Goal: Book appointment/travel/reservation

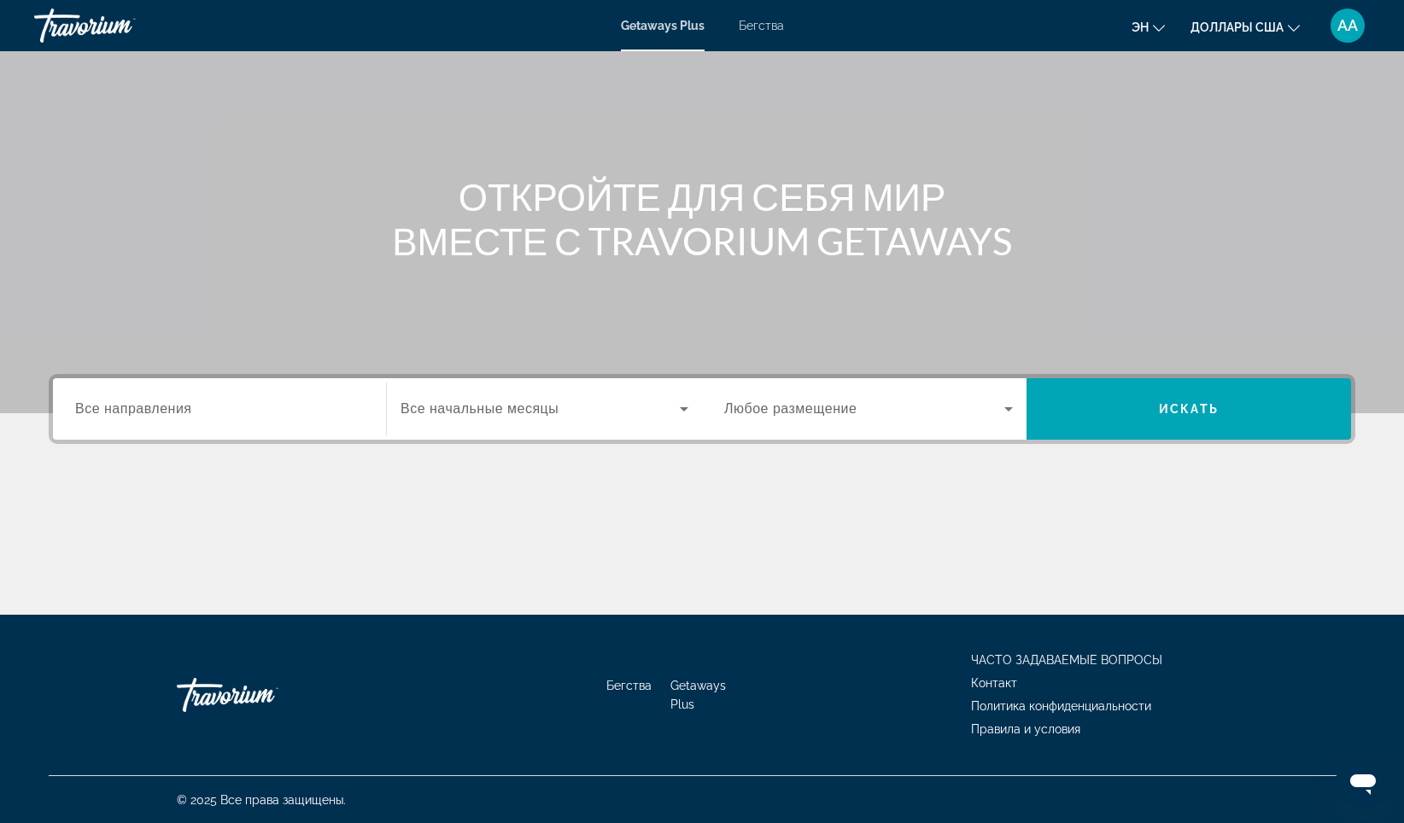
scroll to position [100, 0]
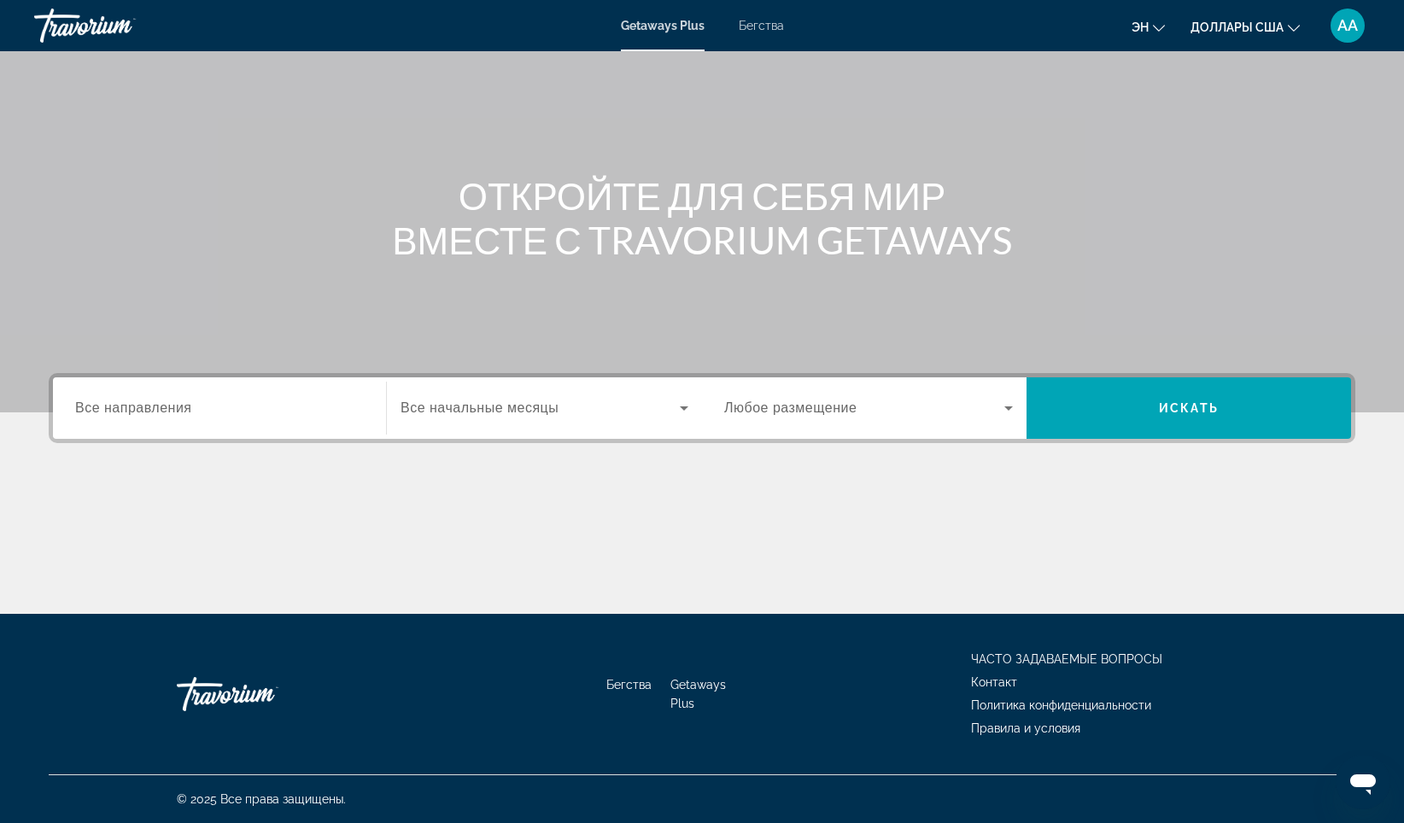
click at [215, 418] on div "Виджет поиска" at bounding box center [219, 408] width 289 height 49
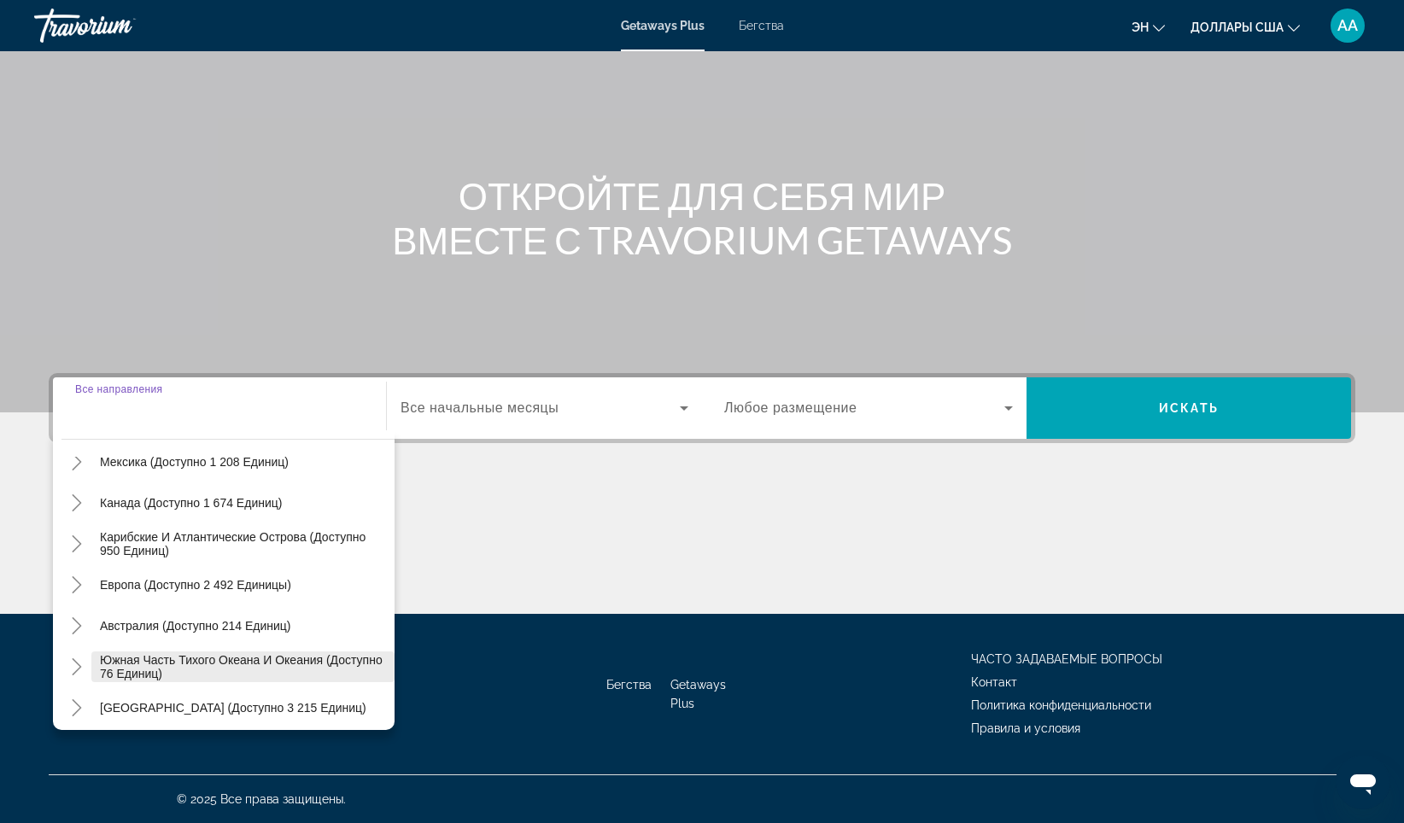
scroll to position [191, 0]
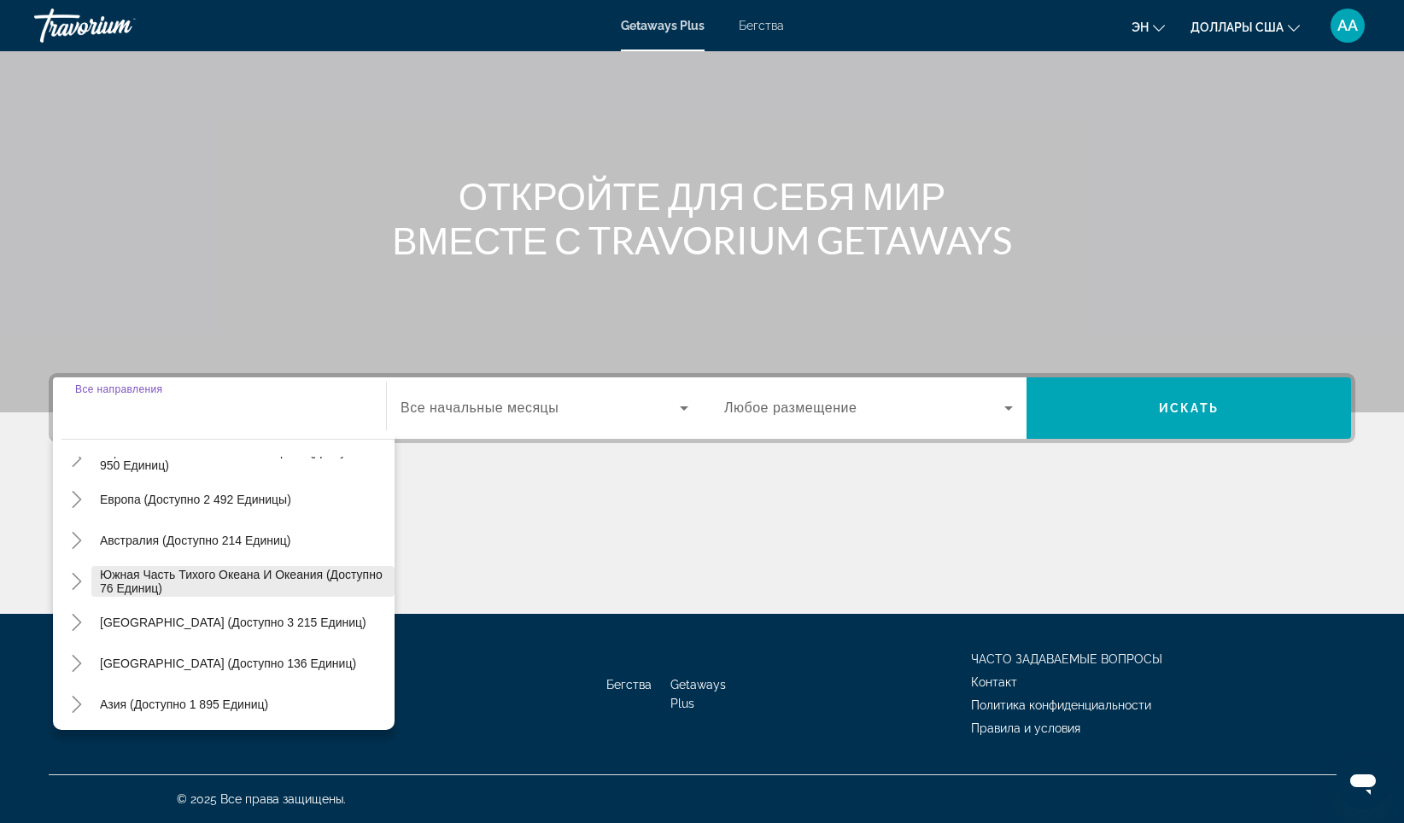
click at [164, 582] on span "Южная часть Тихого океана и Океания (доступно 76 единиц)" at bounding box center [243, 581] width 286 height 27
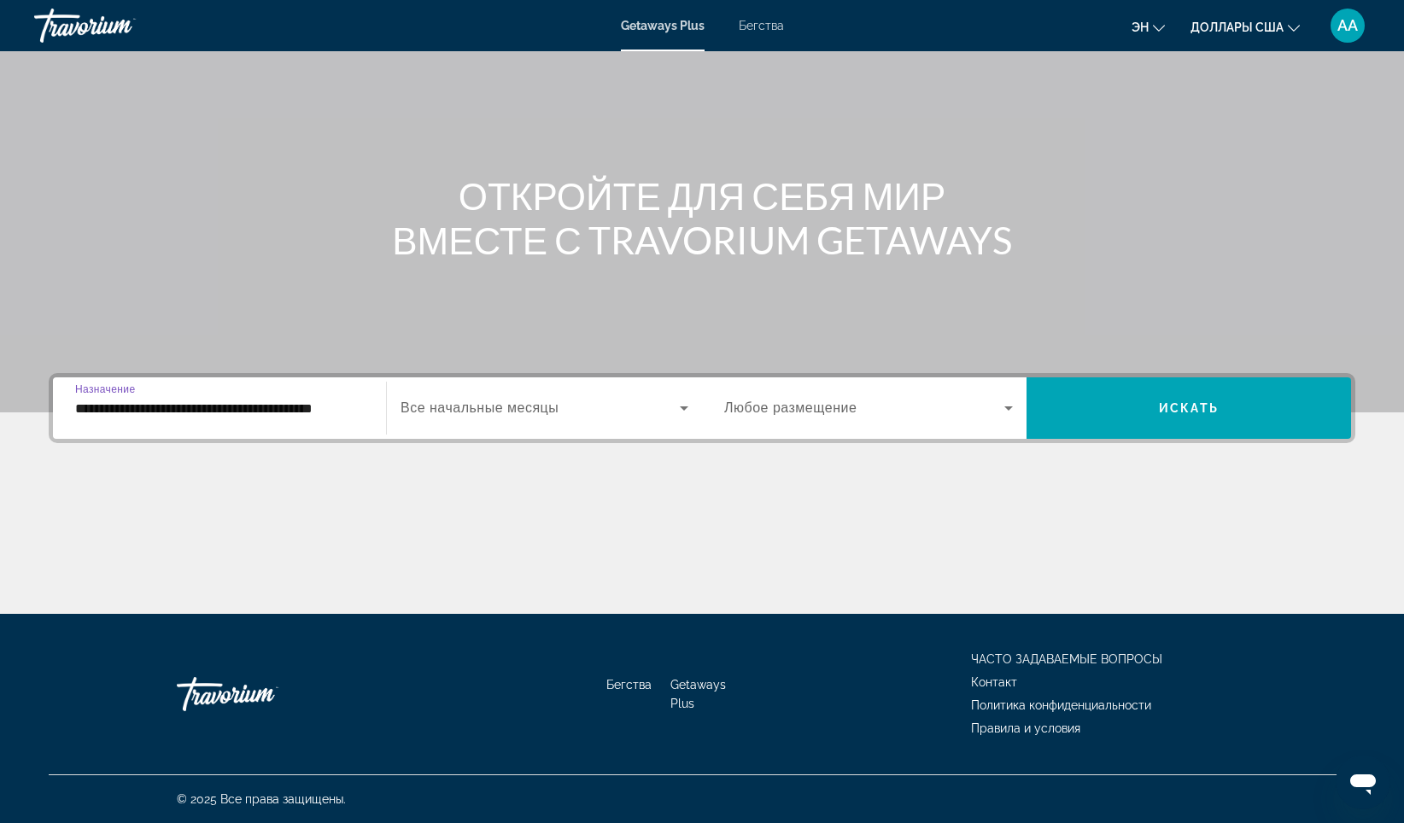
click at [186, 407] on input "**********" at bounding box center [219, 409] width 289 height 20
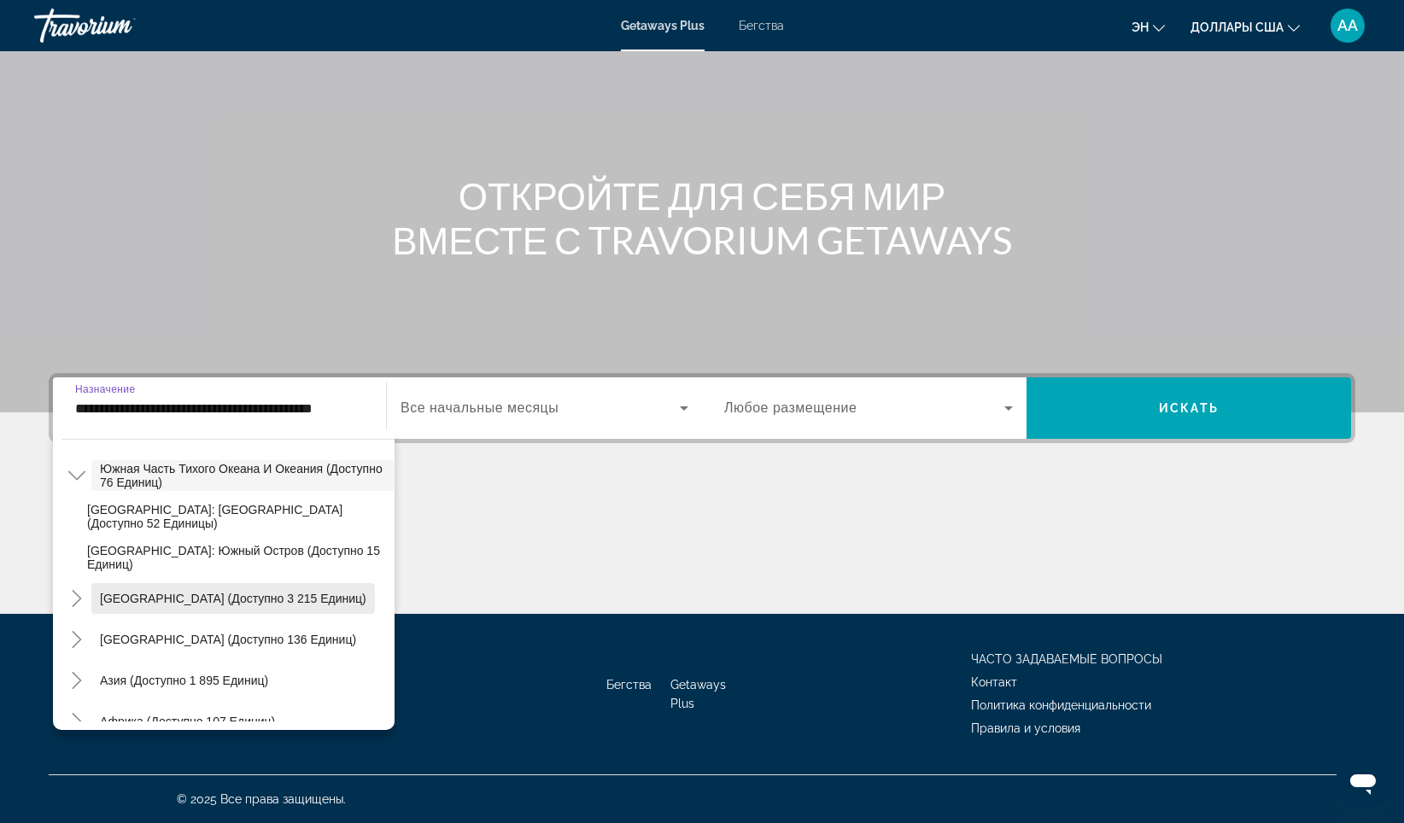
scroll to position [359, 0]
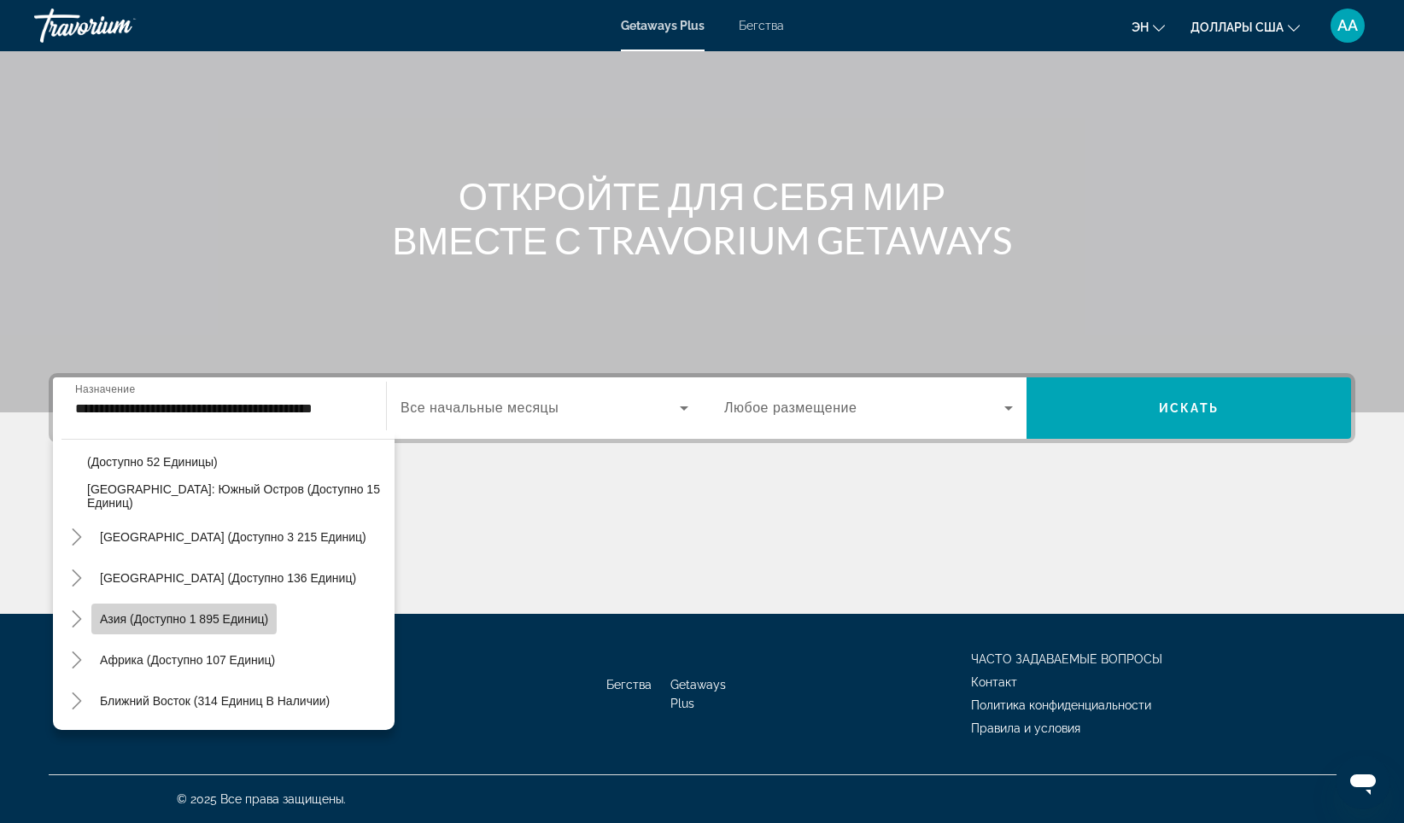
click at [152, 617] on span "Азия (доступно 1 895 единиц)" at bounding box center [184, 619] width 168 height 14
type input "**********"
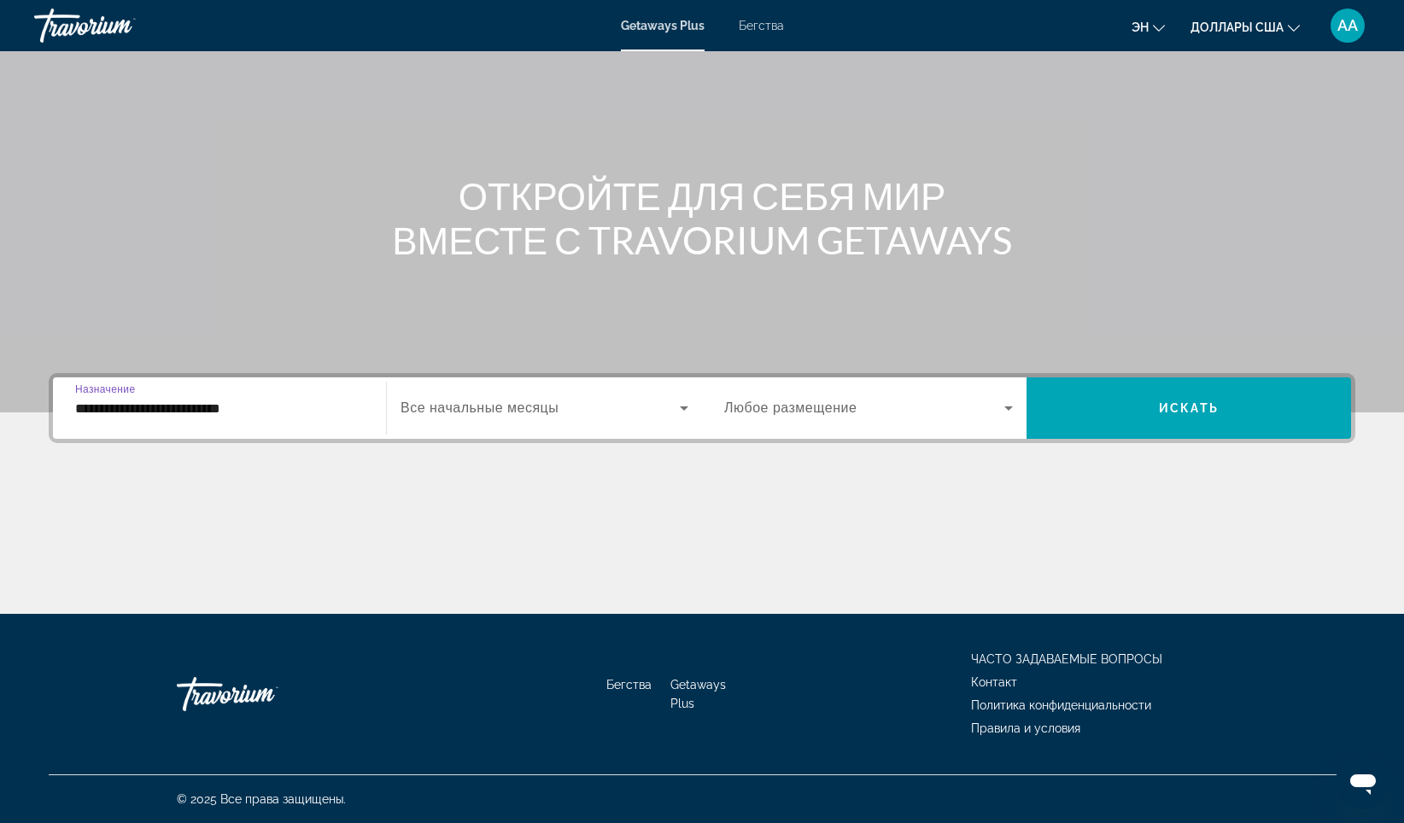
click at [529, 412] on span "Все начальные месяцы" at bounding box center [480, 408] width 158 height 15
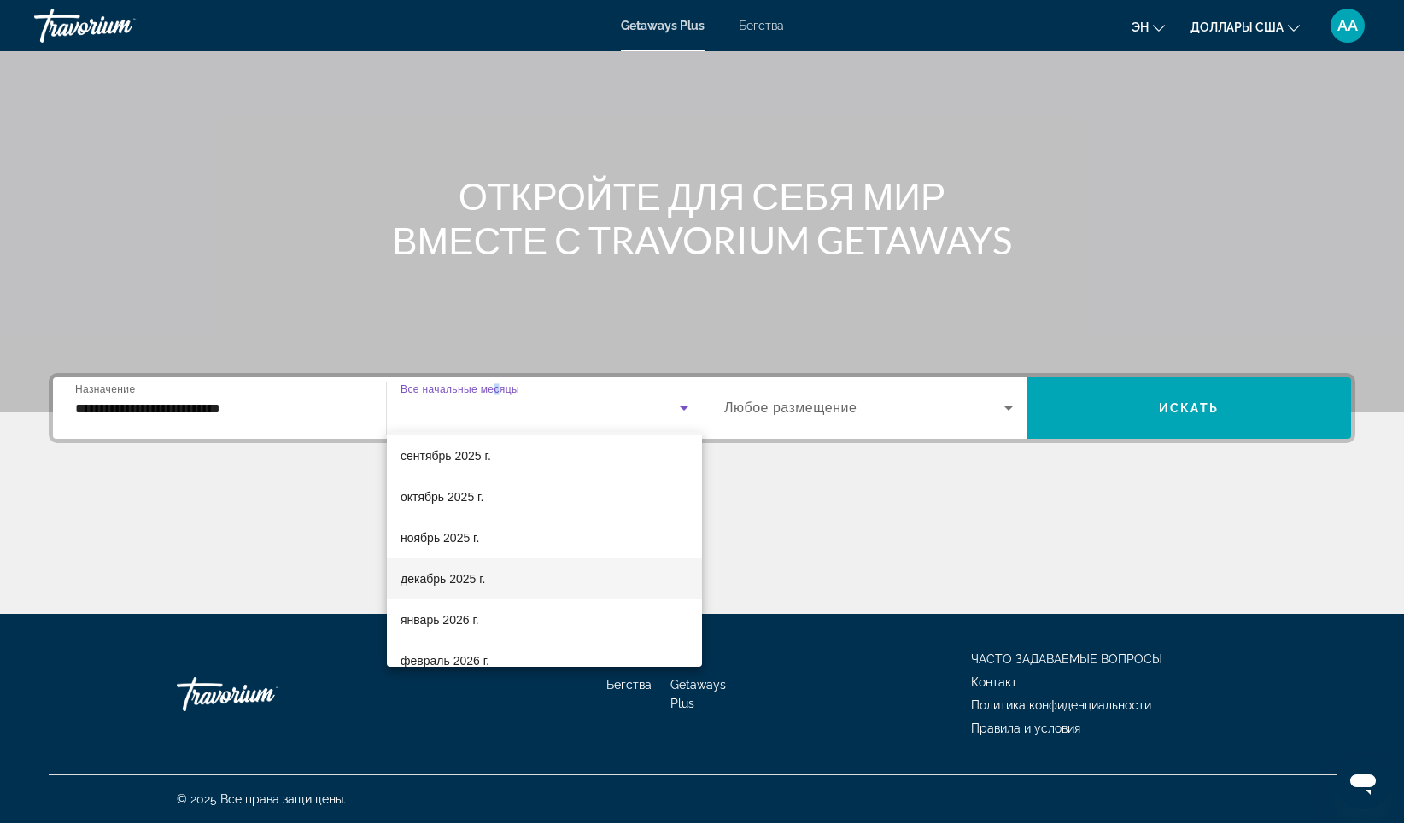
scroll to position [85, 0]
click at [431, 579] on font "январь 2026 г." at bounding box center [440, 579] width 79 height 14
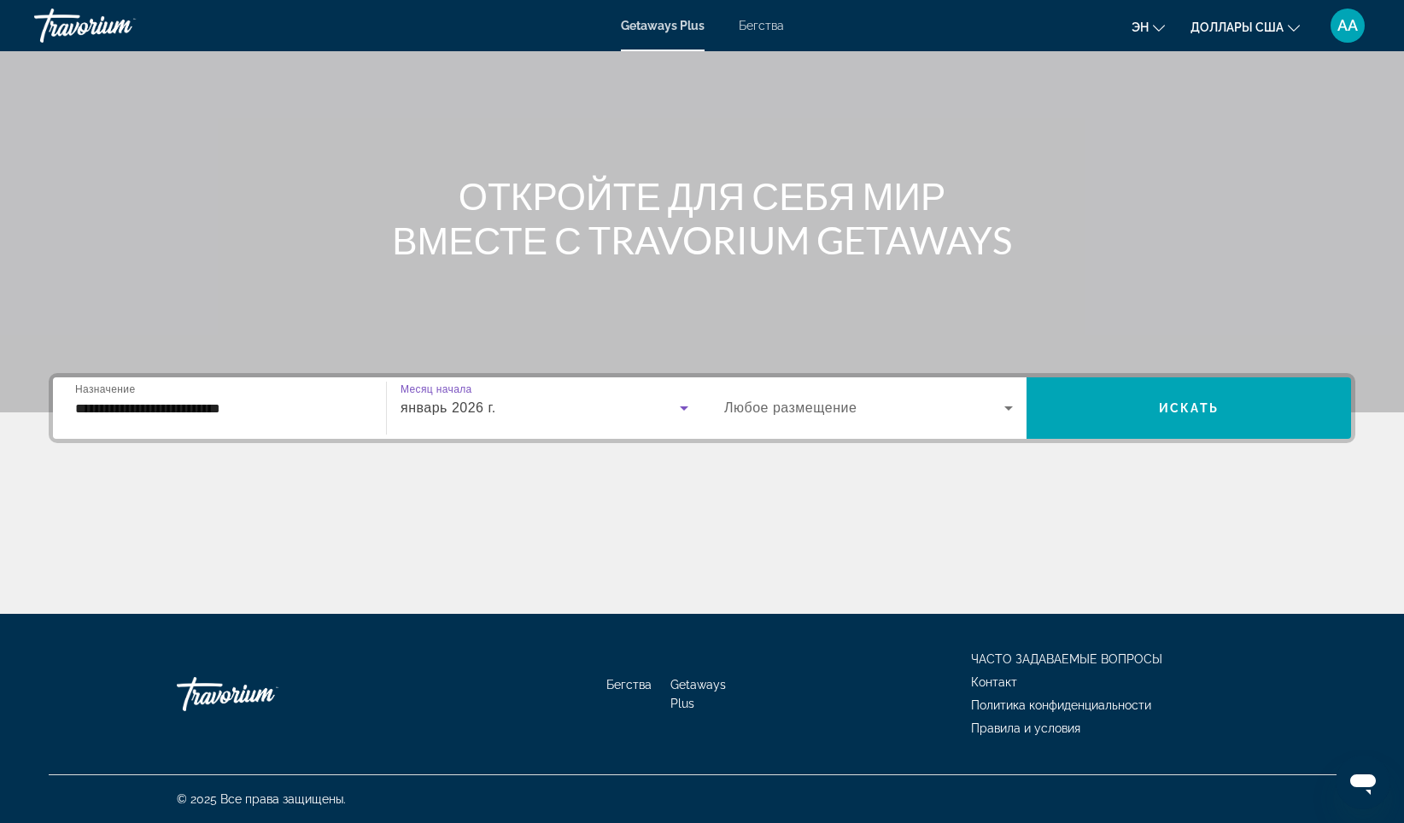
click at [870, 409] on span "Виджет поиска" at bounding box center [864, 408] width 280 height 20
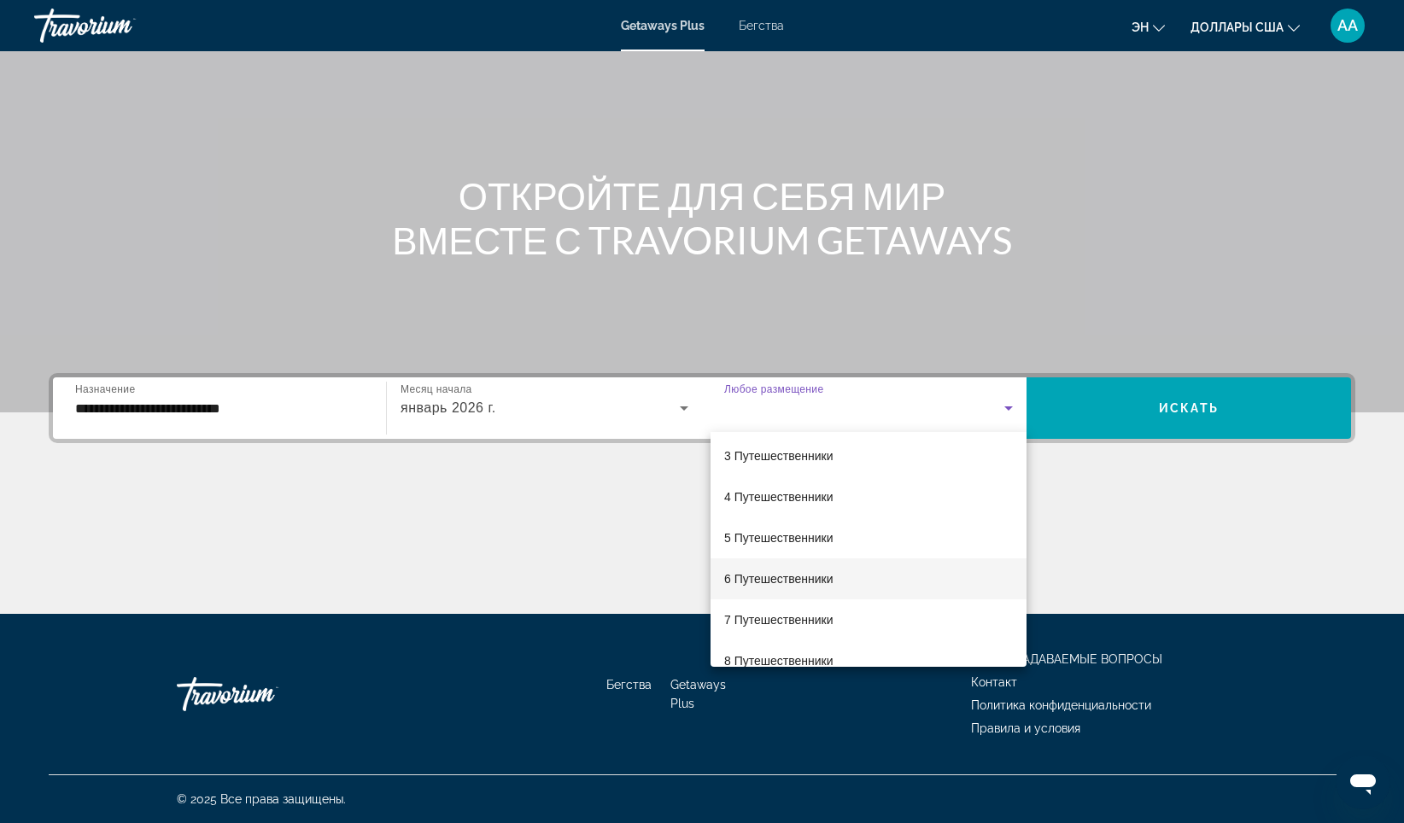
scroll to position [171, 0]
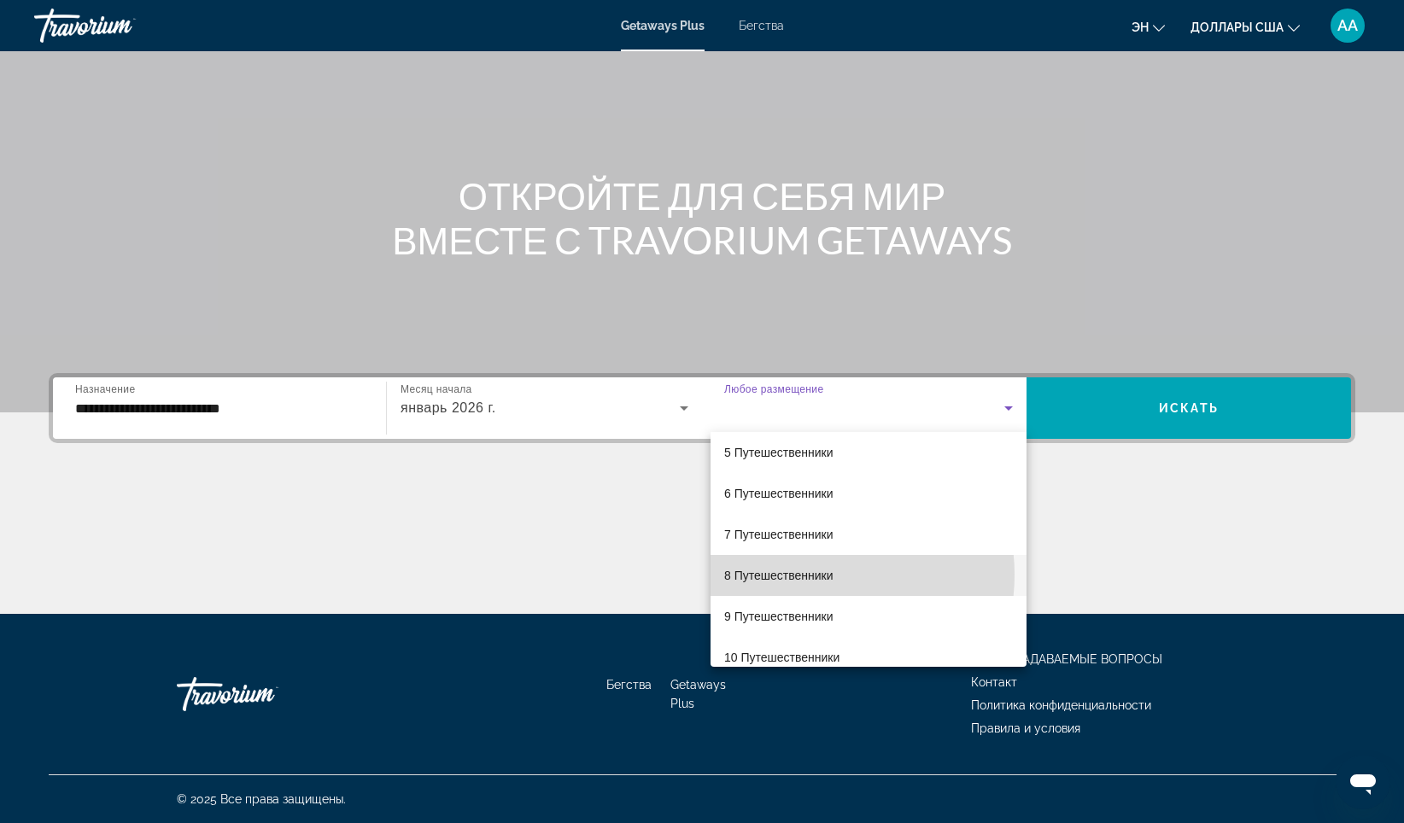
click at [809, 575] on font "8 Путешественники" at bounding box center [778, 576] width 109 height 14
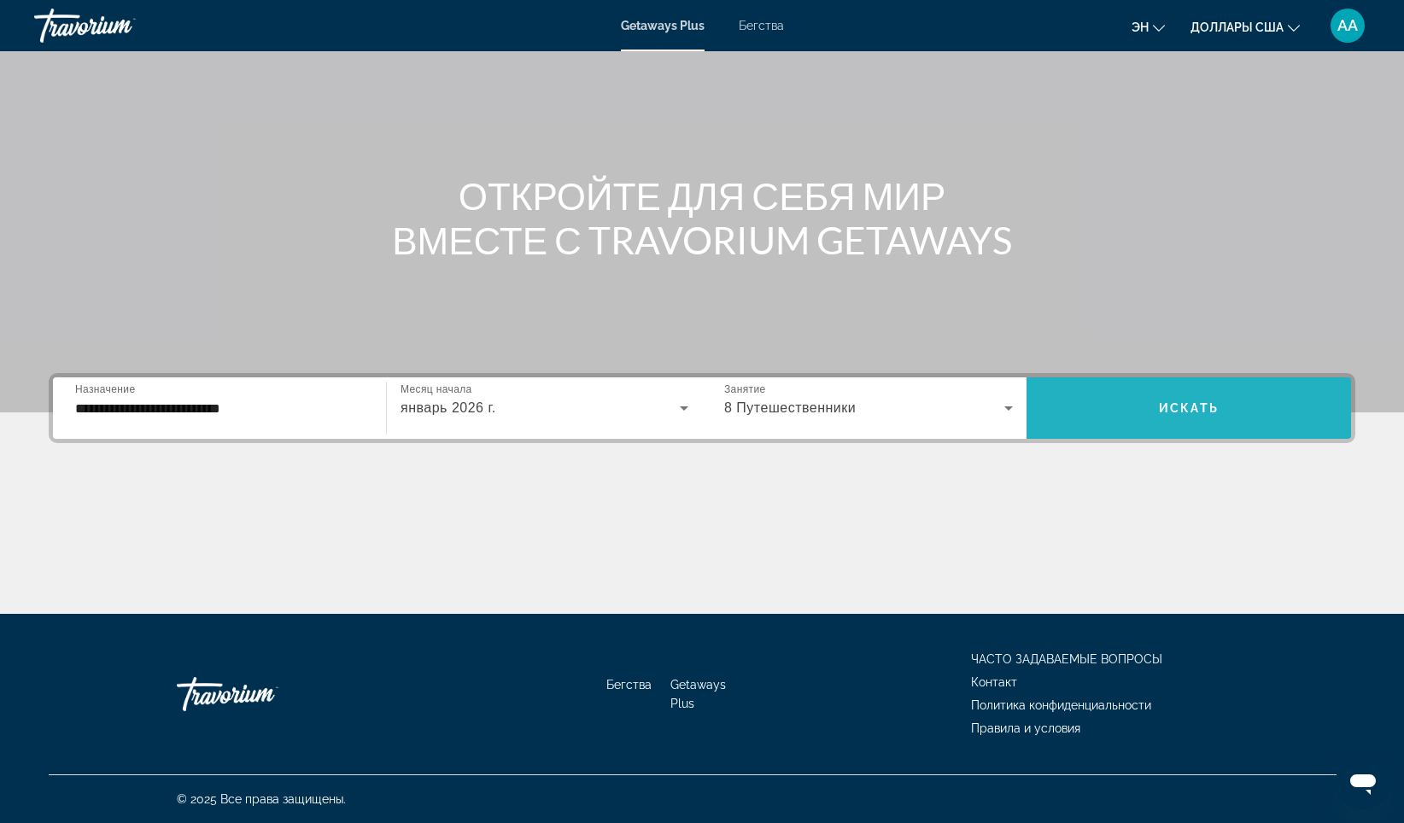
click at [1186, 404] on span "Искать" at bounding box center [1189, 408] width 60 height 14
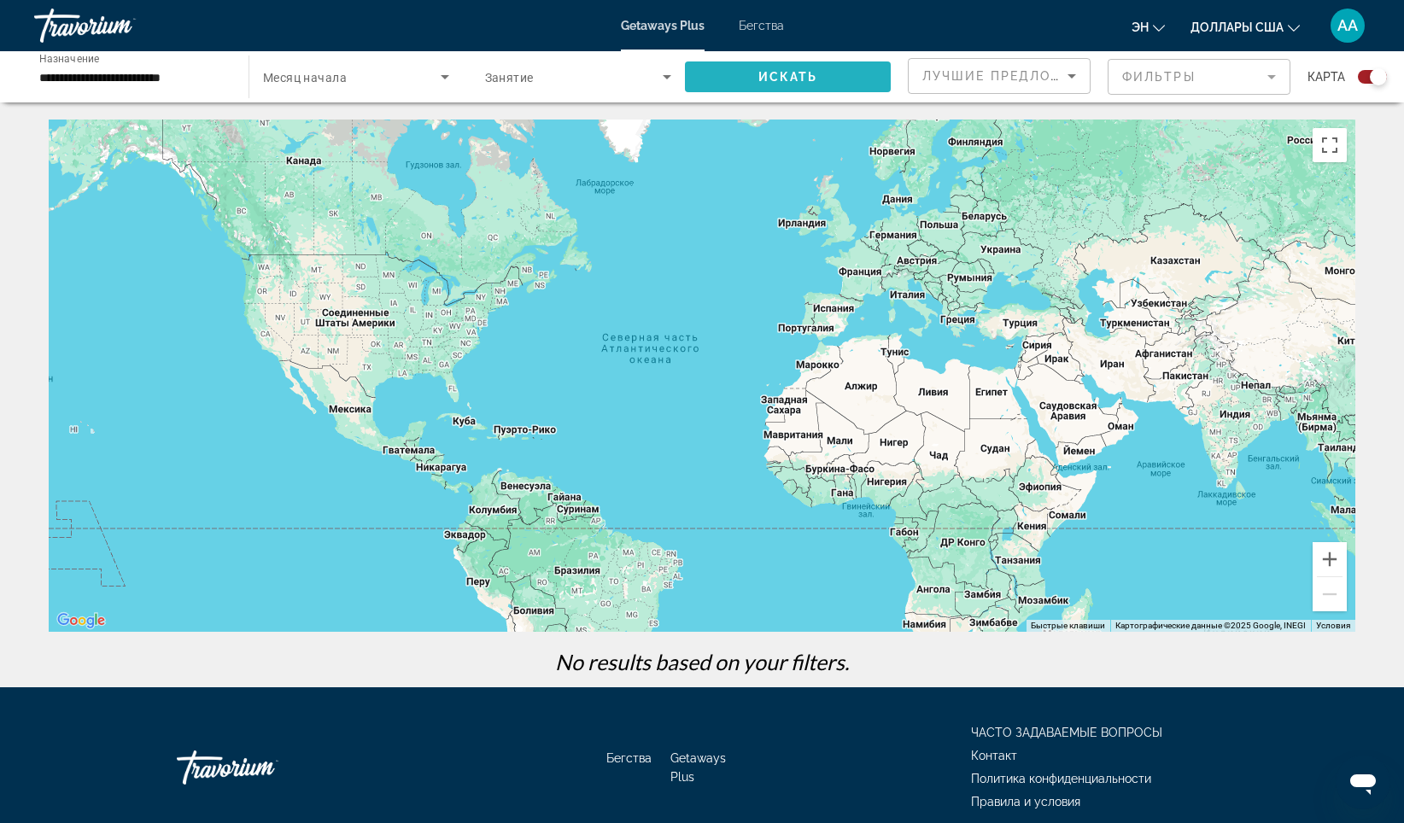
click at [797, 76] on span "Искать" at bounding box center [788, 77] width 60 height 14
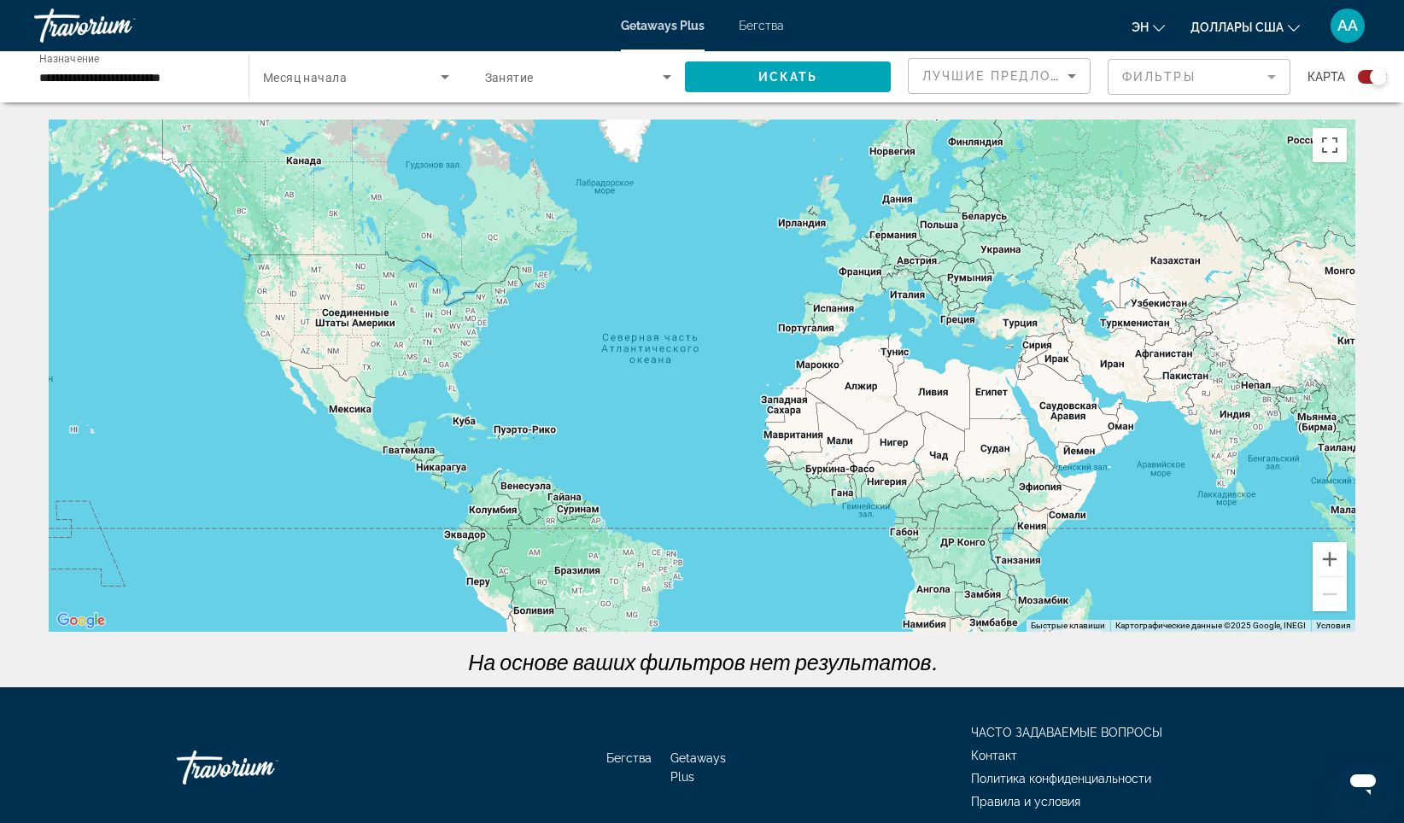
click at [329, 84] on span "Месяц начала" at bounding box center [305, 78] width 84 height 14
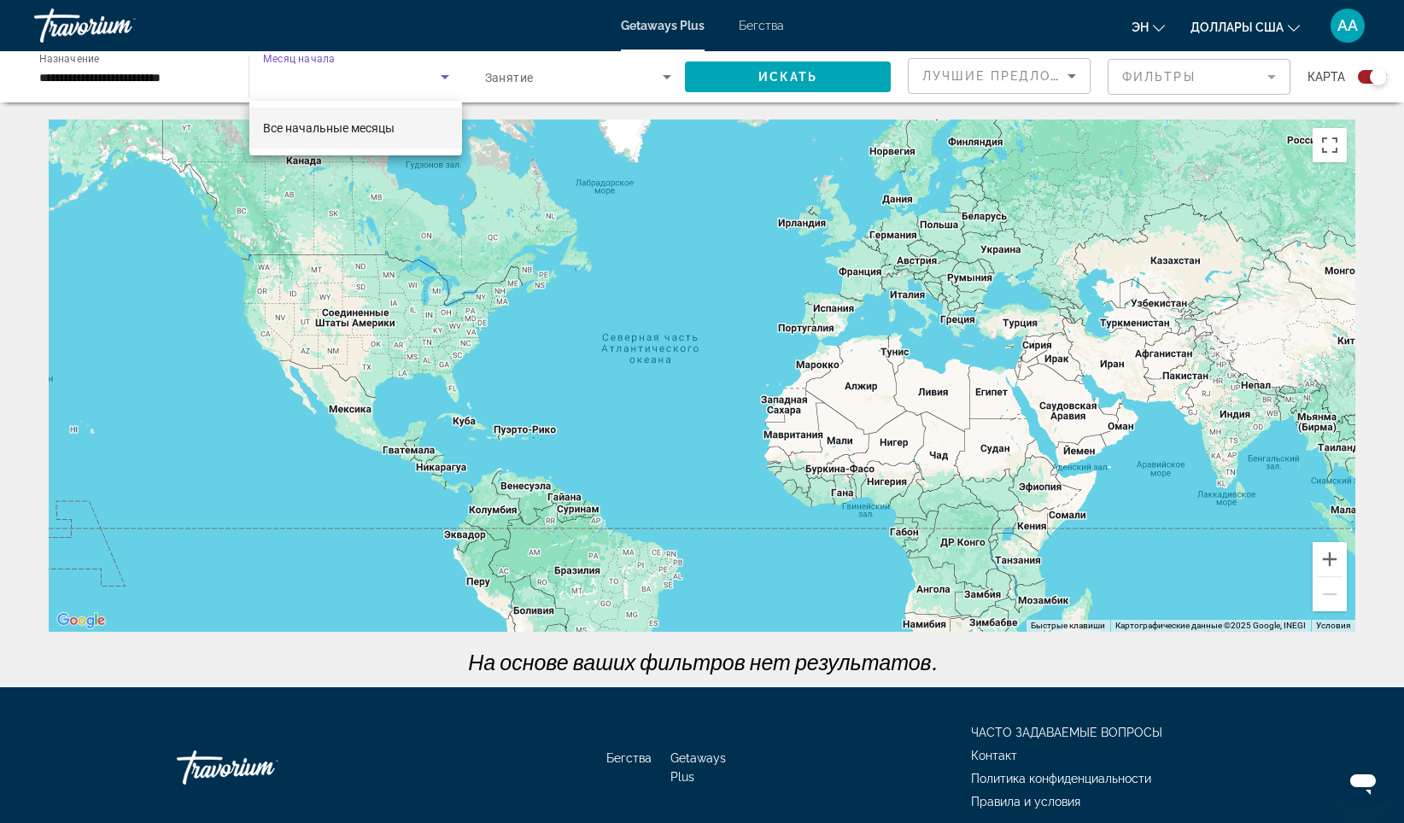
click at [329, 84] on div at bounding box center [702, 411] width 1404 height 823
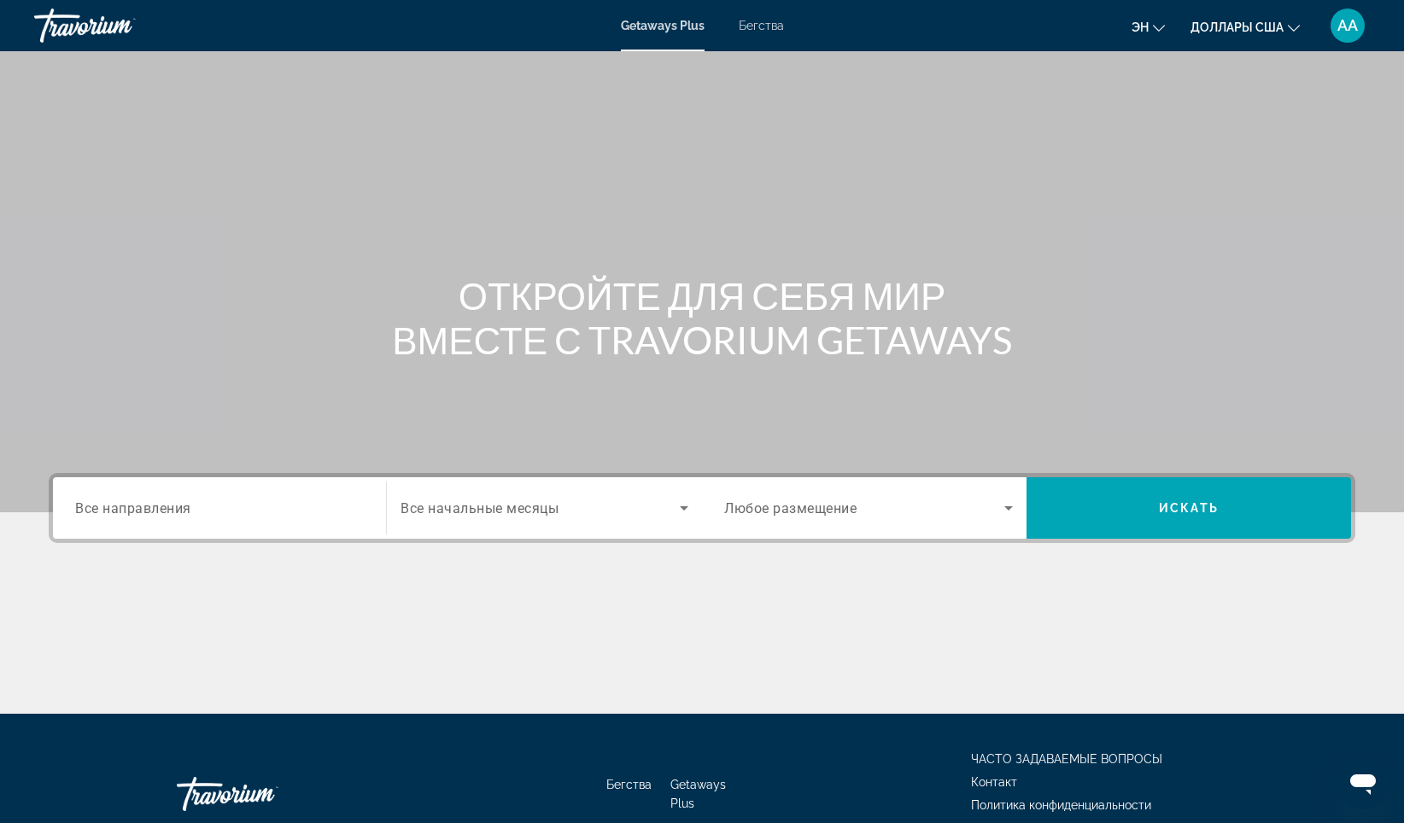
click at [153, 513] on span "Все направления" at bounding box center [133, 508] width 116 height 16
click at [153, 513] on input "Destination Все направления" at bounding box center [219, 509] width 289 height 20
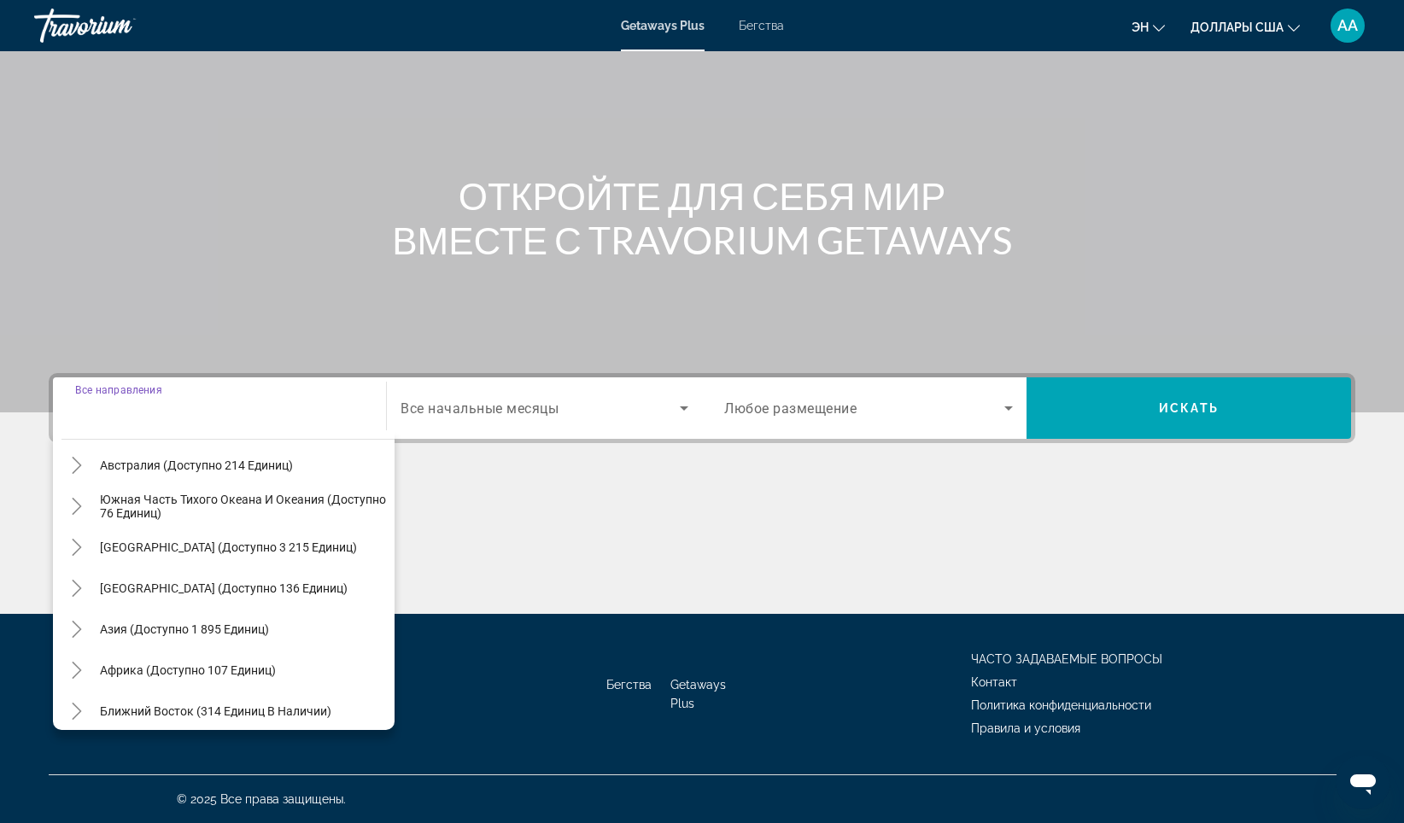
scroll to position [277, 0]
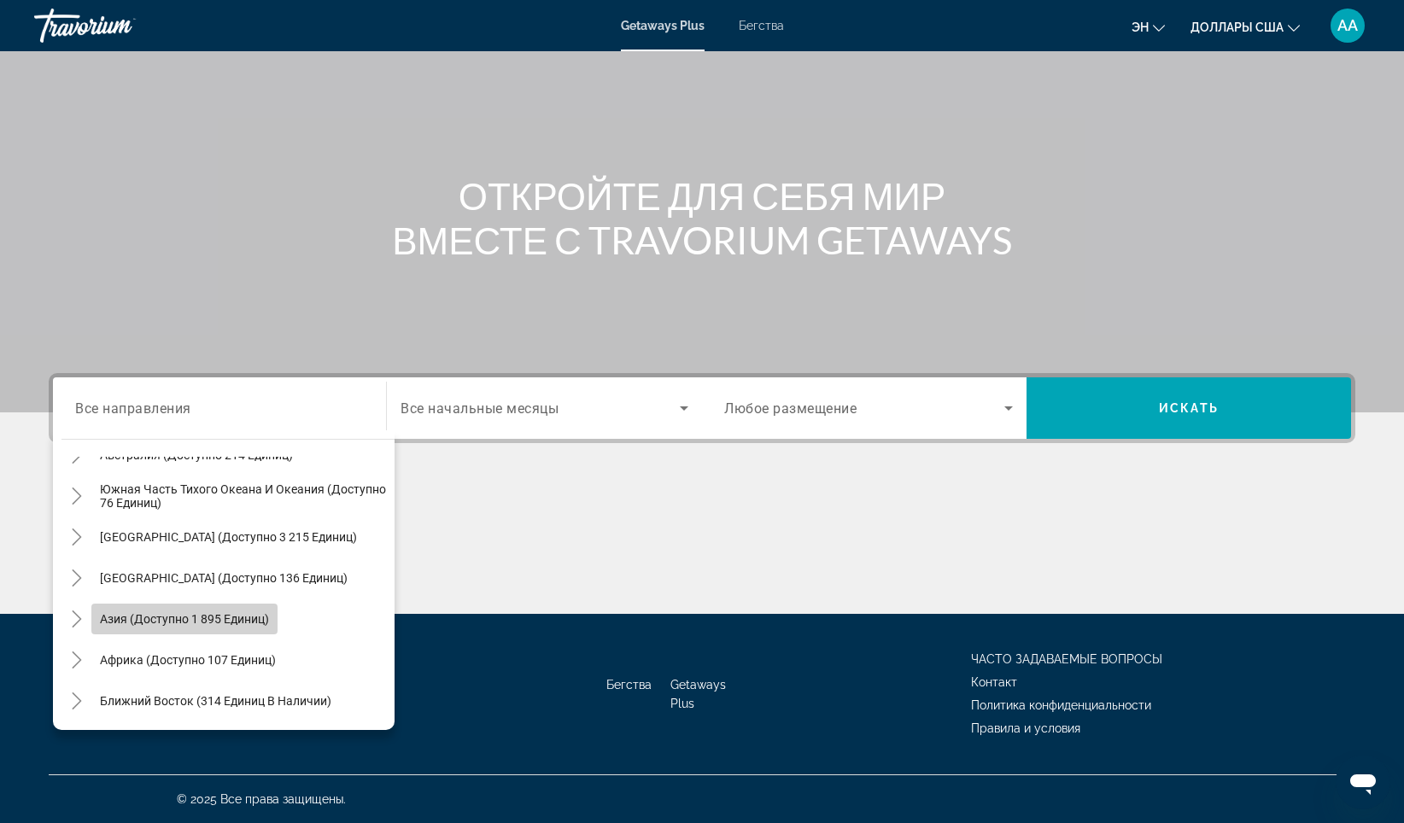
click at [191, 616] on span "Азия (доступно 1 895 единиц)" at bounding box center [184, 619] width 169 height 14
type input "**********"
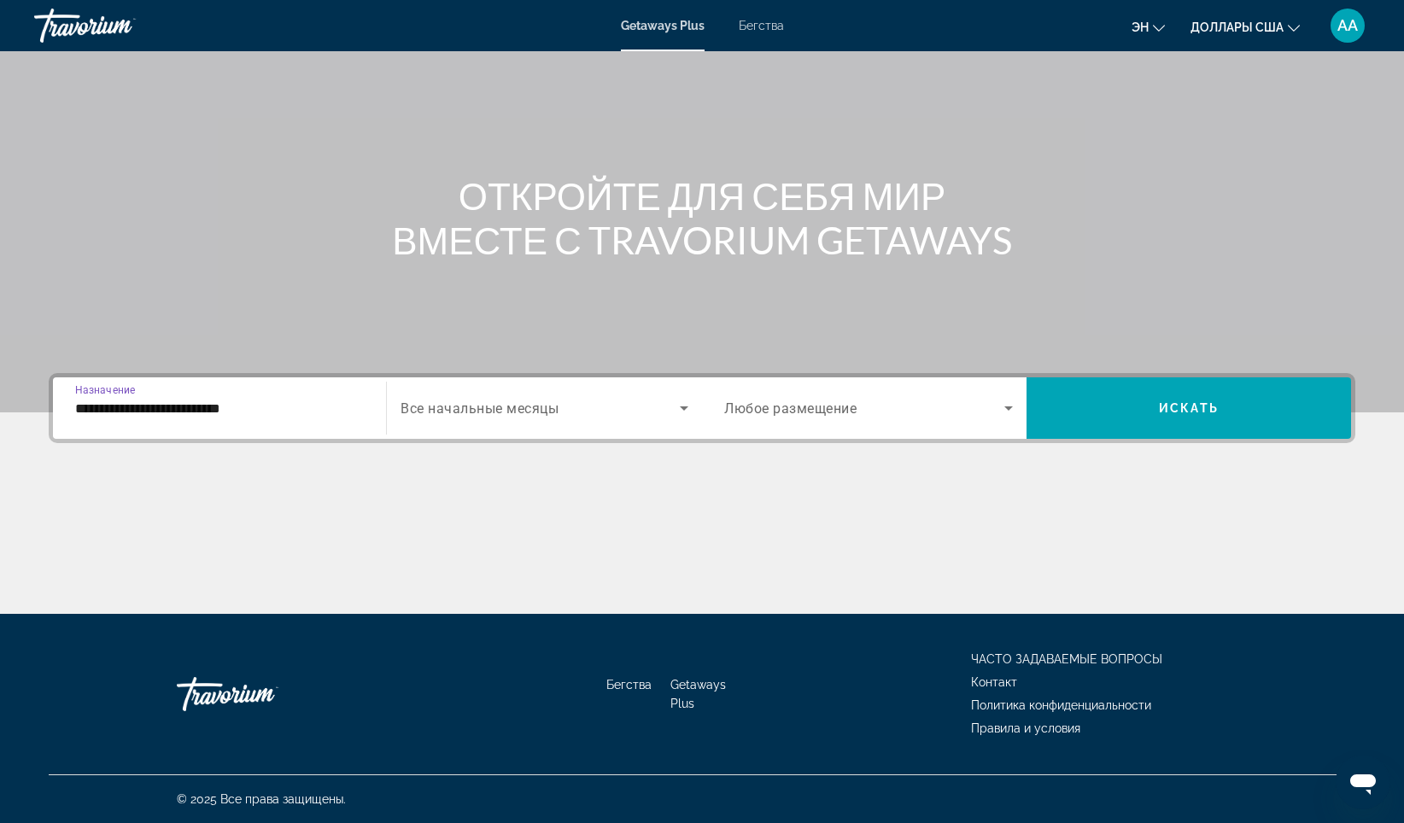
click at [488, 408] on span "Все начальные месяцы" at bounding box center [480, 409] width 158 height 16
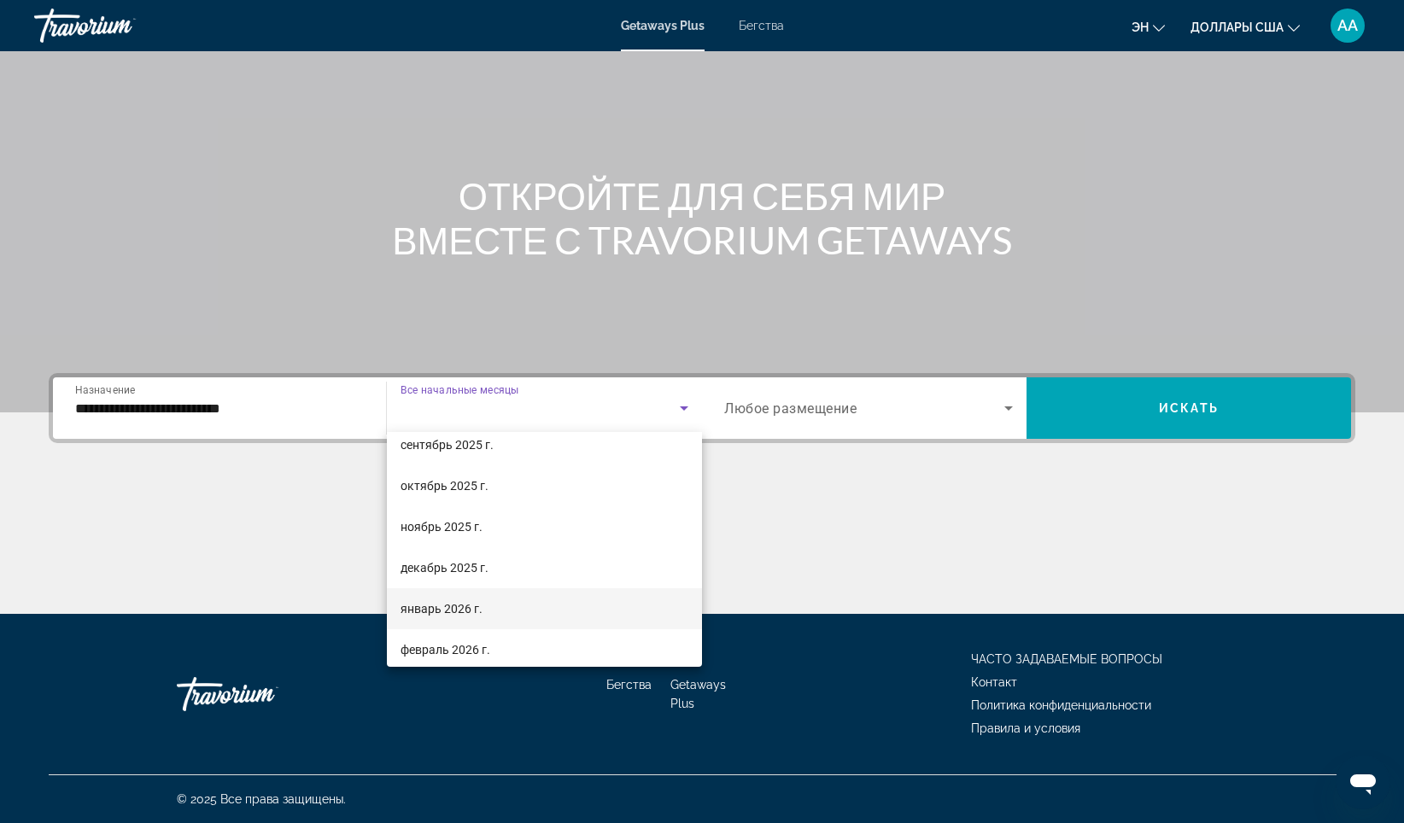
scroll to position [85, 0]
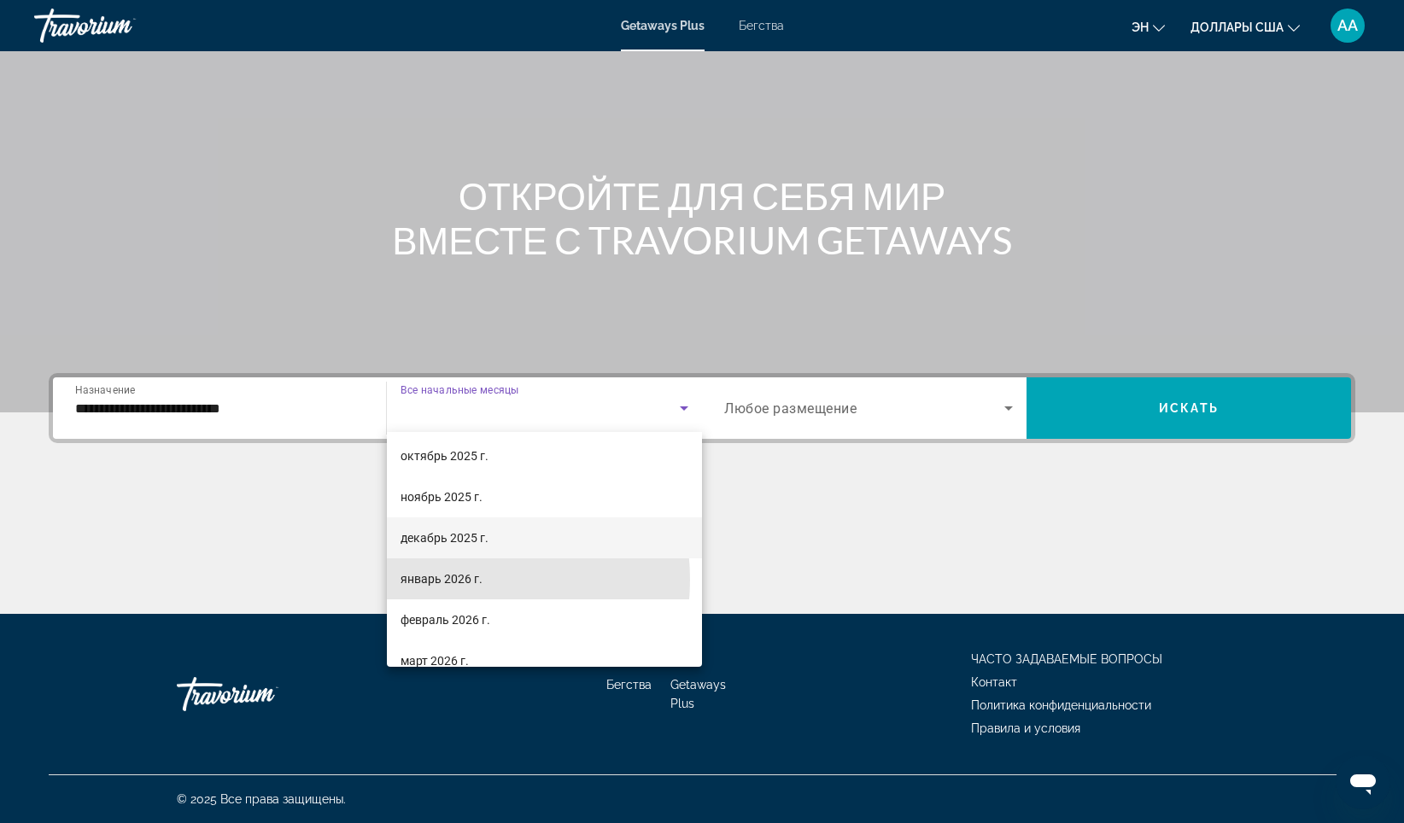
drag, startPoint x: 444, startPoint y: 580, endPoint x: 687, endPoint y: 532, distance: 247.2
click at [445, 580] on font "январь 2026 г." at bounding box center [442, 579] width 82 height 14
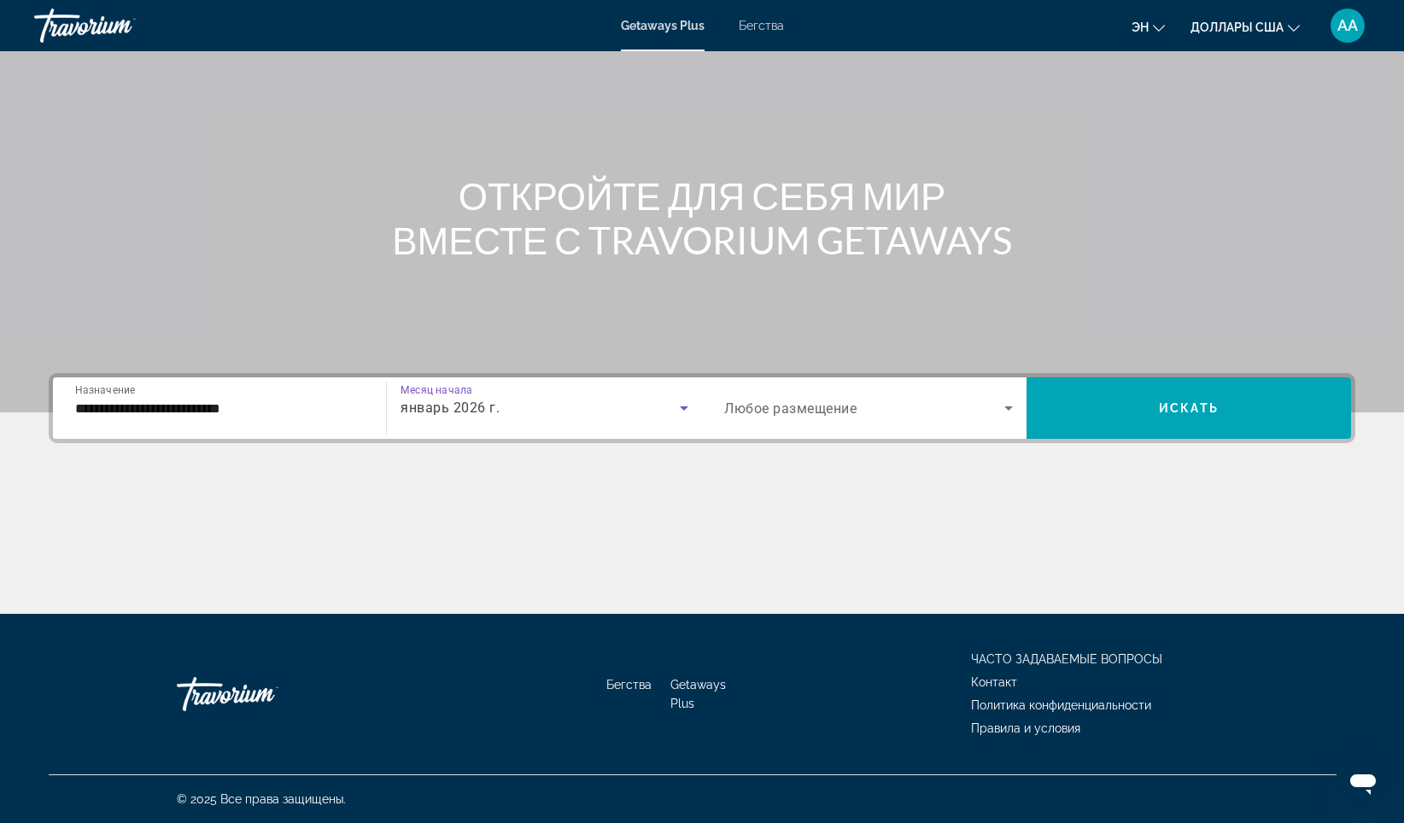
click at [846, 417] on span "Виджет поиска" at bounding box center [864, 408] width 280 height 20
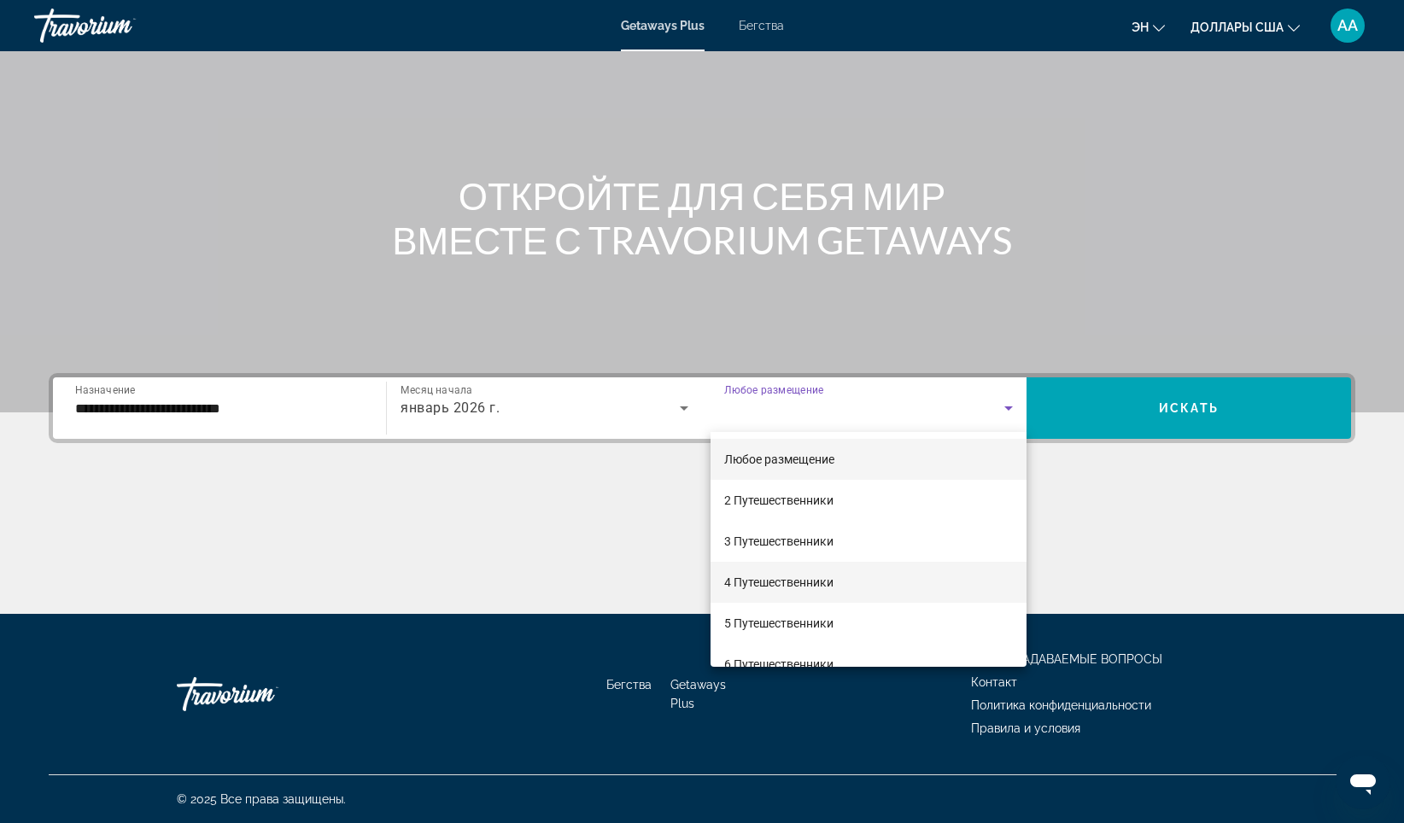
click at [825, 583] on font "4 Путешественники" at bounding box center [778, 583] width 109 height 14
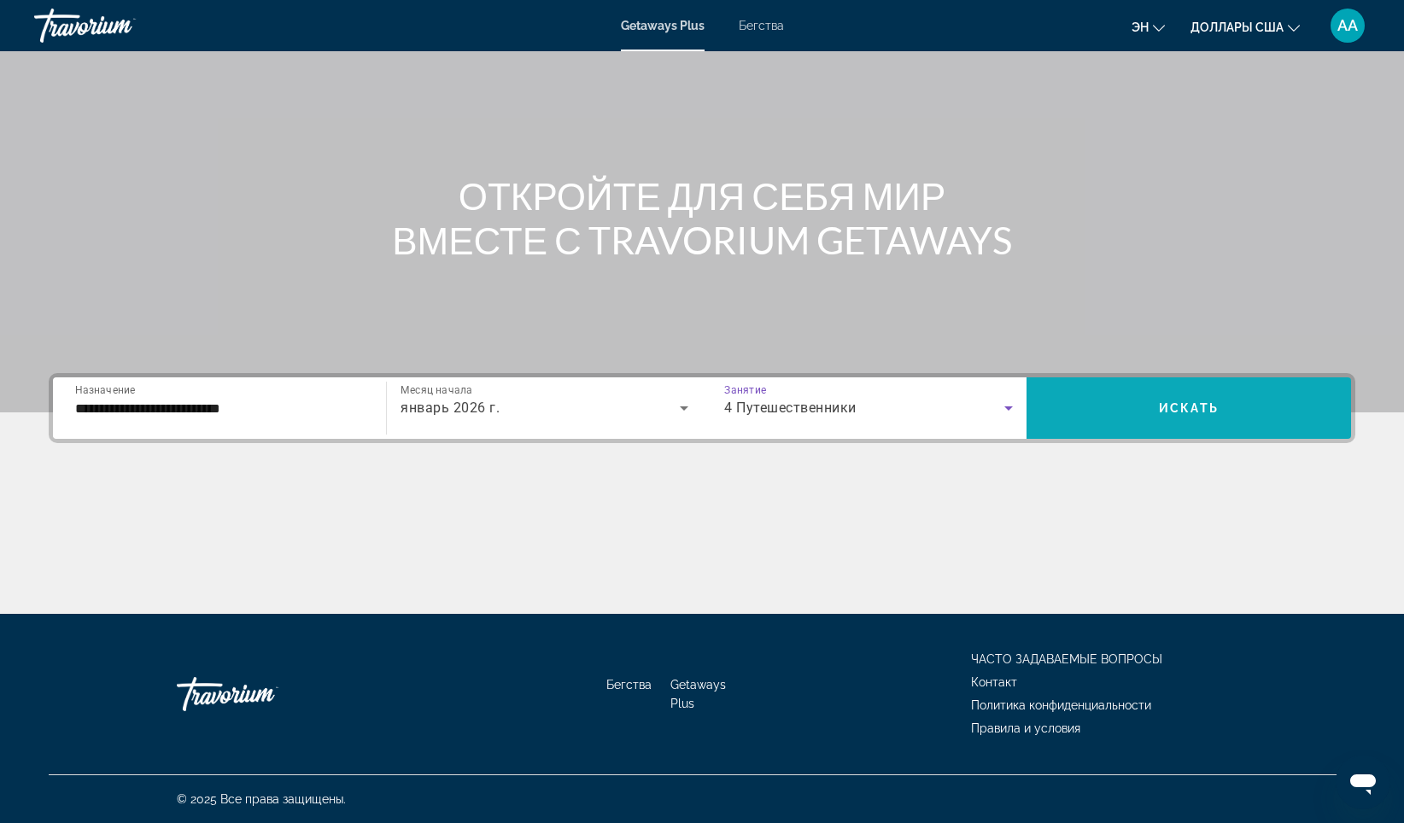
click at [1194, 406] on span "Искать" at bounding box center [1189, 408] width 60 height 14
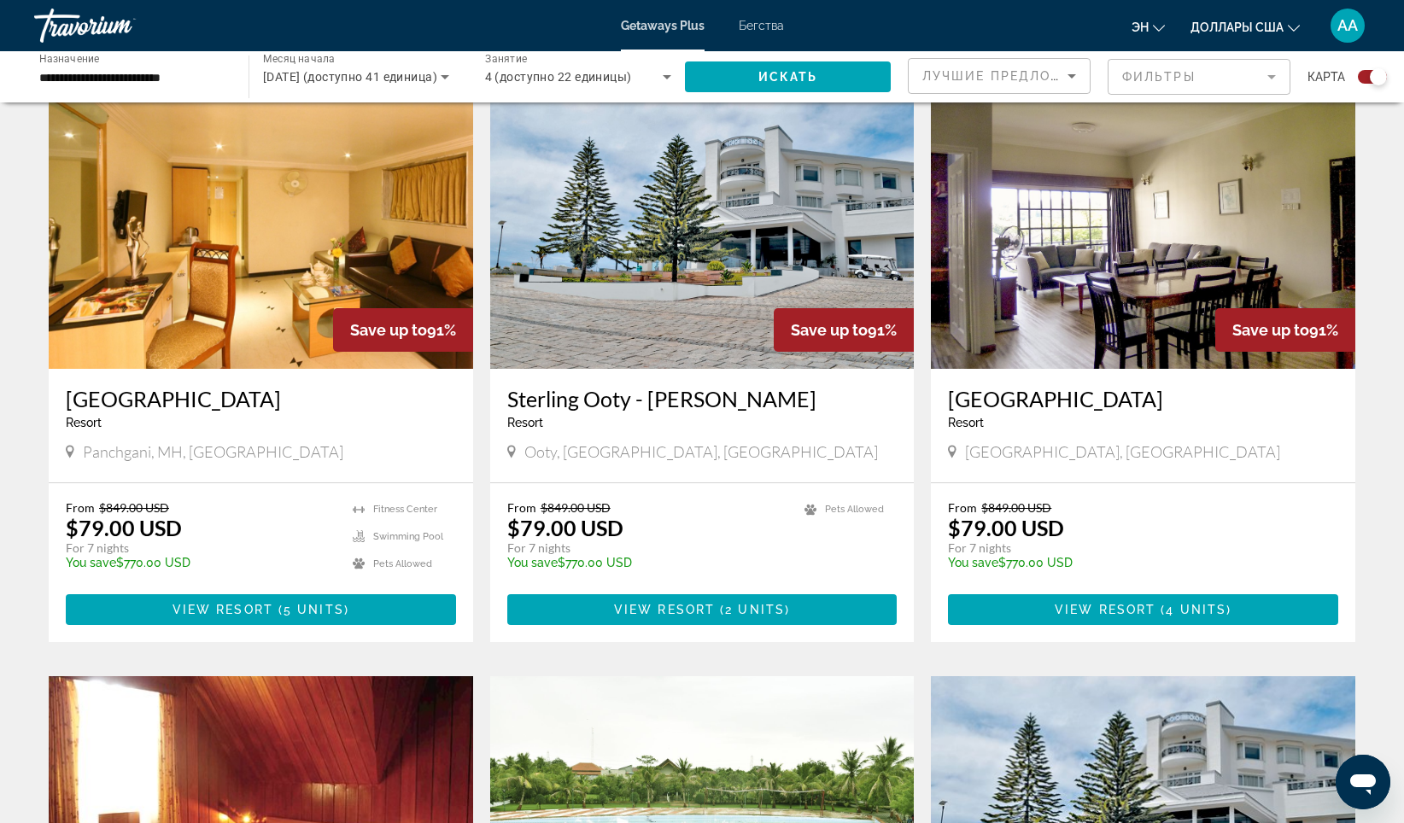
scroll to position [1196, 0]
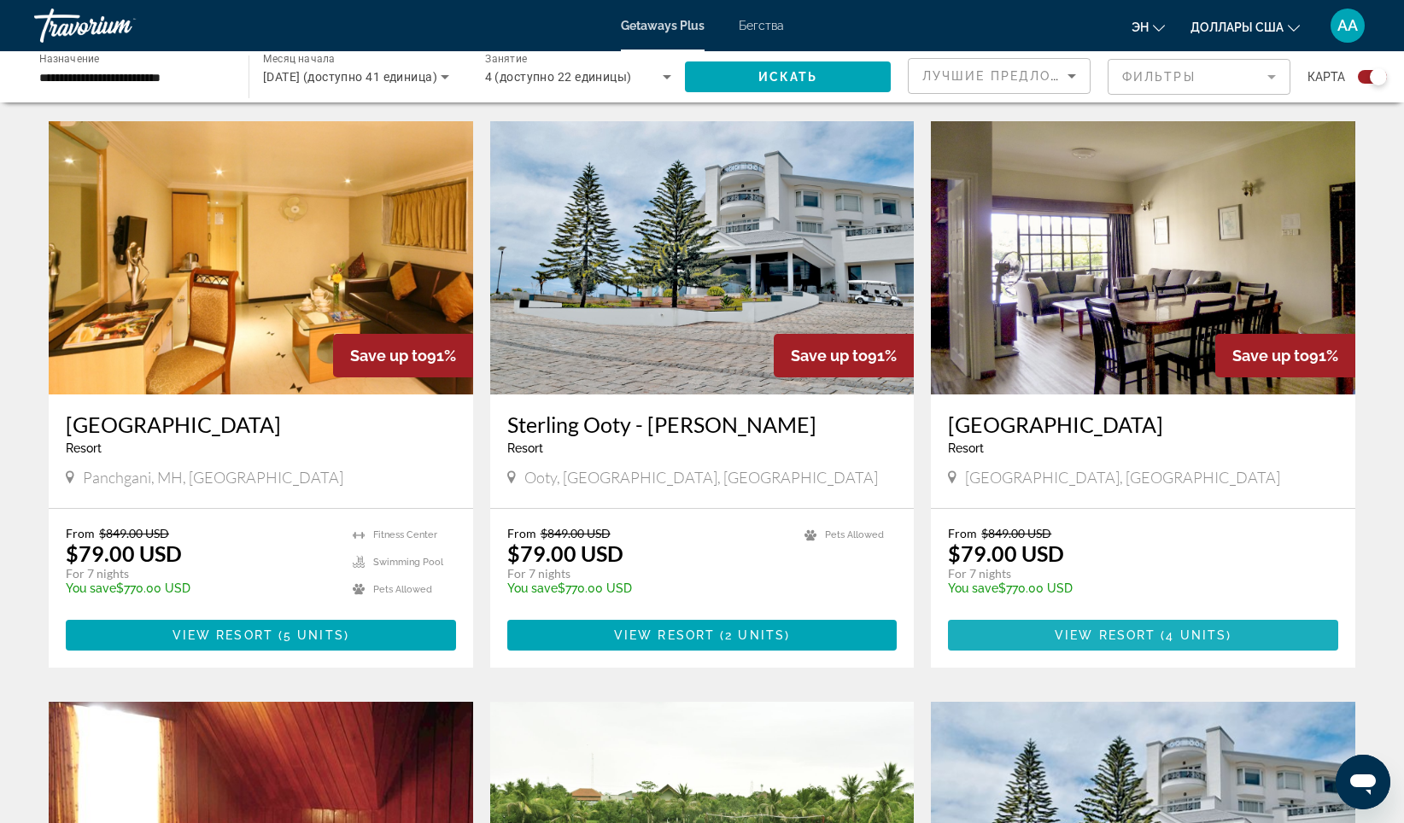
click at [1115, 629] on span "View Resort" at bounding box center [1105, 636] width 101 height 14
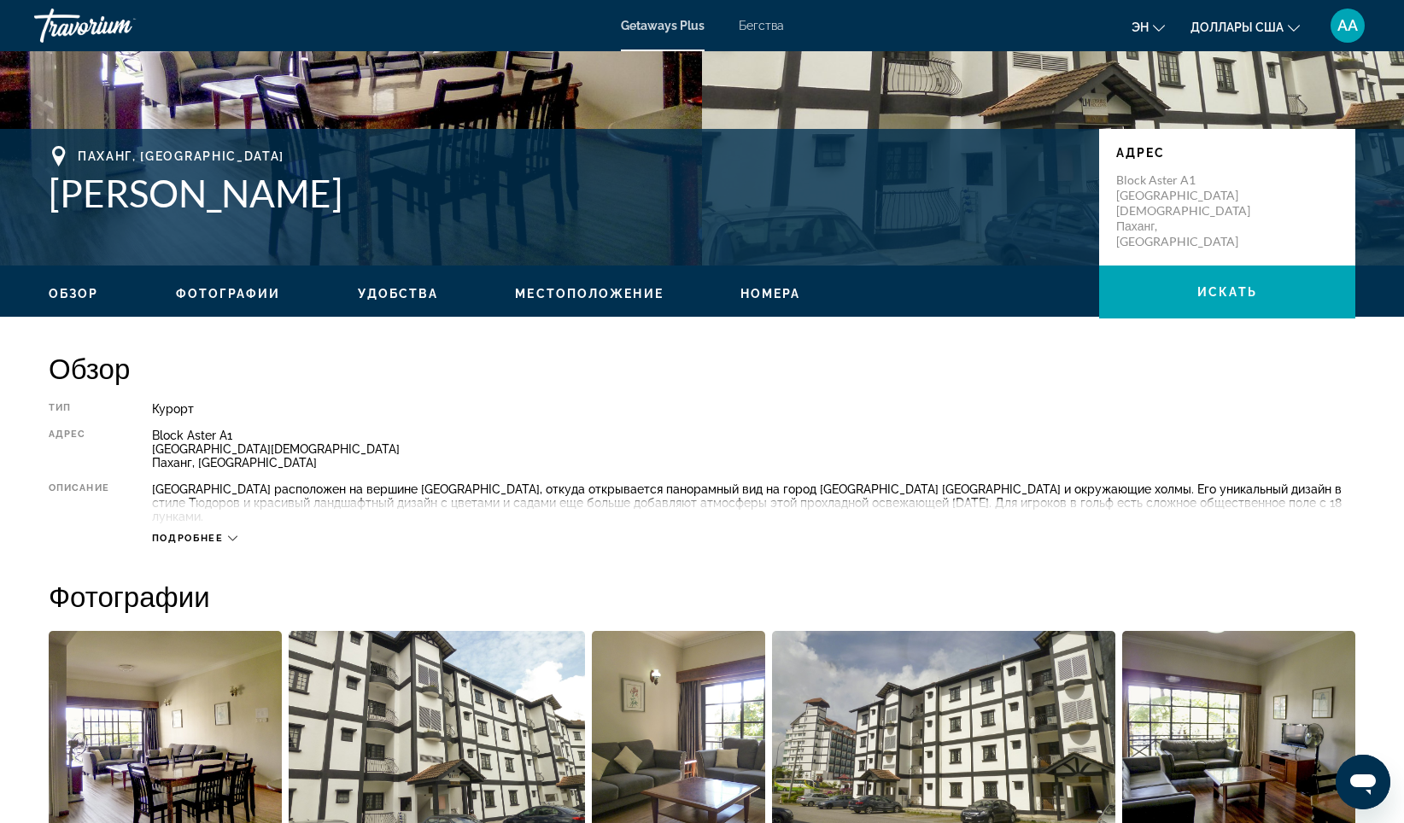
scroll to position [295, 0]
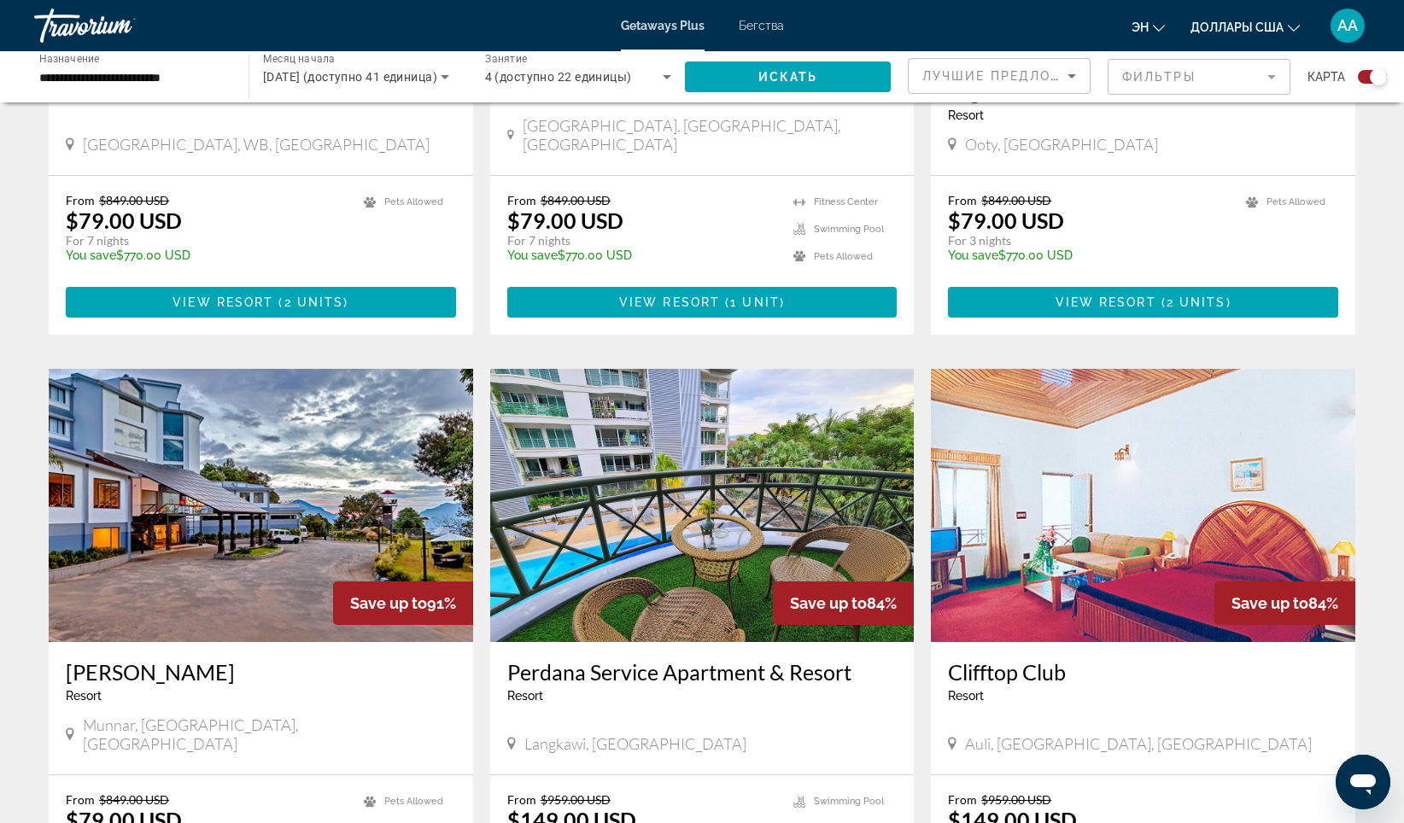
scroll to position [2469, 0]
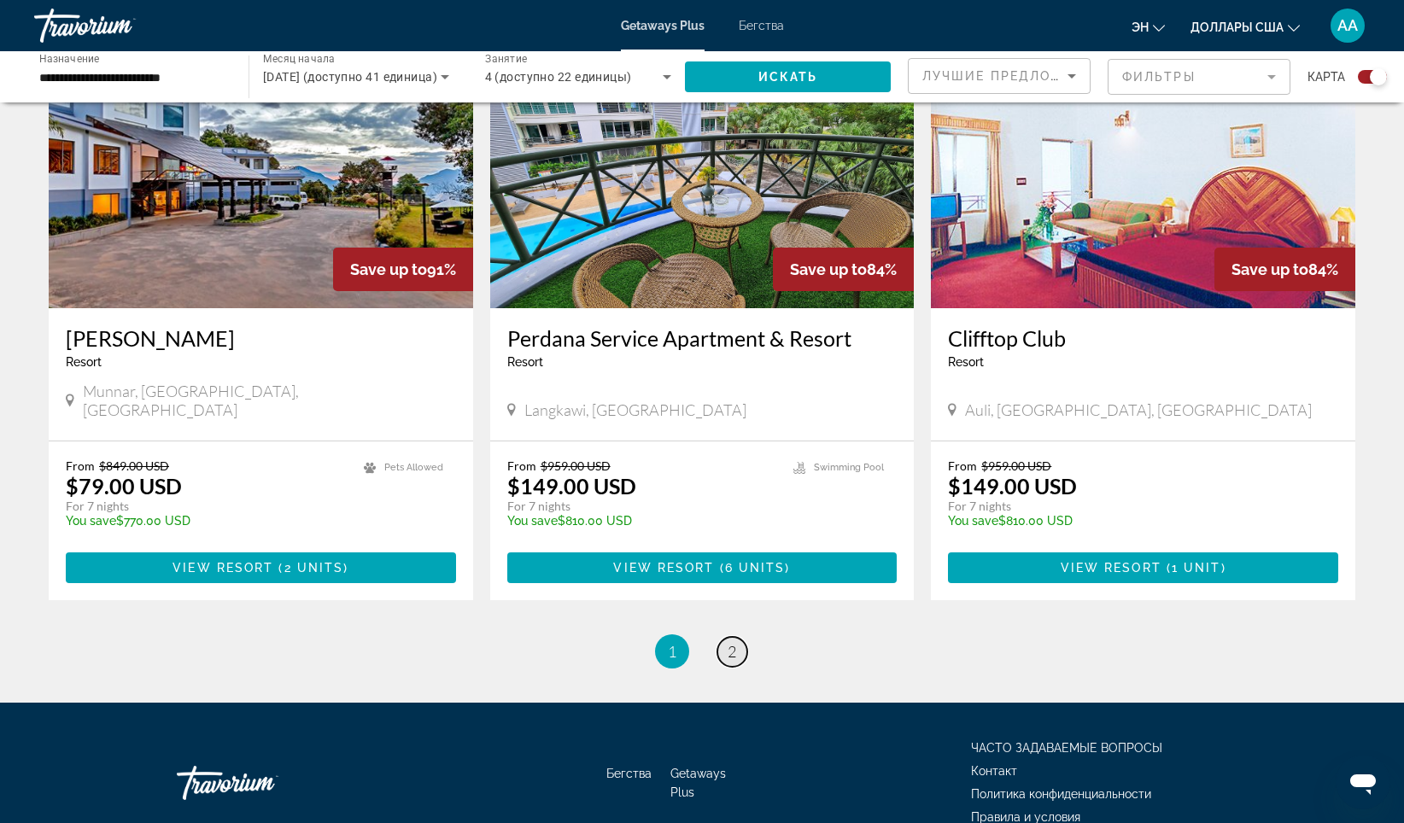
click at [734, 642] on span "2" at bounding box center [732, 651] width 9 height 19
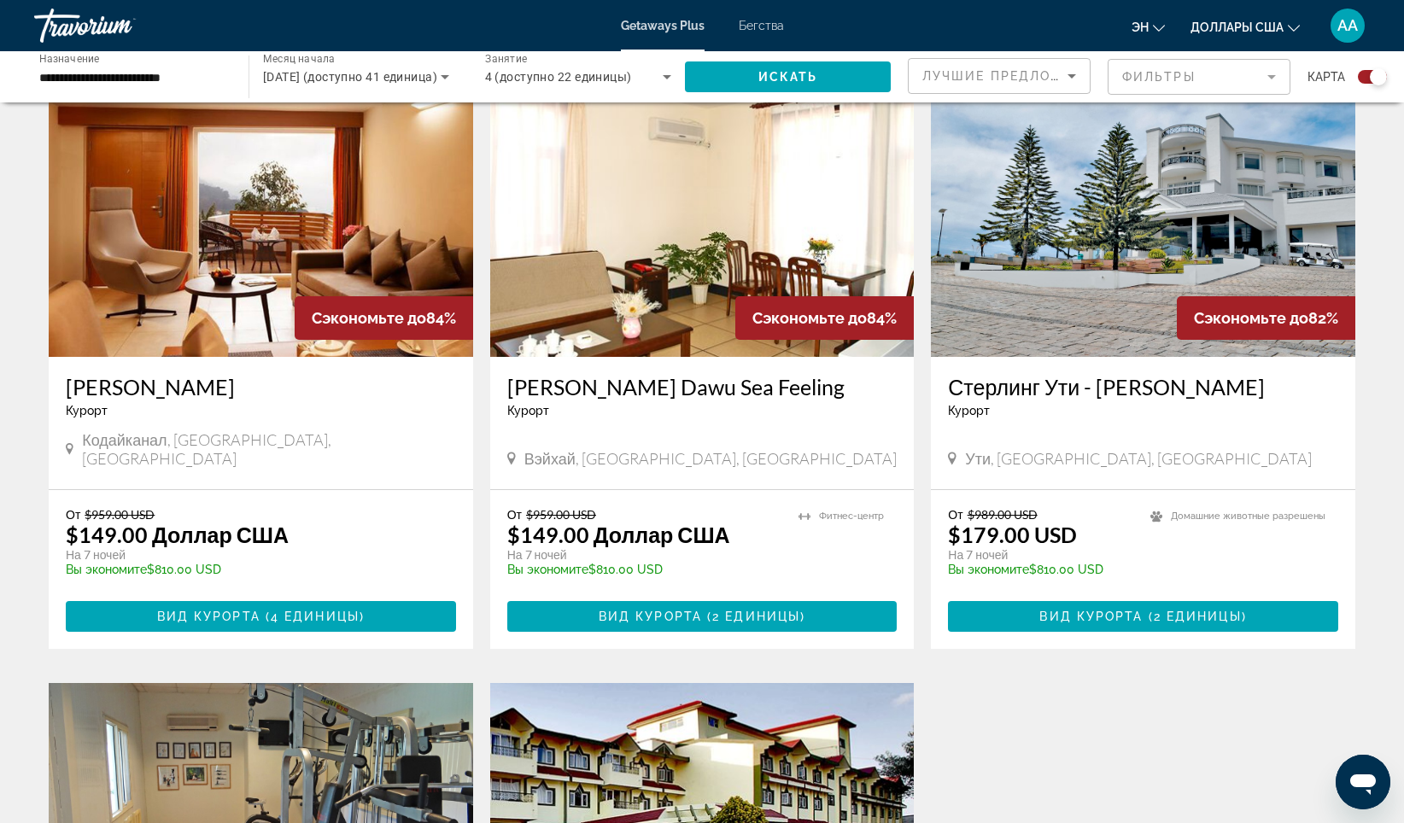
scroll to position [598, 0]
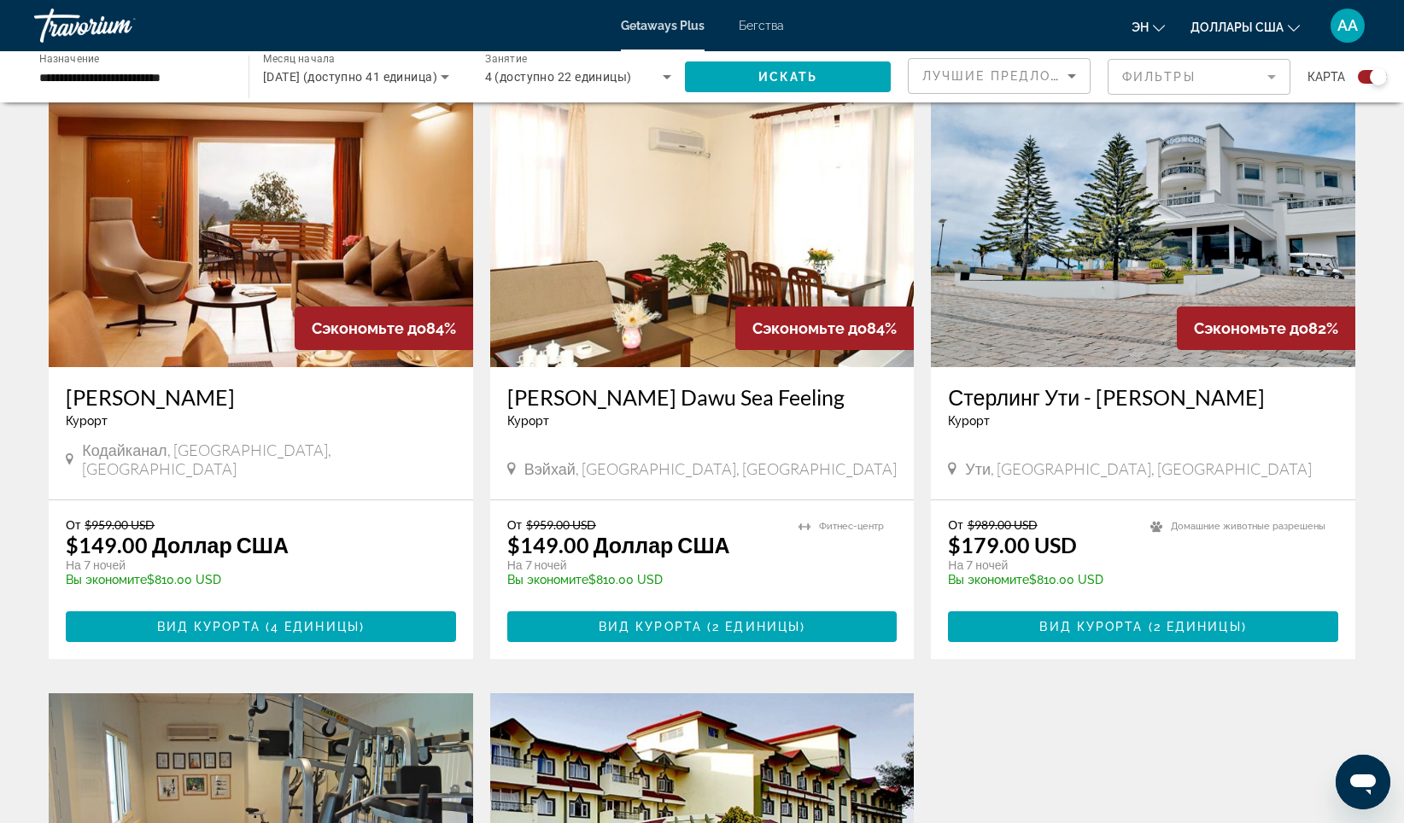
click at [1112, 402] on h3 "Стерлинг Ути - [PERSON_NAME]" at bounding box center [1143, 397] width 390 height 26
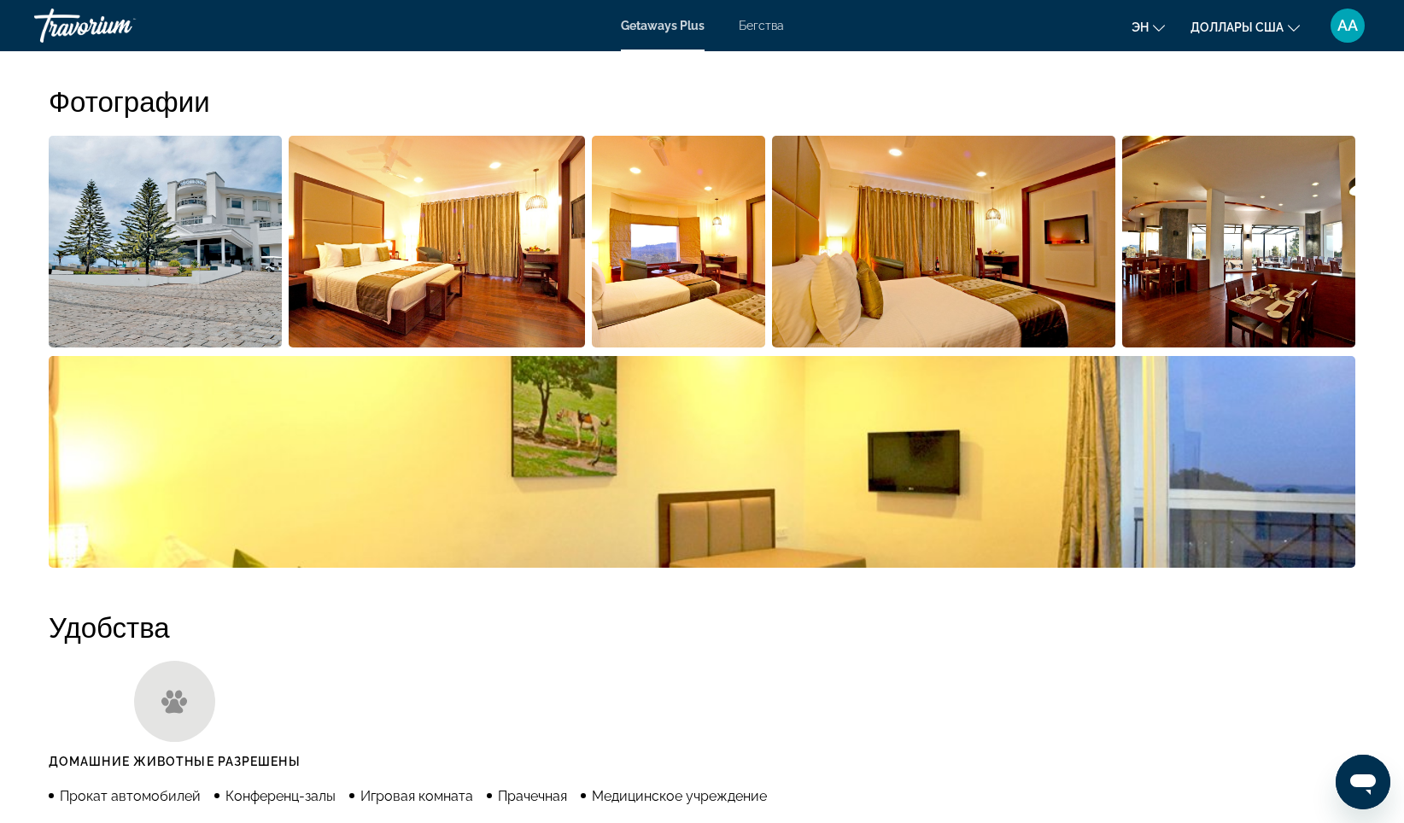
scroll to position [720, 0]
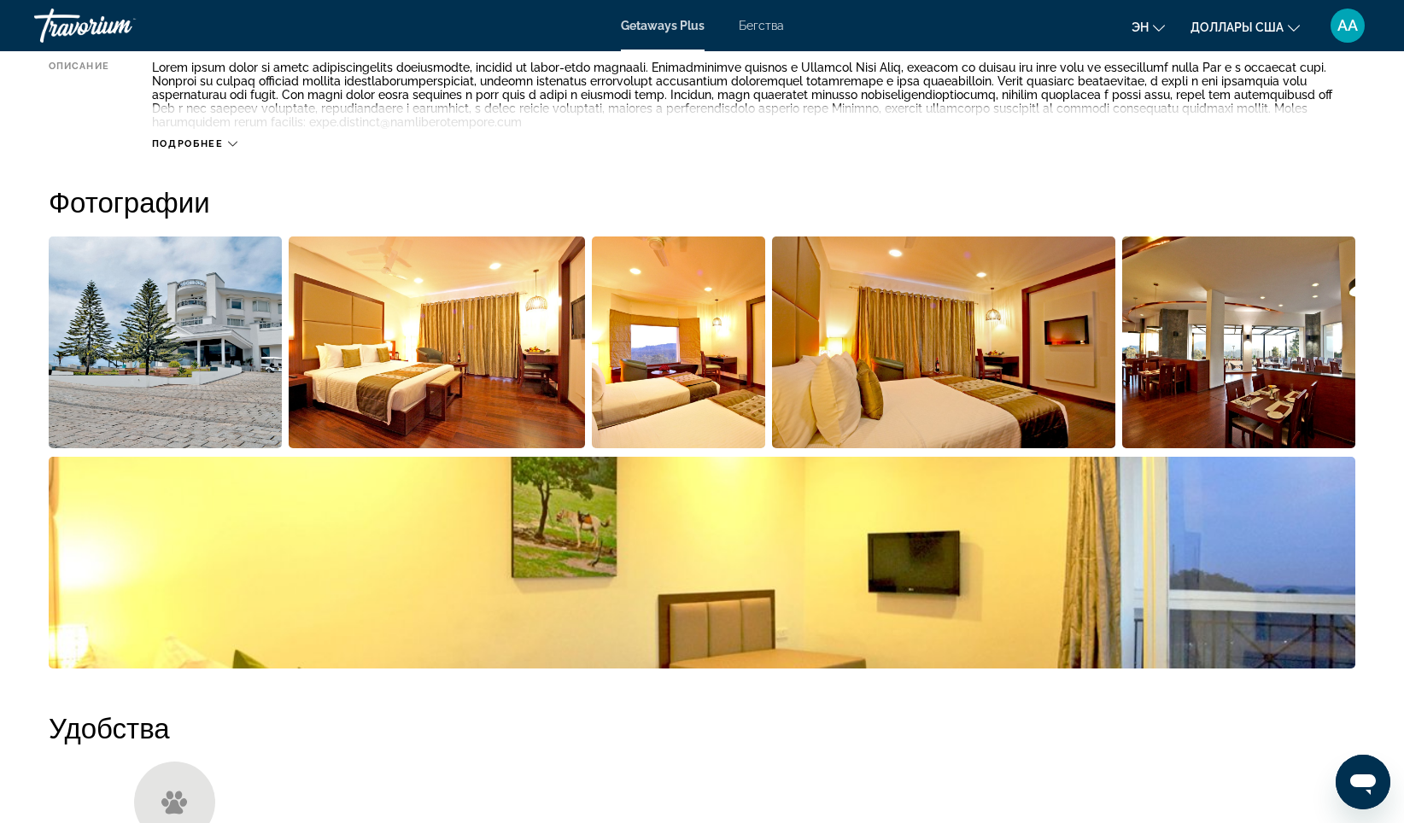
click at [712, 381] on img "Открыть полноэкранный слайдер изображений" at bounding box center [678, 343] width 173 height 212
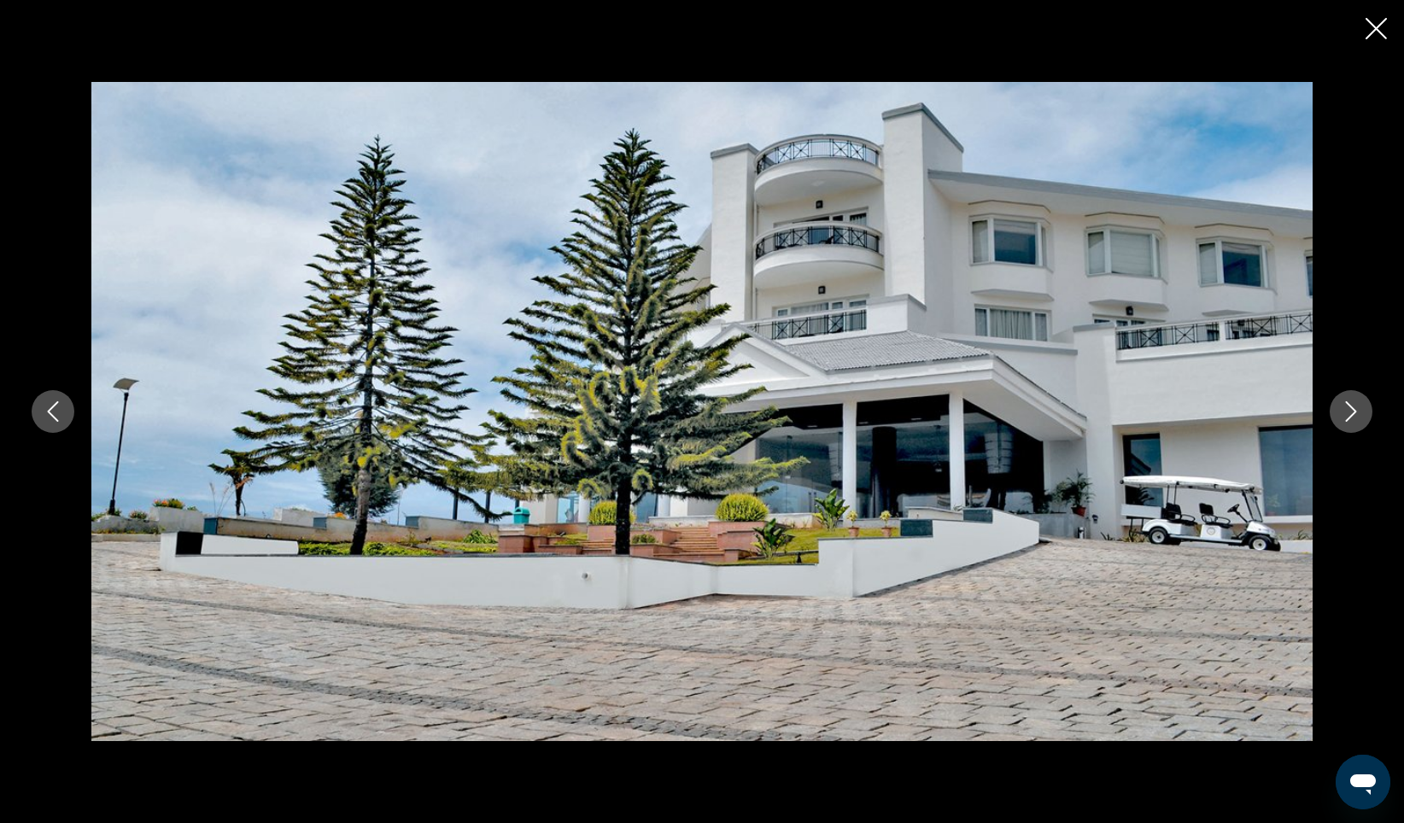
click at [1356, 420] on icon "Следующее изображение" at bounding box center [1351, 411] width 20 height 20
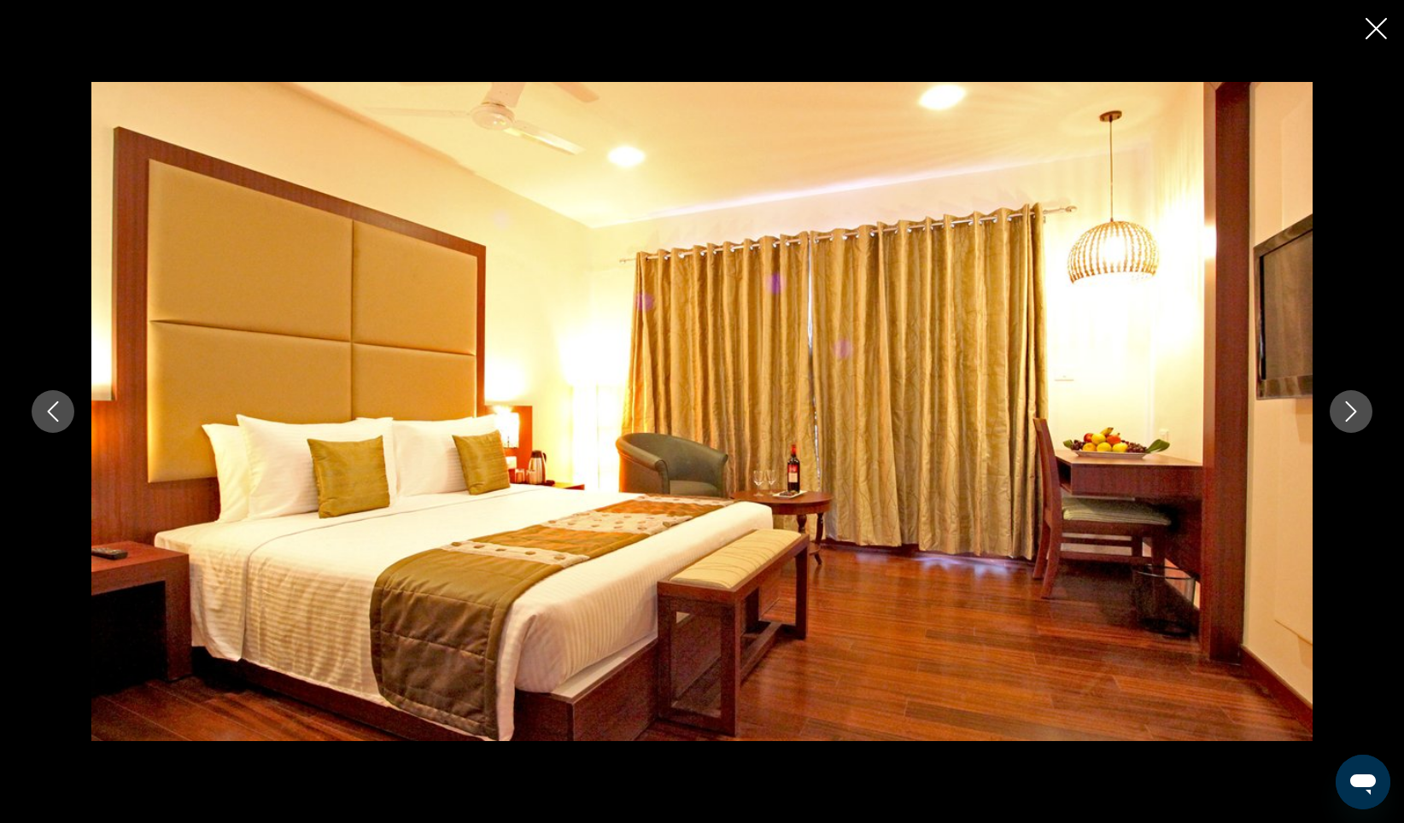
click at [1356, 420] on icon "Следующее изображение" at bounding box center [1351, 411] width 20 height 20
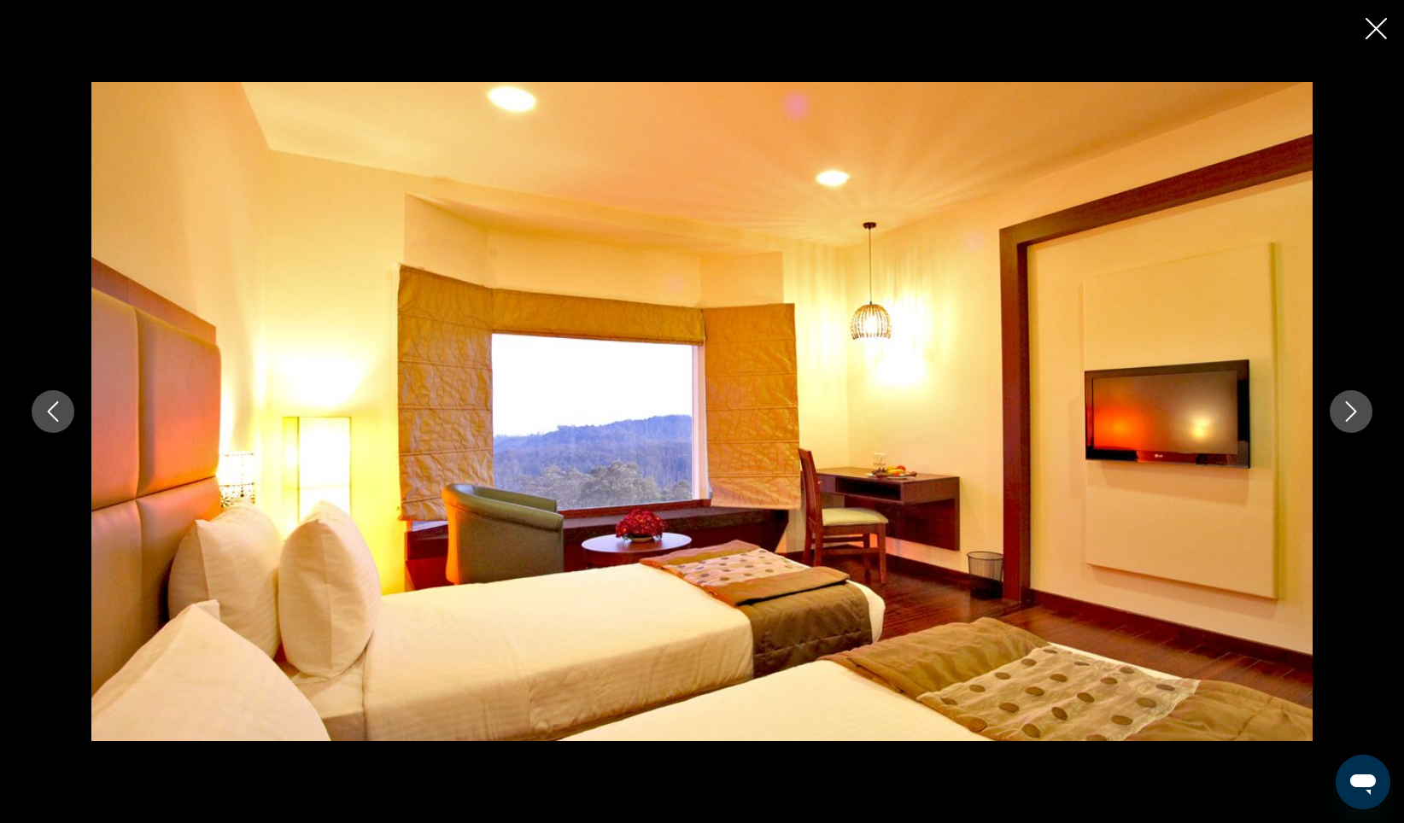
click at [1356, 420] on icon "Следующее изображение" at bounding box center [1351, 411] width 20 height 20
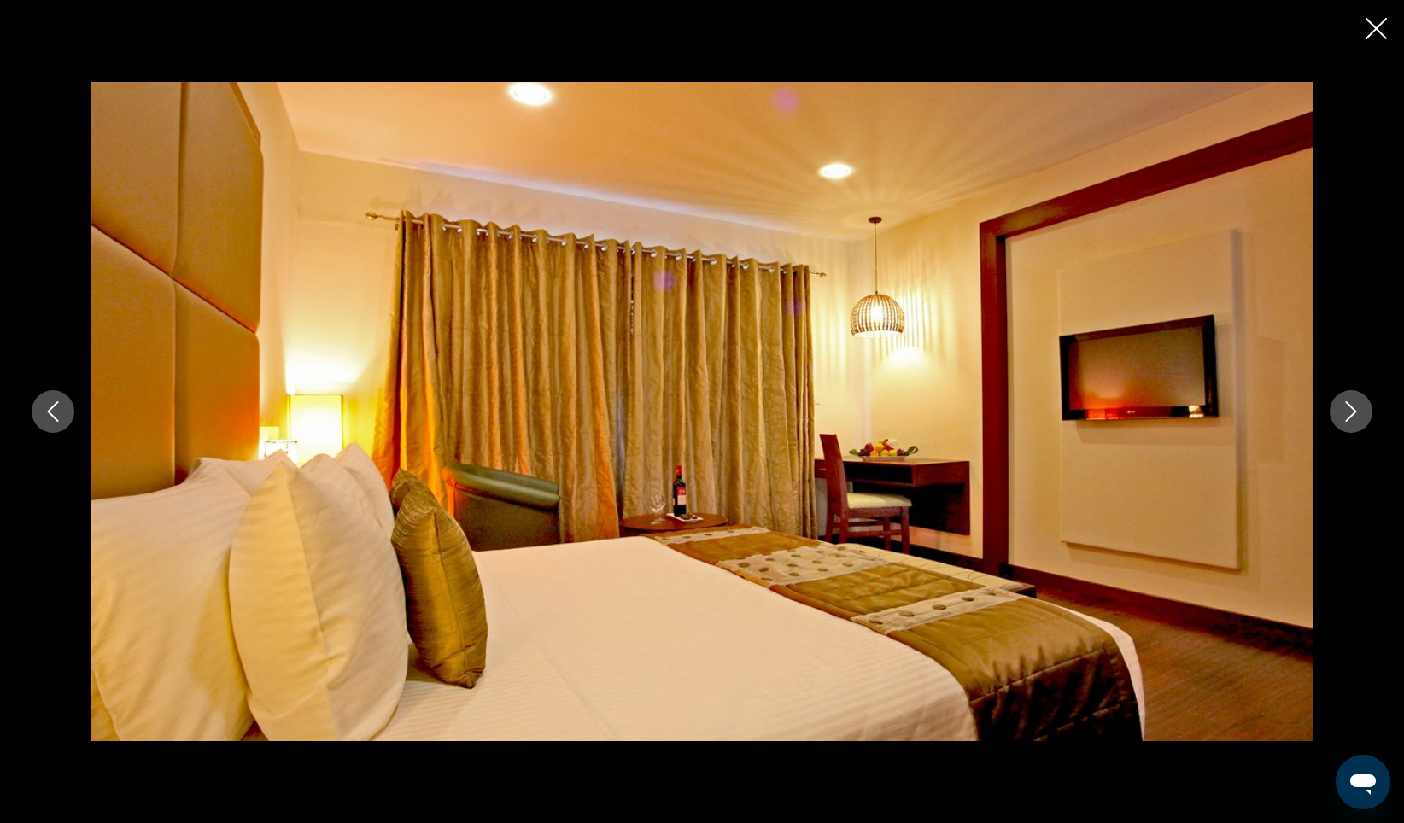
click at [1356, 420] on icon "Следующее изображение" at bounding box center [1351, 411] width 20 height 20
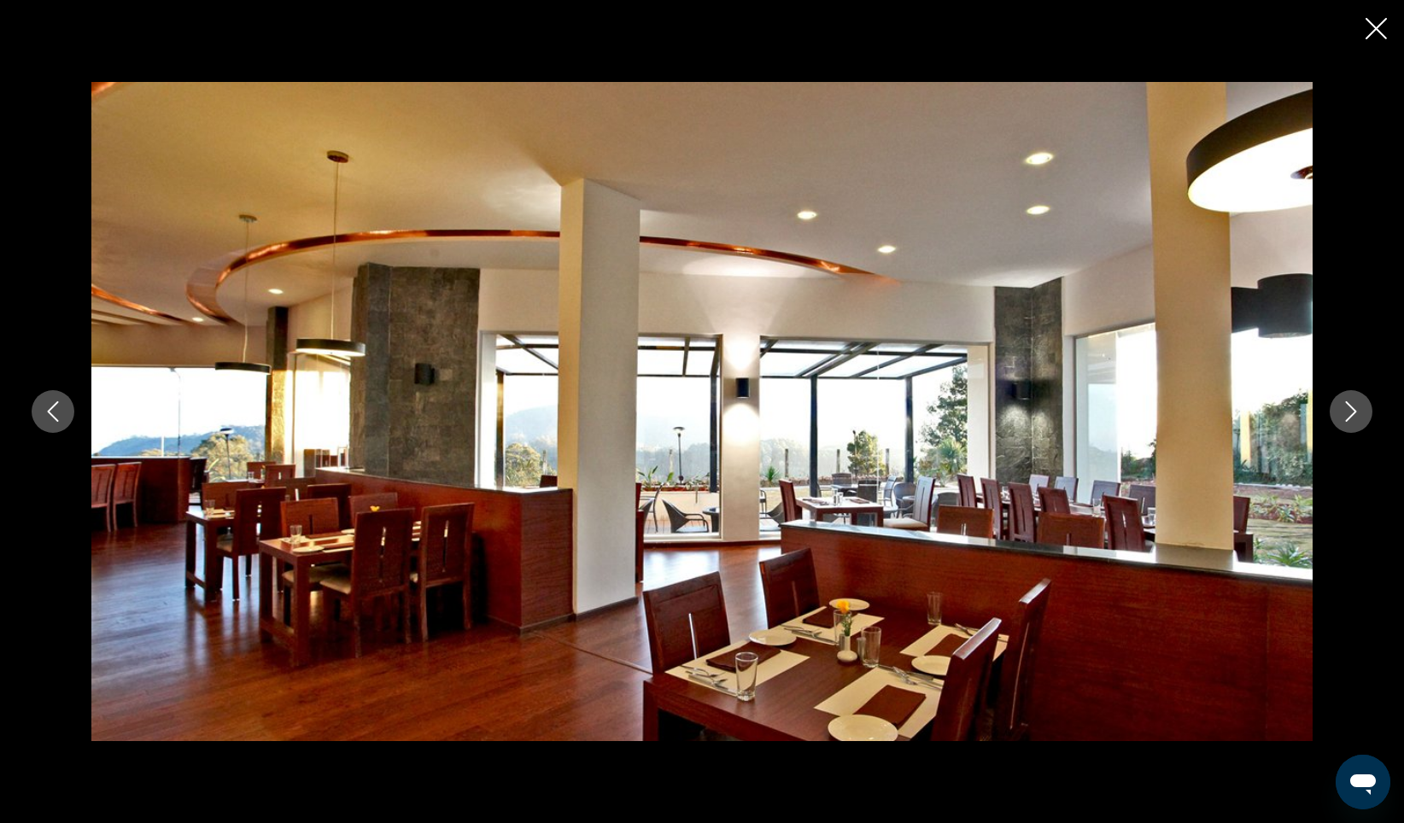
click at [1356, 420] on icon "Следующее изображение" at bounding box center [1351, 411] width 20 height 20
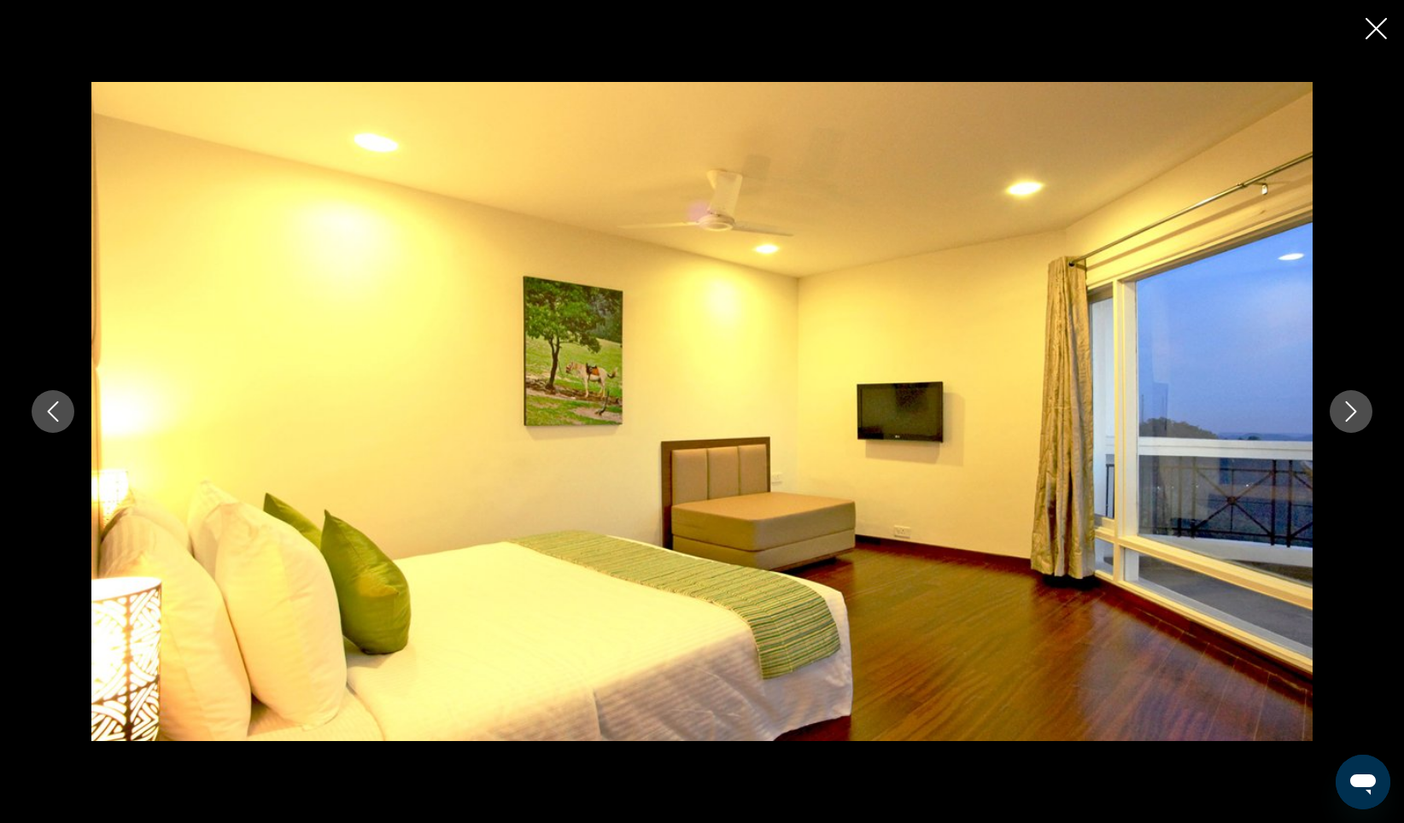
click at [1356, 420] on icon "Следующее изображение" at bounding box center [1351, 411] width 20 height 20
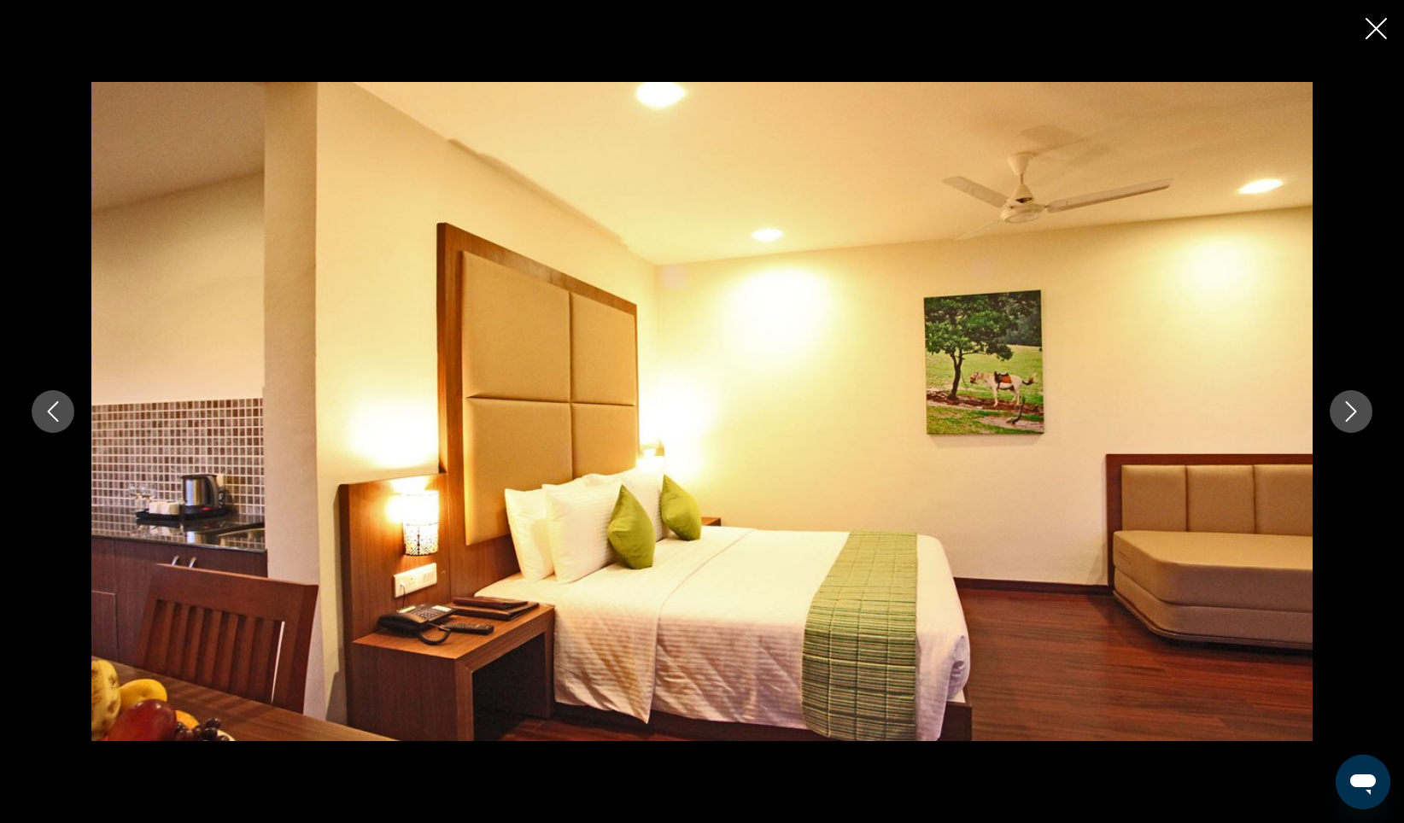
click at [1356, 420] on icon "Следующее изображение" at bounding box center [1351, 411] width 20 height 20
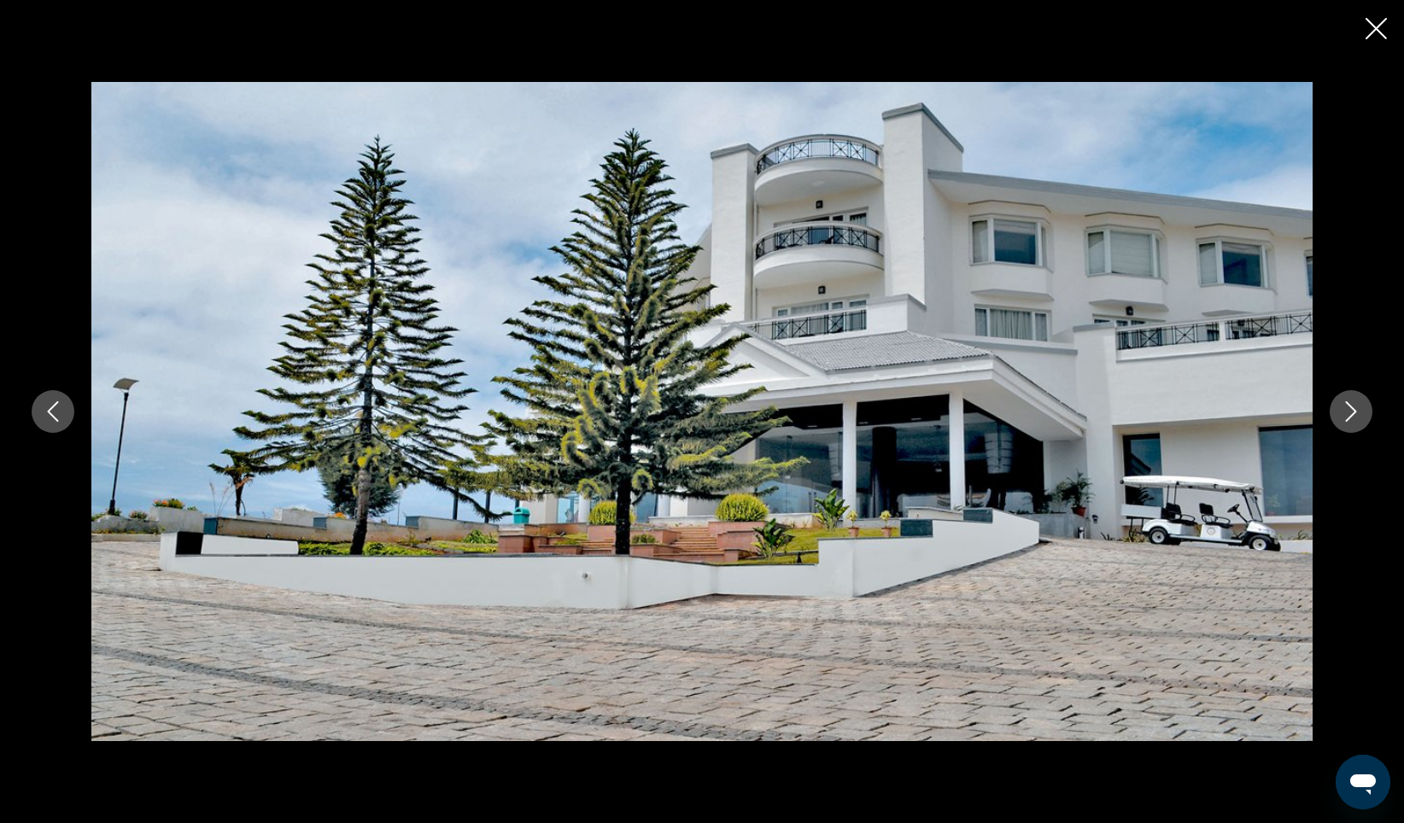
click at [1356, 420] on icon "Следующее изображение" at bounding box center [1351, 411] width 20 height 20
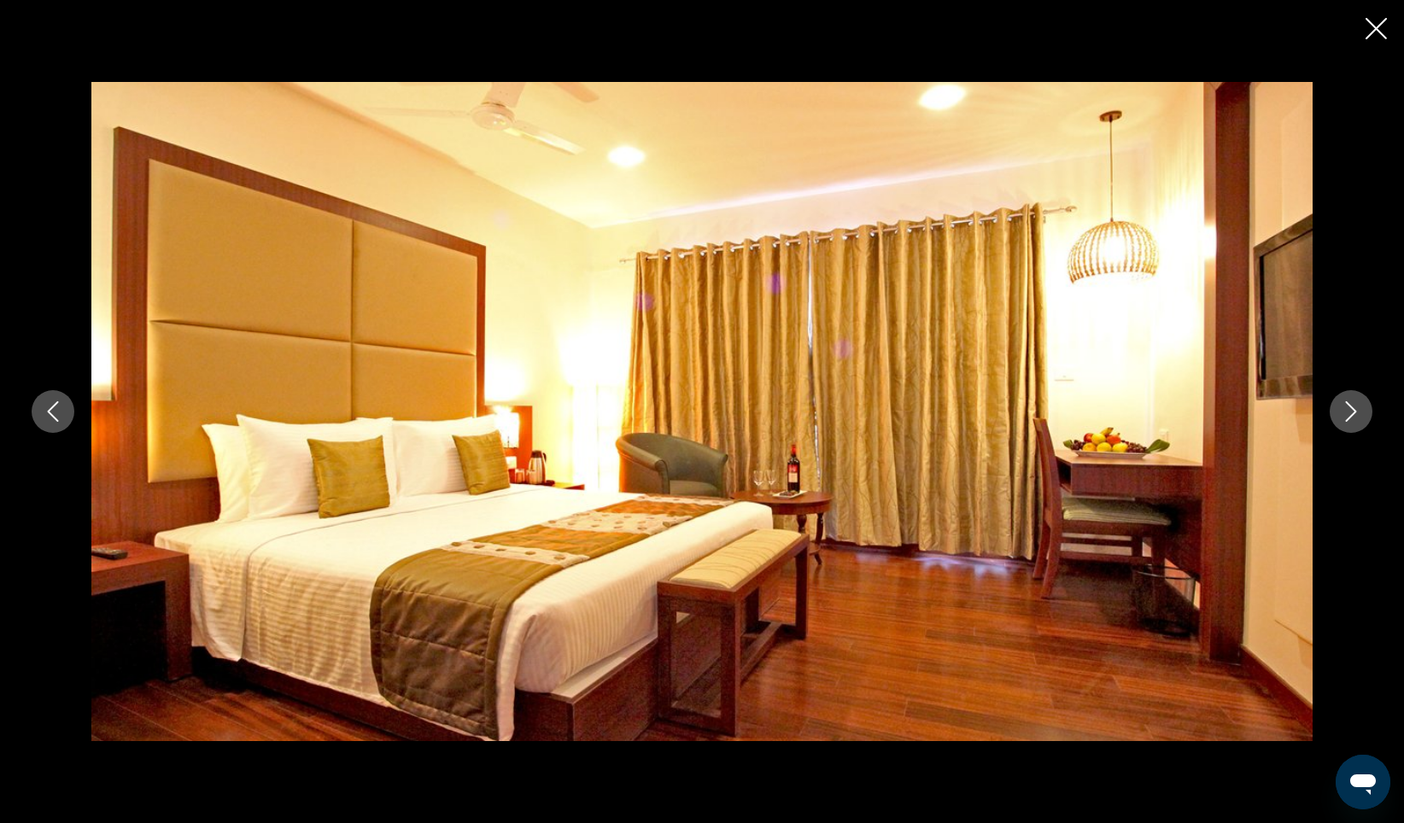
click at [1356, 420] on icon "Следующее изображение" at bounding box center [1351, 411] width 20 height 20
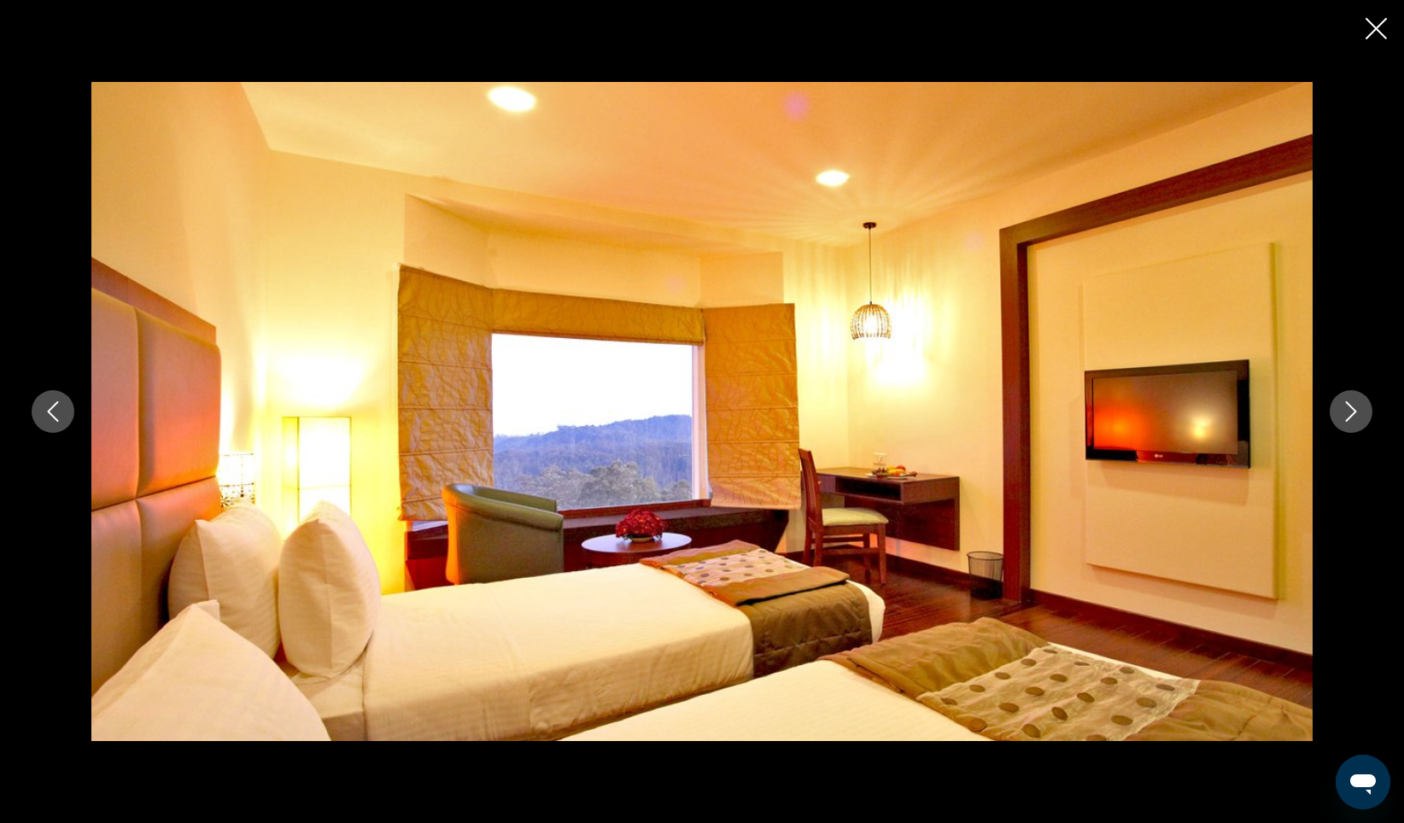
click at [1380, 33] on icon "Закрыть слайд-шоу" at bounding box center [1376, 28] width 21 height 21
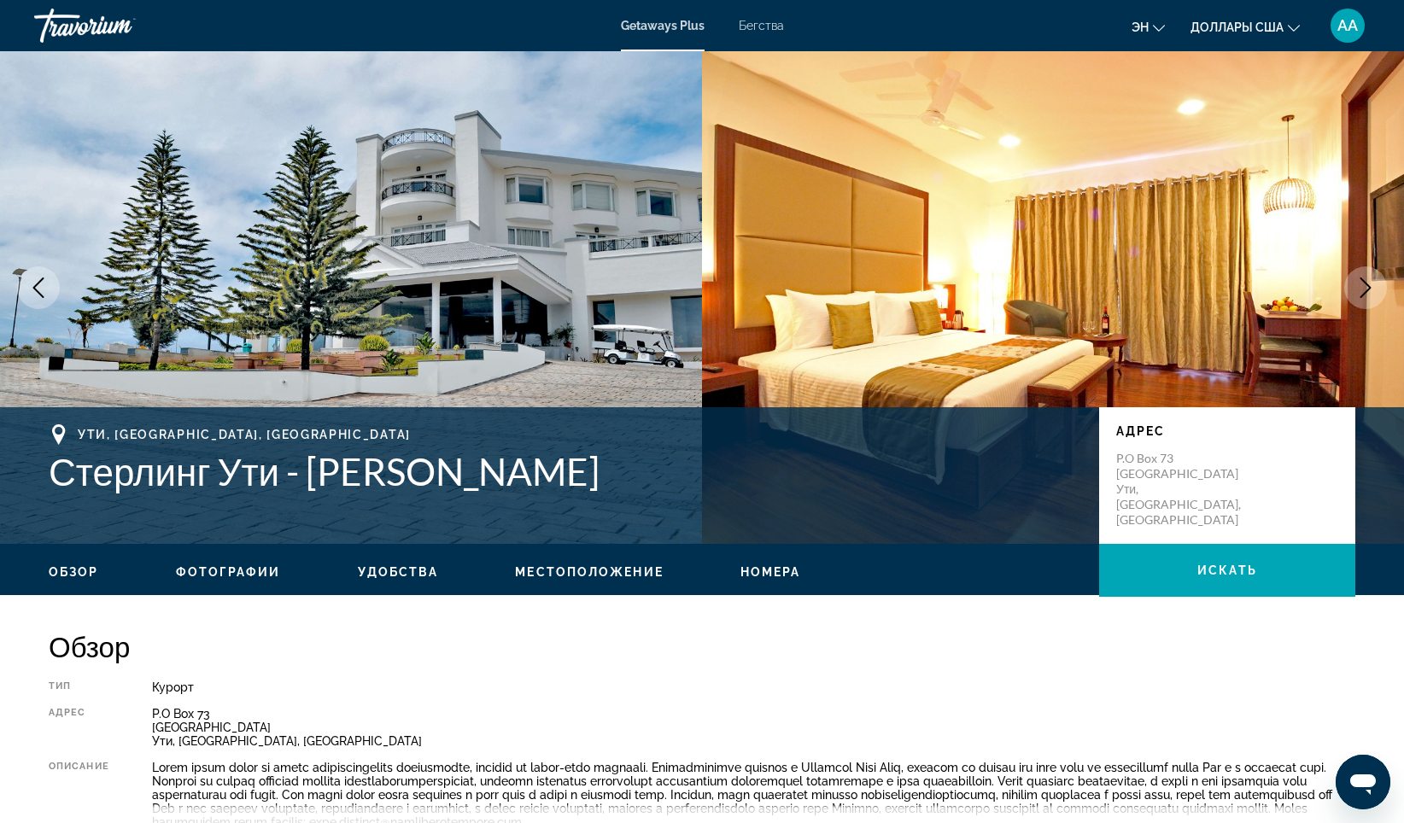
scroll to position [0, 0]
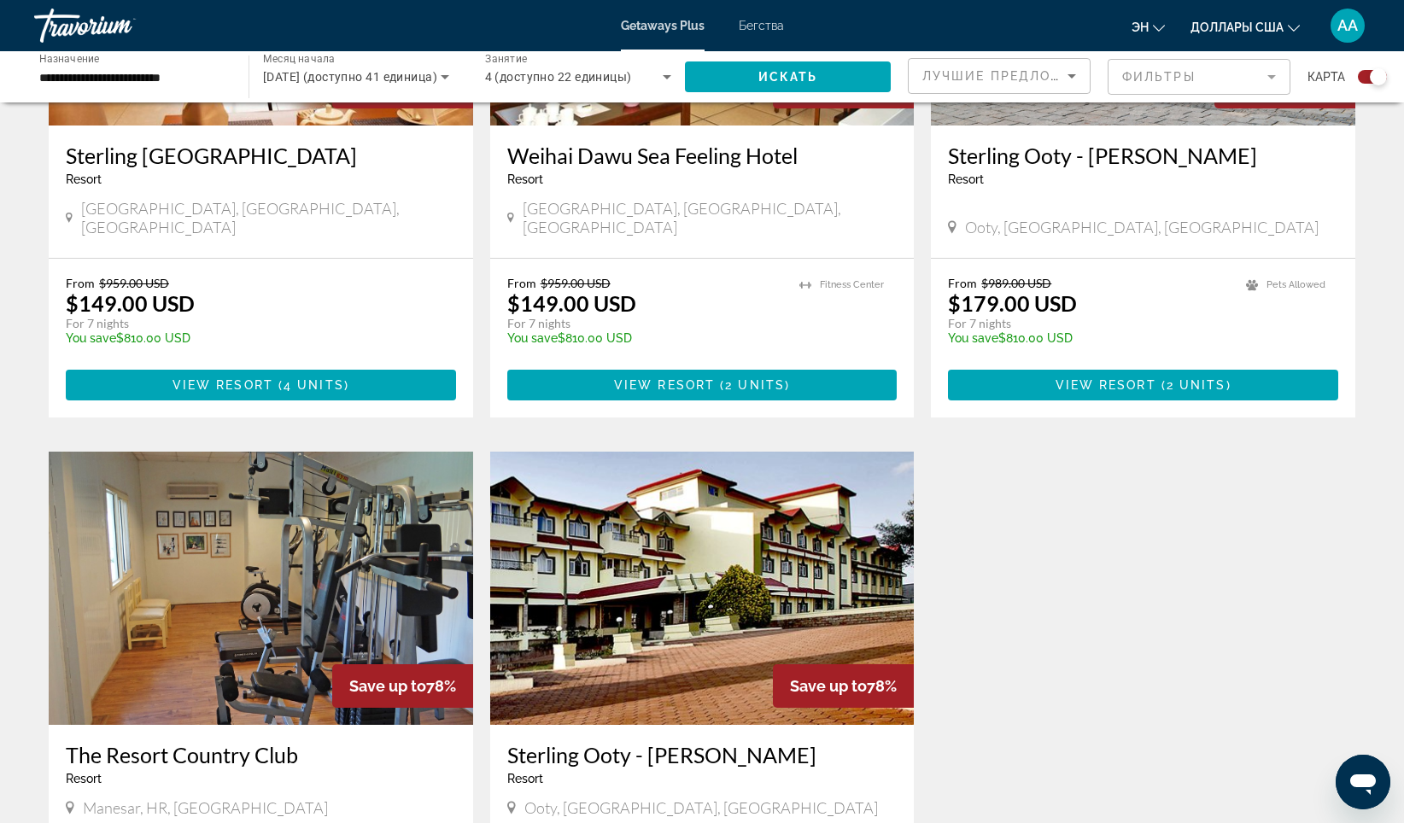
scroll to position [1110, 0]
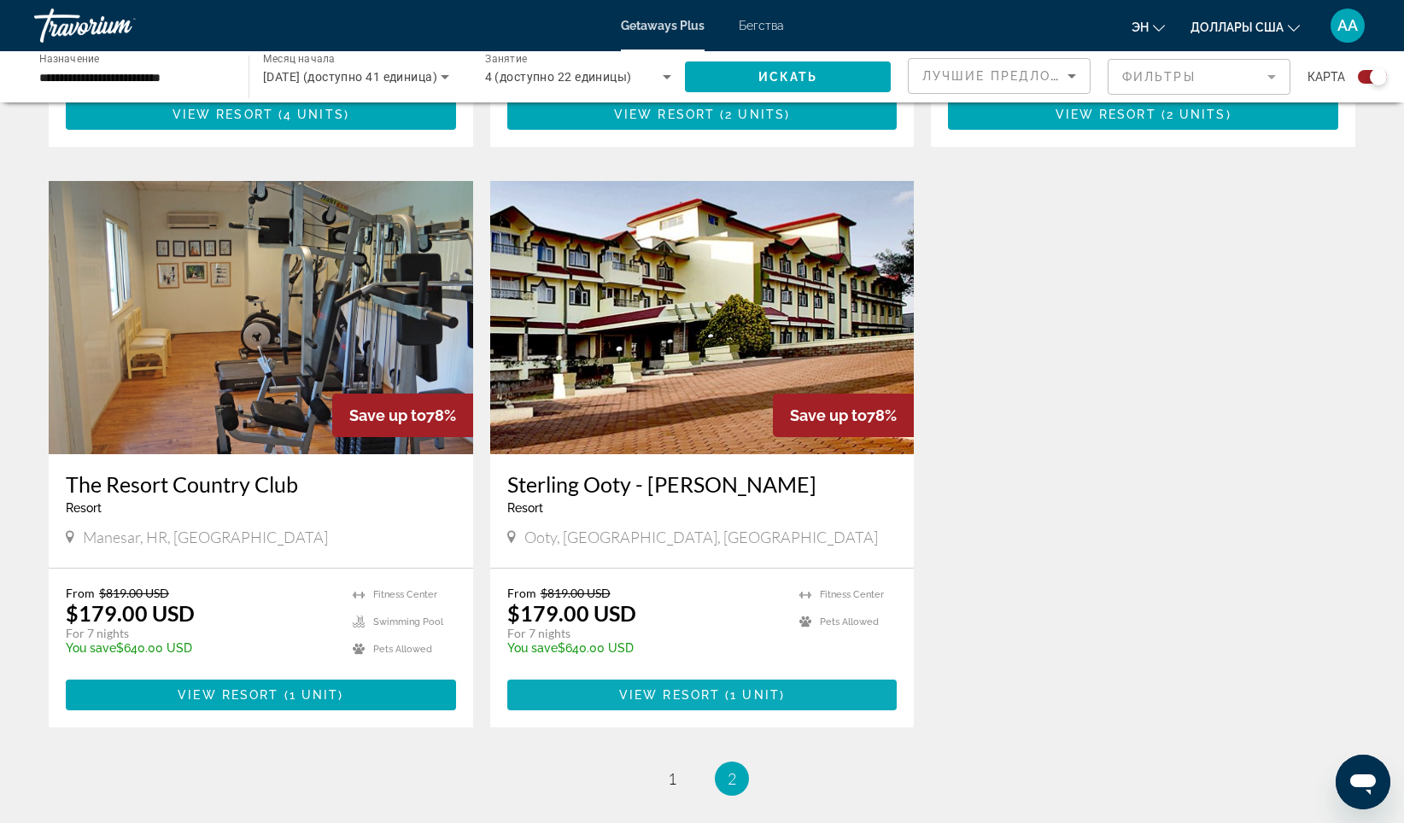
click at [664, 688] on span "View Resort" at bounding box center [669, 695] width 101 height 14
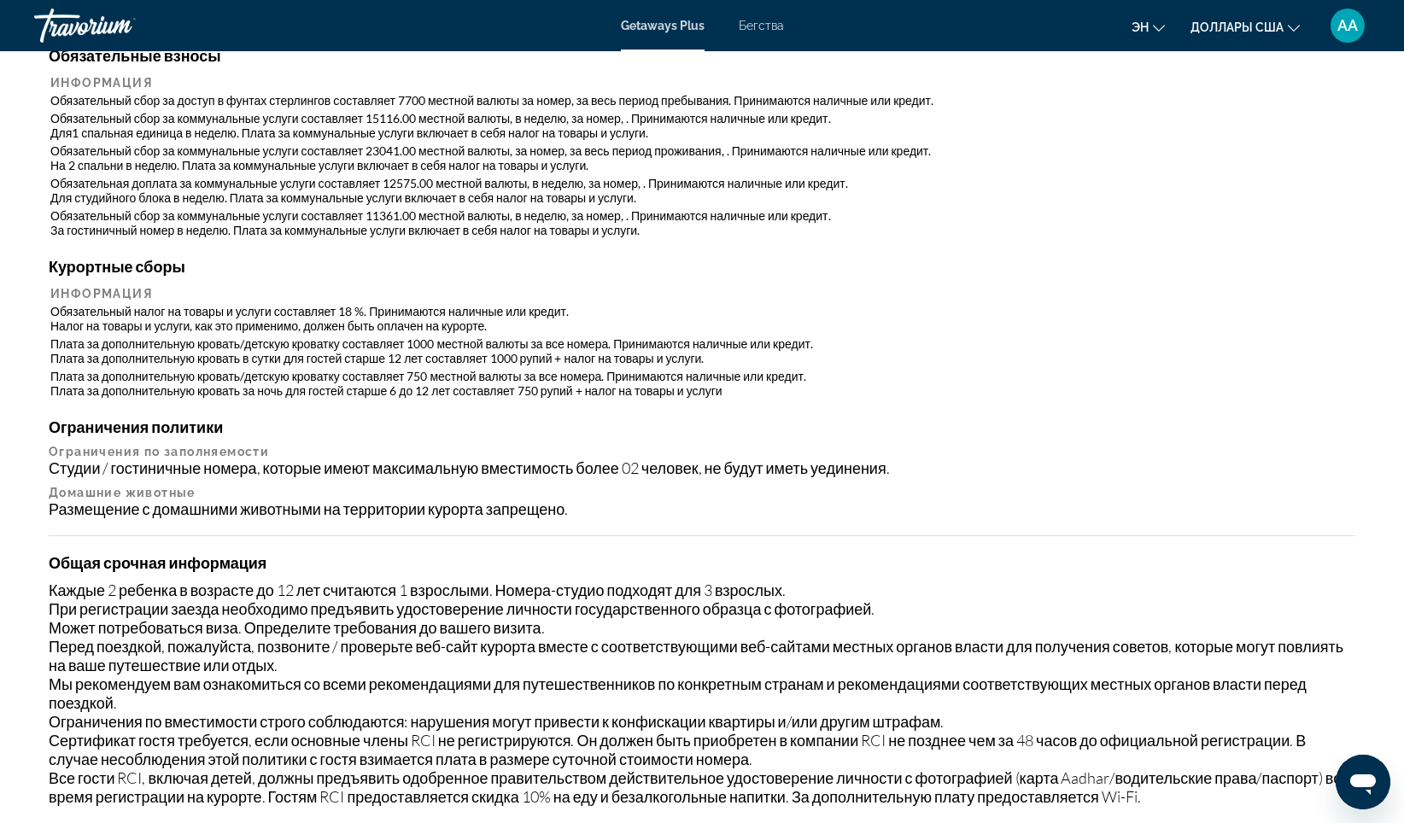
scroll to position [1181, 0]
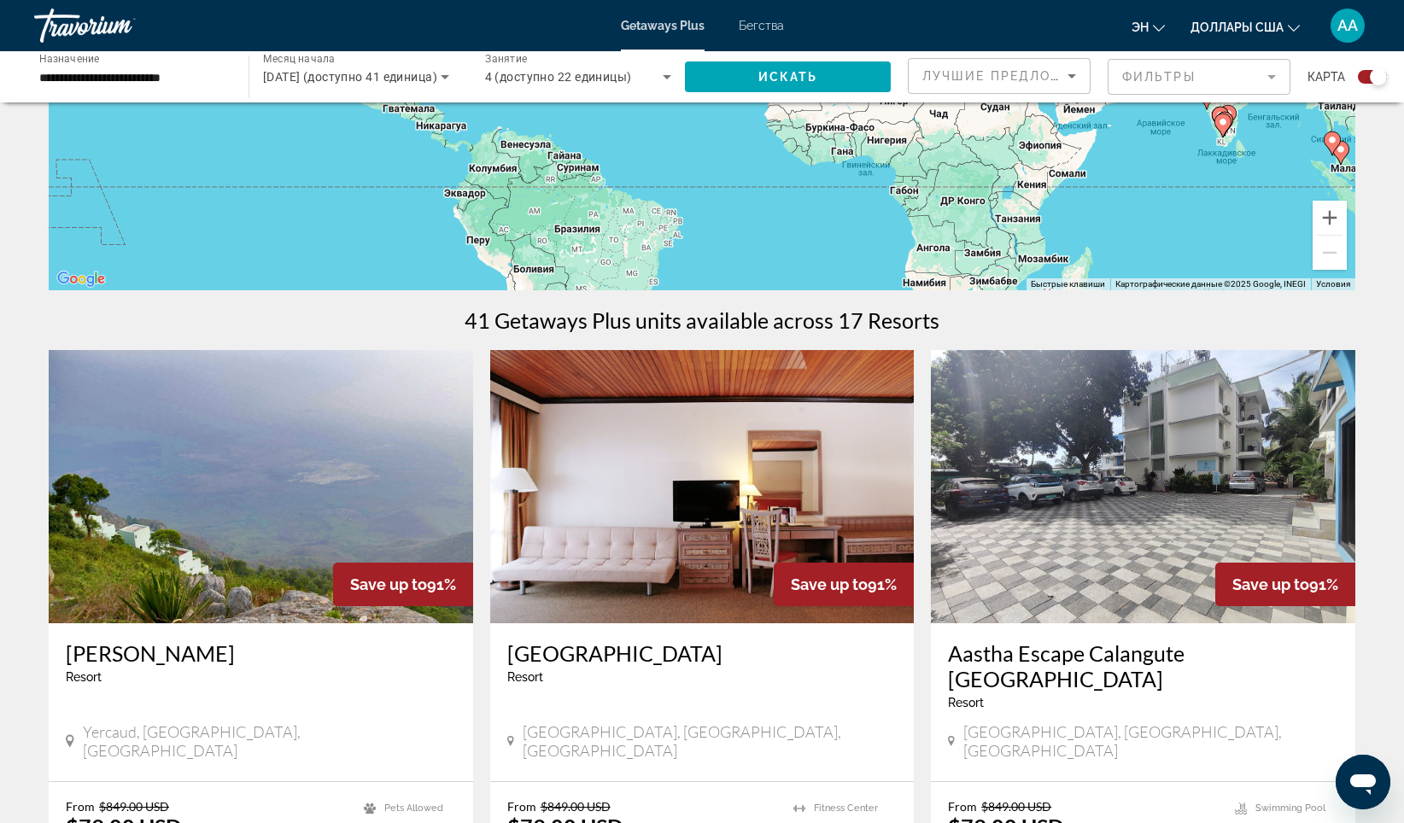
scroll to position [427, 0]
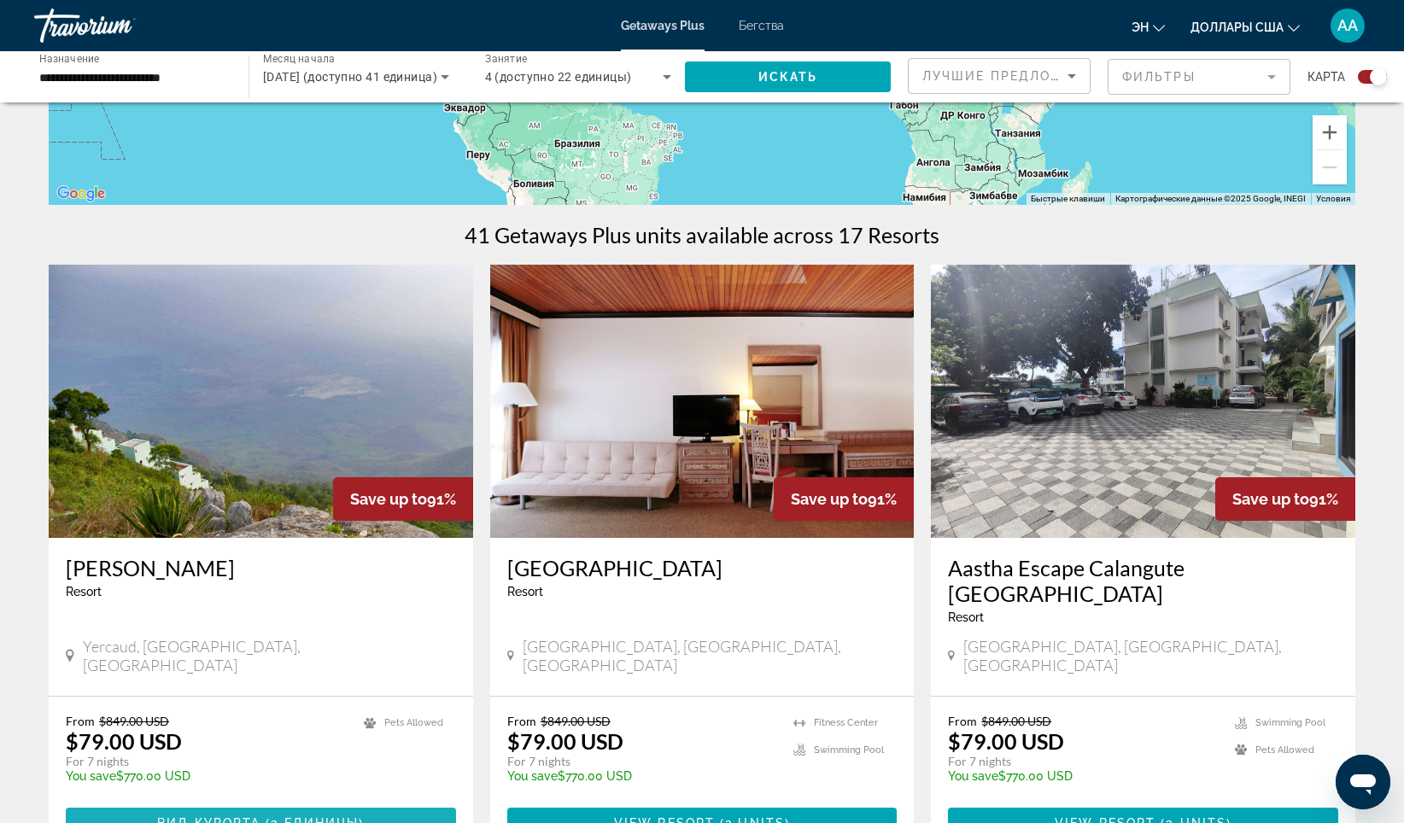
click at [221, 816] on span "Вид курорта" at bounding box center [208, 823] width 103 height 14
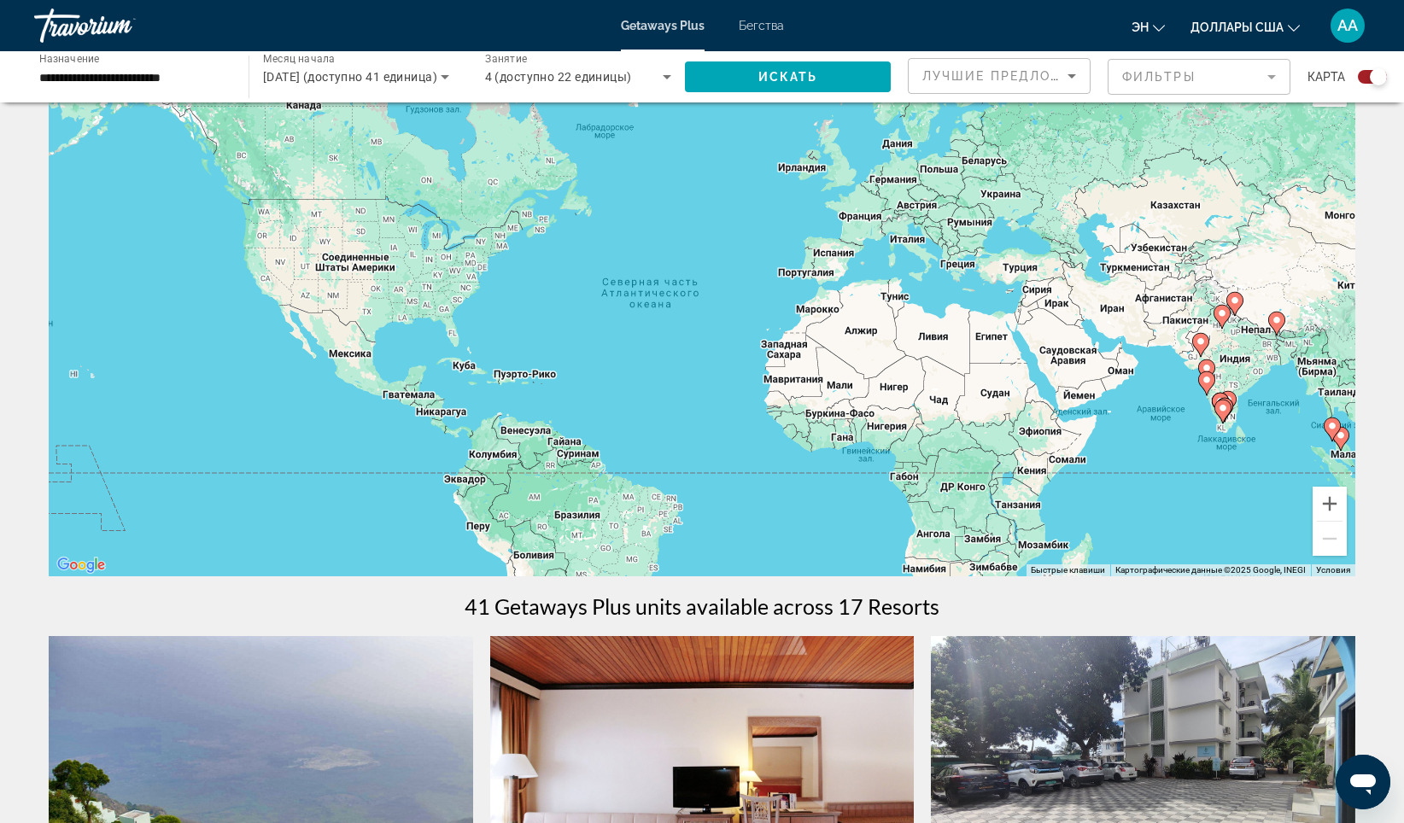
scroll to position [85, 0]
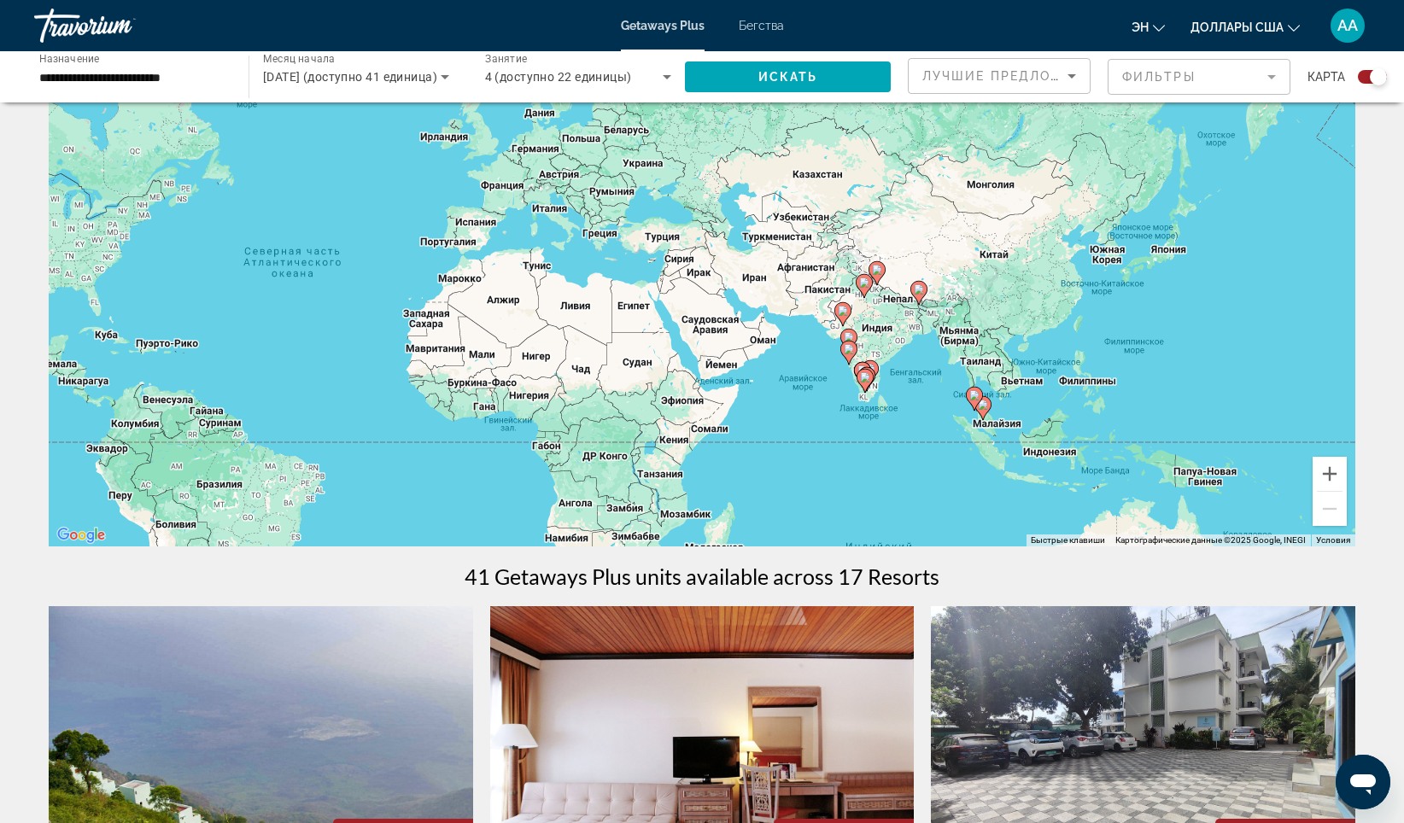
drag, startPoint x: 1080, startPoint y: 432, endPoint x: 726, endPoint y: 428, distance: 354.4
click at [717, 431] on div "Чтобы активировать перетаскивание с помощью клавиатуры, нажмите Alt + Ввод. Пос…" at bounding box center [702, 290] width 1307 height 512
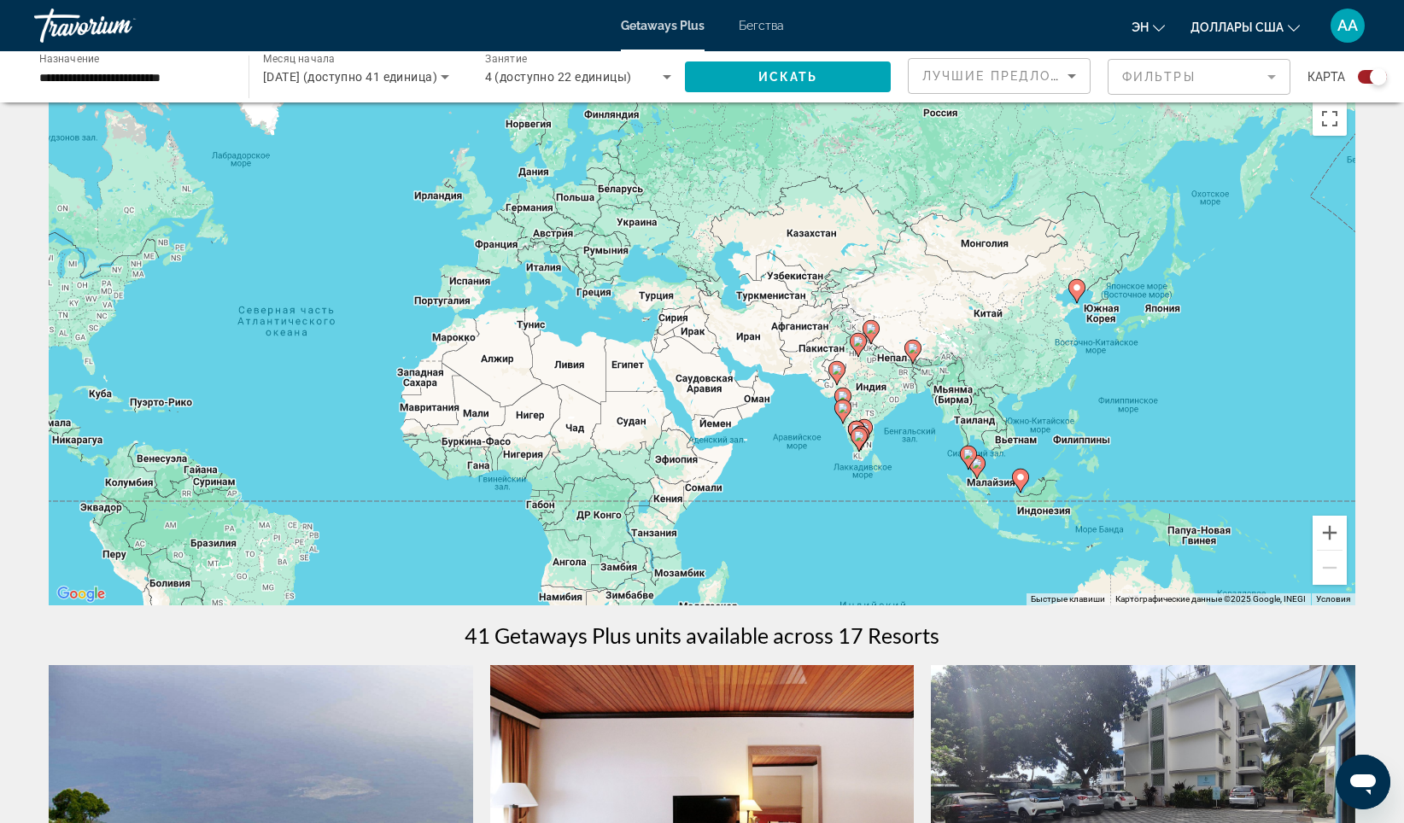
scroll to position [0, 0]
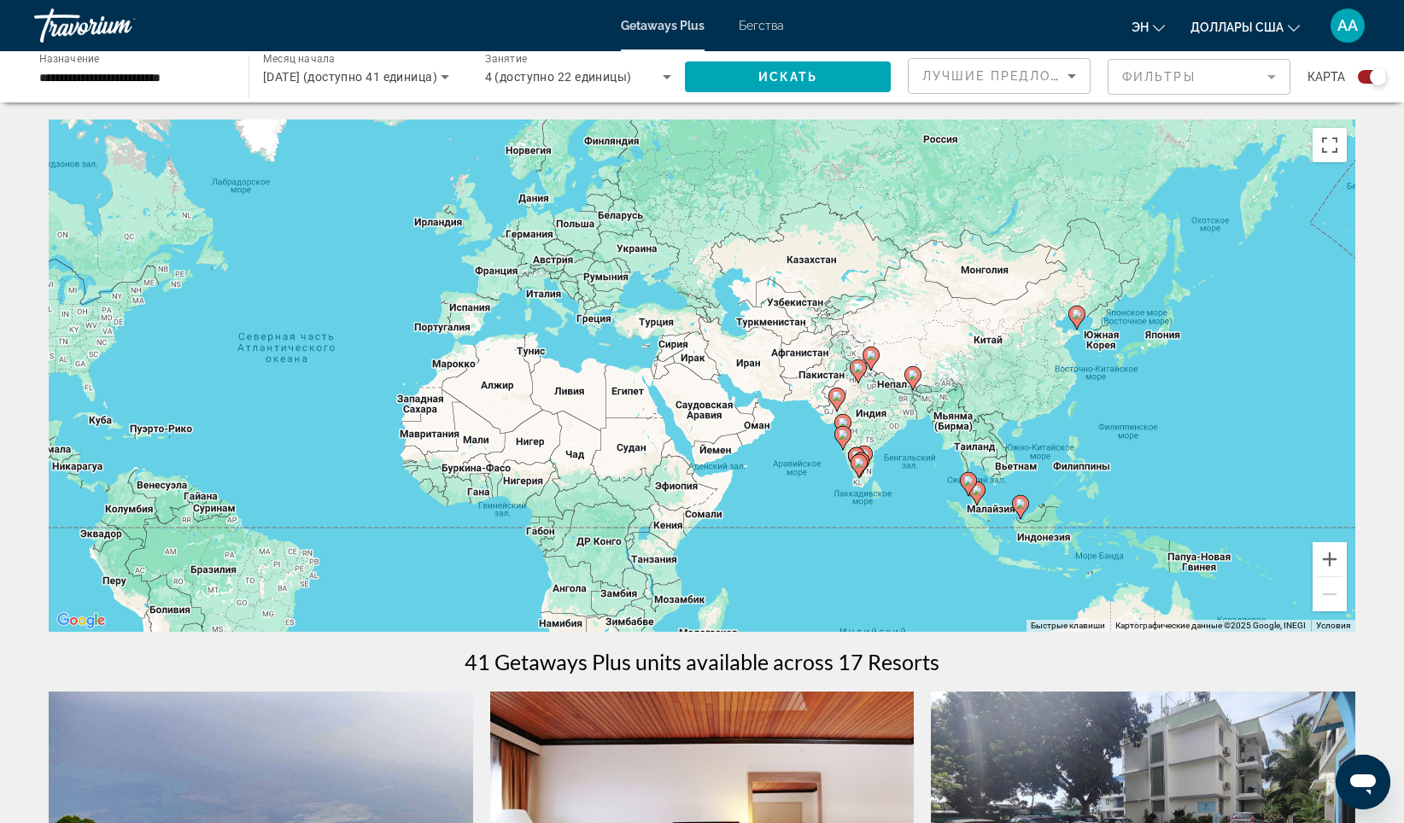
click at [977, 453] on div "Чтобы активировать перетаскивание с помощью клавиатуры, нажмите Alt + Ввод. Пос…" at bounding box center [702, 376] width 1307 height 512
click at [1015, 468] on div "Чтобы активировать перетаскивание с помощью клавиатуры, нажмите Alt + Ввод. Пос…" at bounding box center [702, 376] width 1307 height 512
click at [1019, 506] on image "Основное содержание" at bounding box center [1020, 504] width 10 height 10
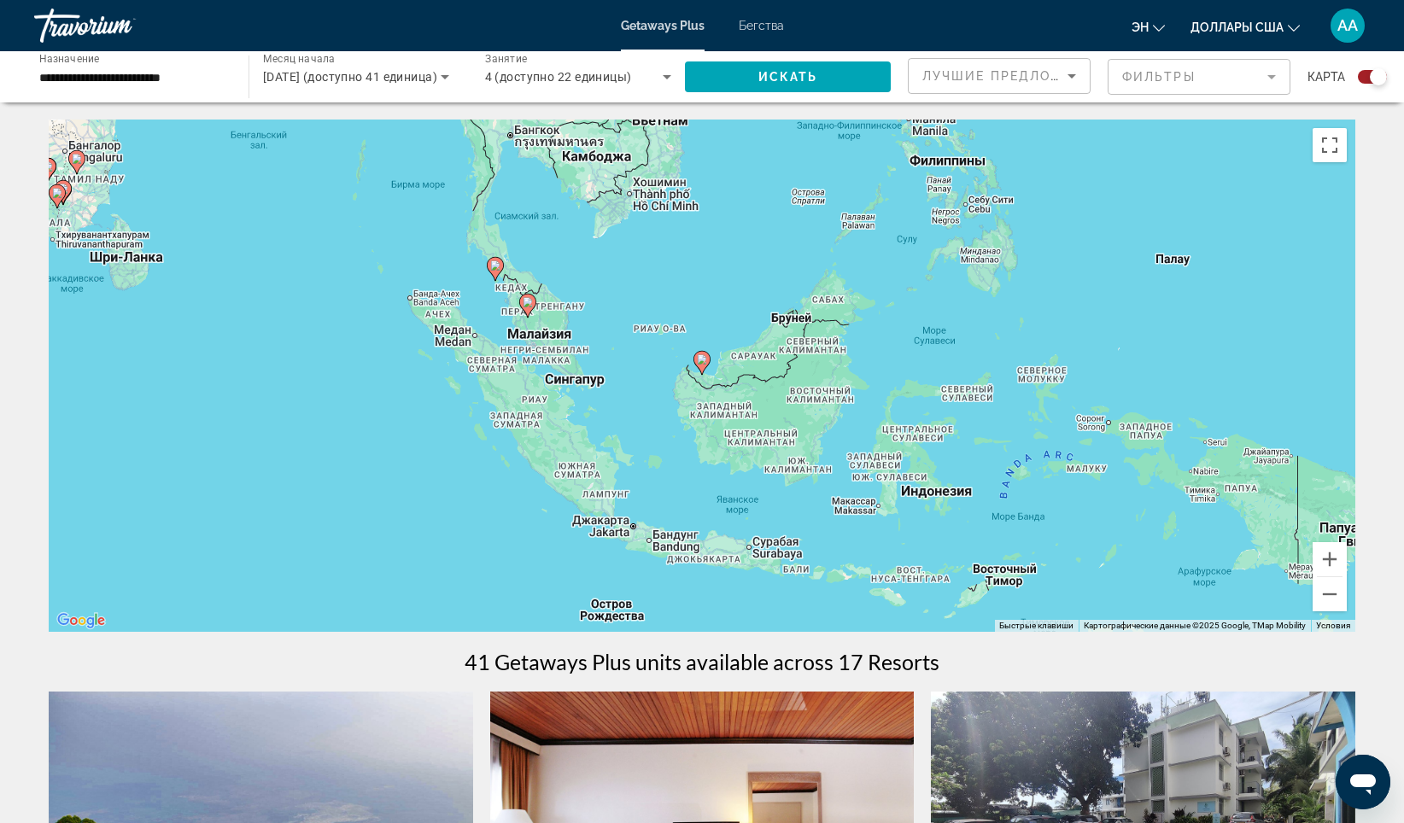
click at [525, 301] on image "Основное содержание" at bounding box center [528, 302] width 10 height 10
type input "**********"
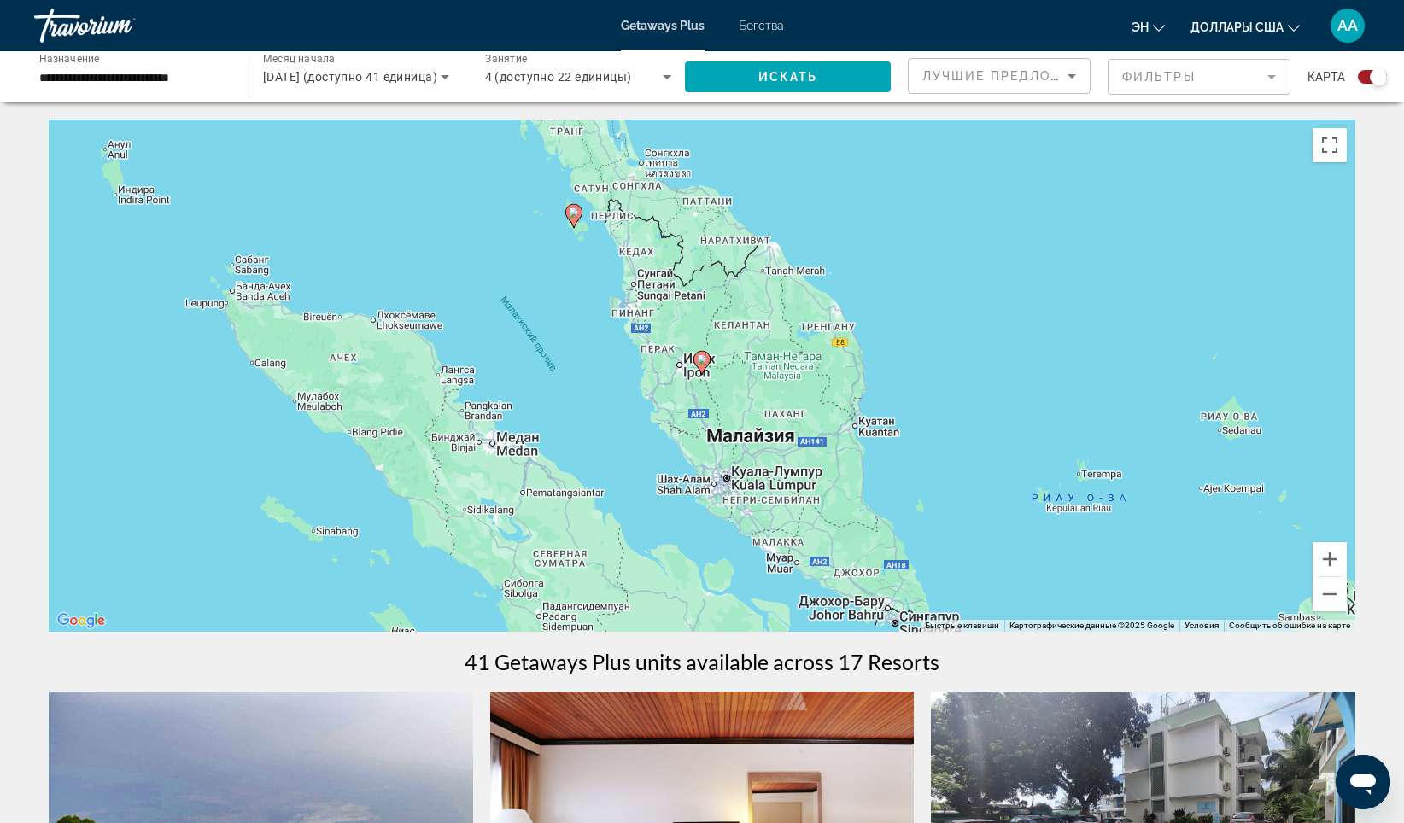
click at [704, 362] on image "Основное содержание" at bounding box center [702, 359] width 10 height 10
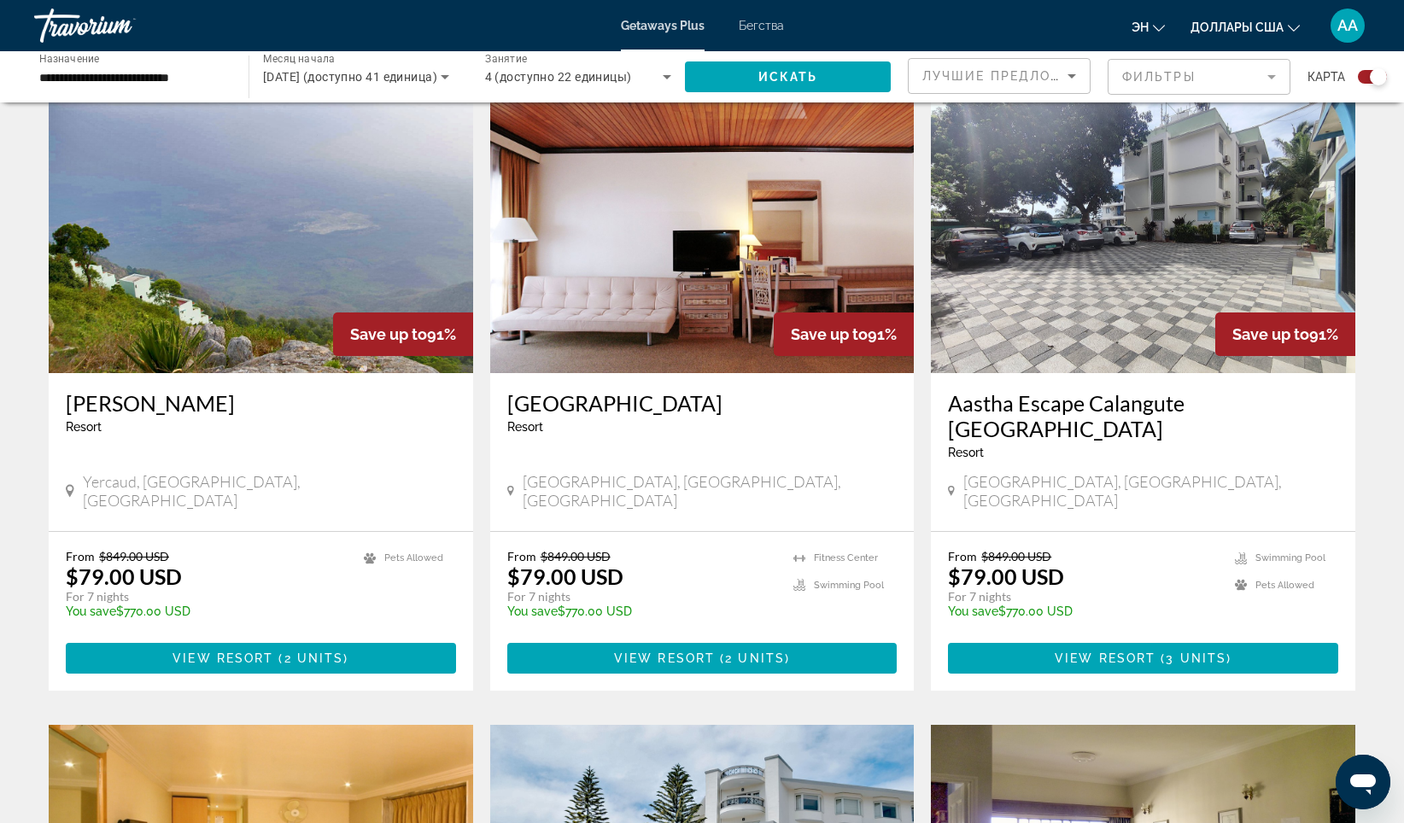
scroll to position [598, 0]
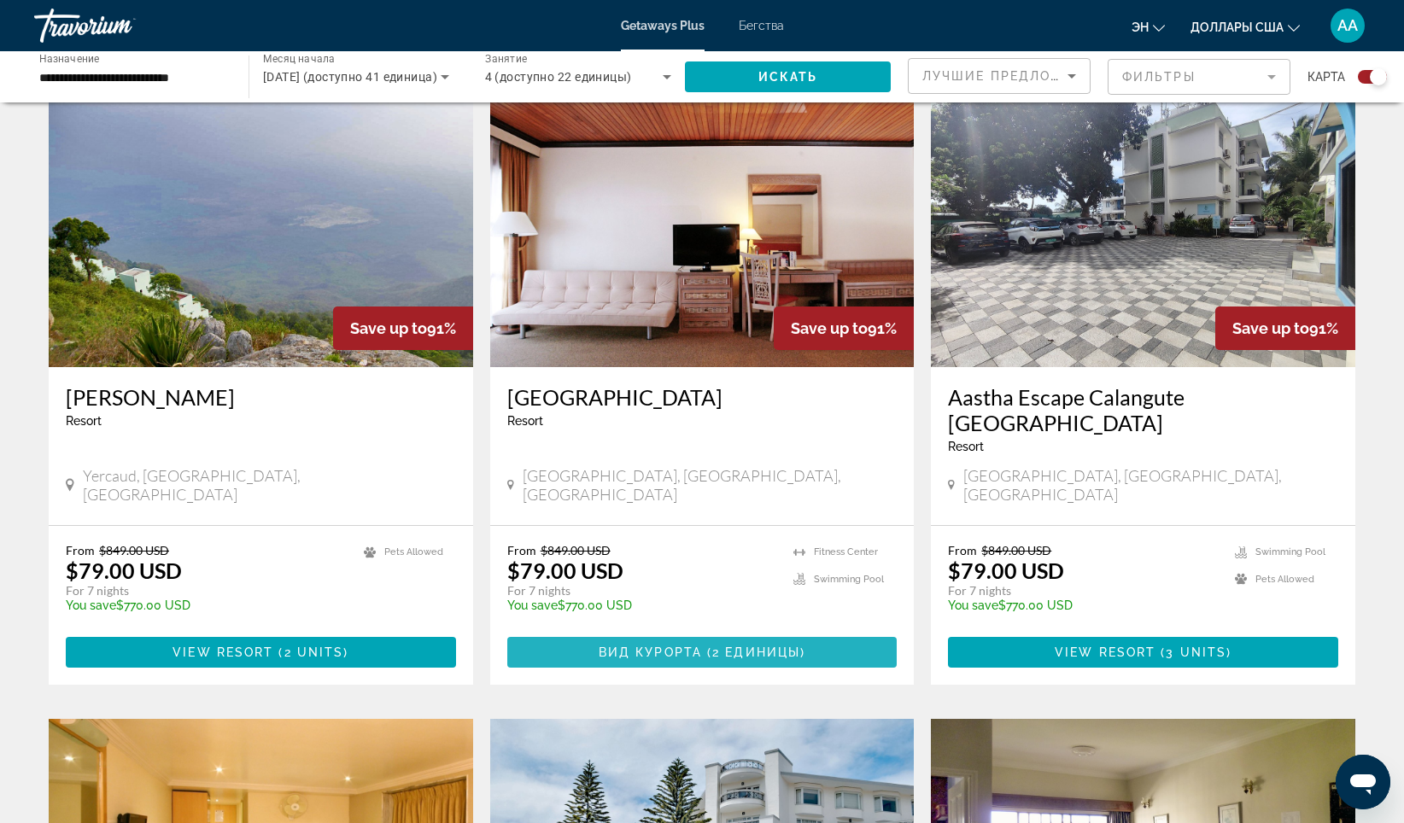
click at [687, 646] on span "Вид курорта" at bounding box center [650, 653] width 103 height 14
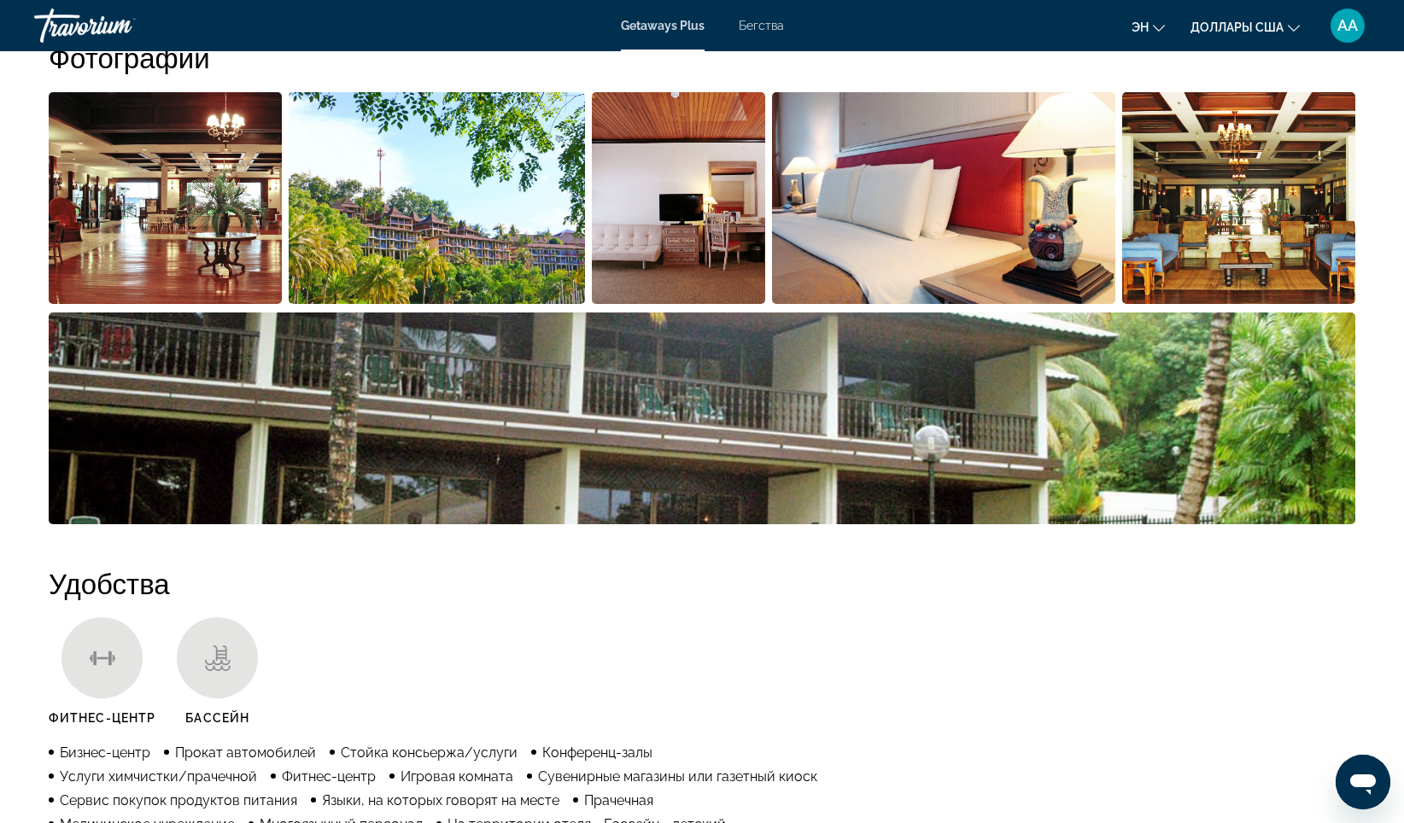
scroll to position [668, 0]
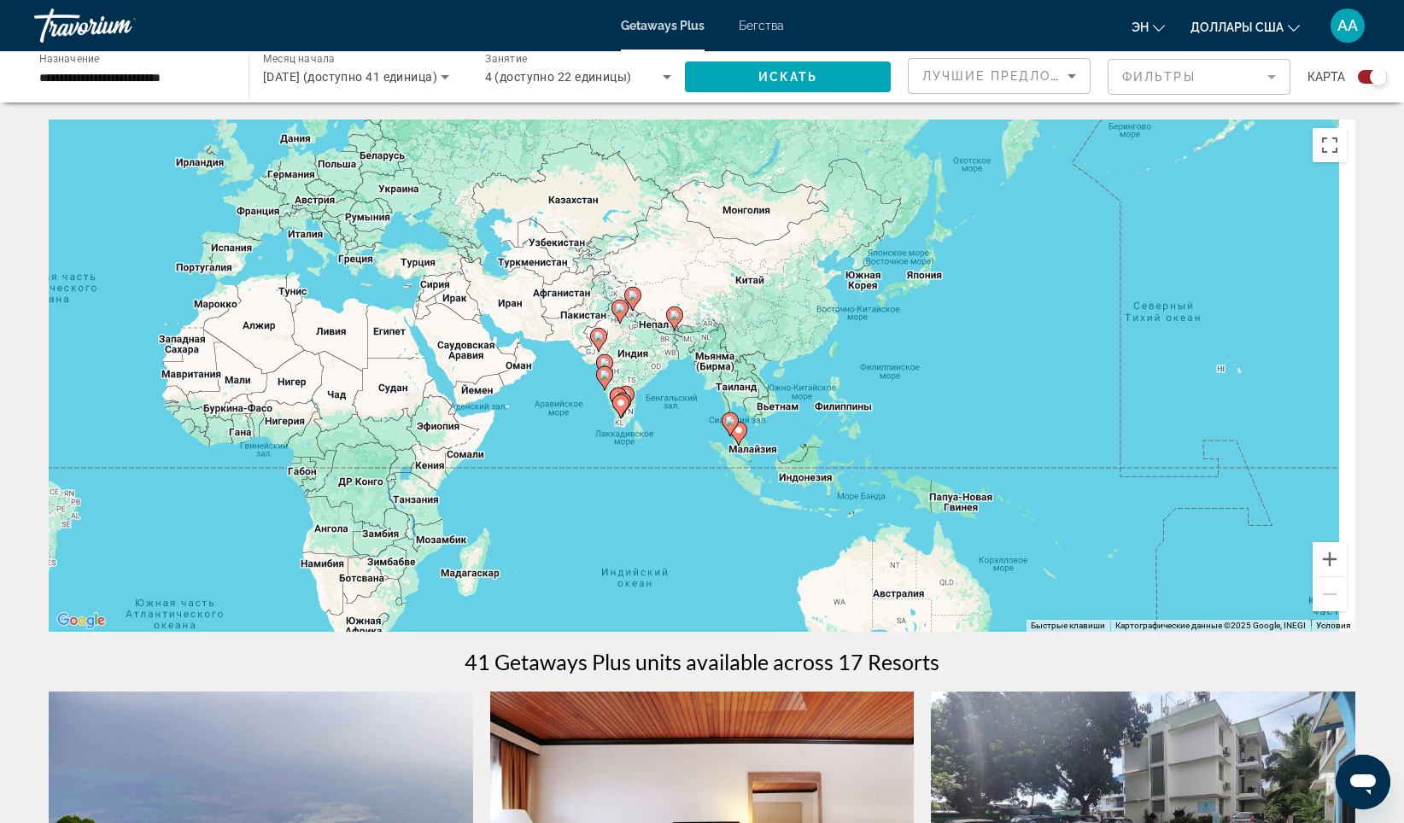
drag, startPoint x: 915, startPoint y: 433, endPoint x: 290, endPoint y: 369, distance: 628.4
click at [290, 369] on div "Чтобы активировать перетаскивание с помощью клавиатуры, нажмите Alt + Ввод. Пос…" at bounding box center [702, 376] width 1307 height 512
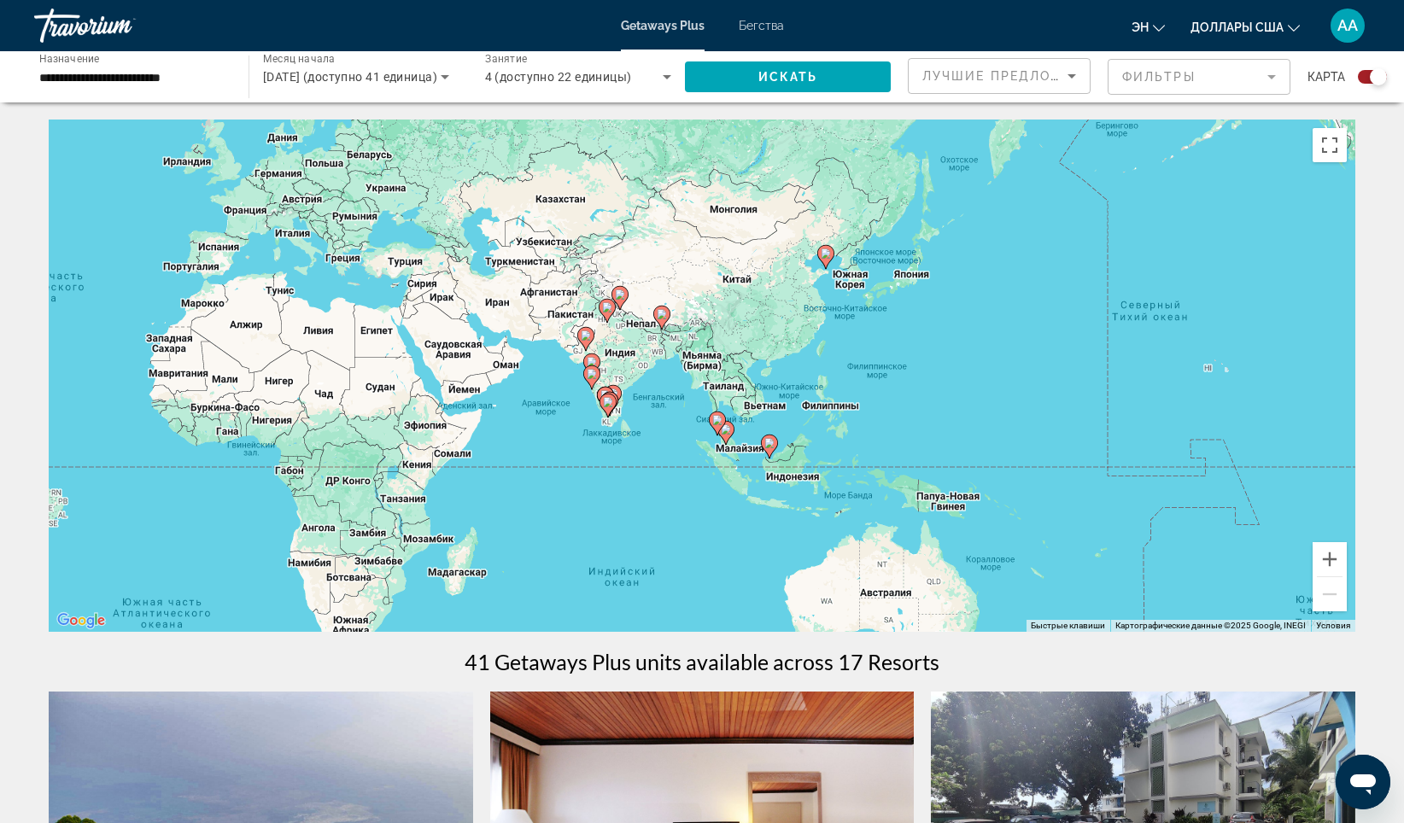
click at [768, 446] on image "Основное содержание" at bounding box center [769, 443] width 10 height 10
